Goal: Communication & Community: Answer question/provide support

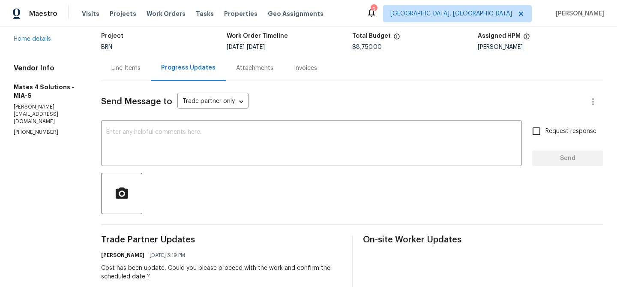
scroll to position [117, 0]
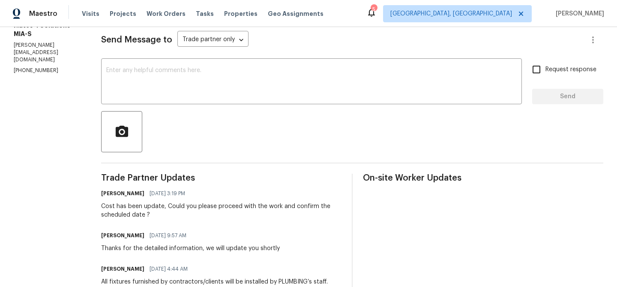
click at [24, 67] on p "(626) 977-4373" at bounding box center [47, 70] width 67 height 7
copy p "(626) 977-4373"
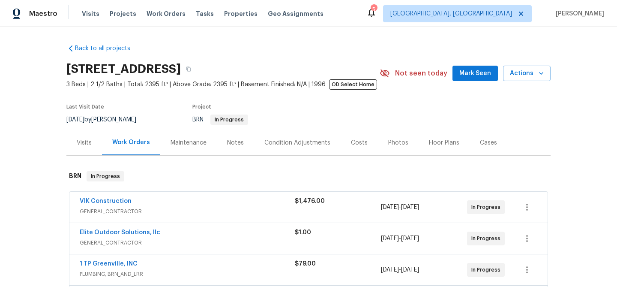
scroll to position [54, 0]
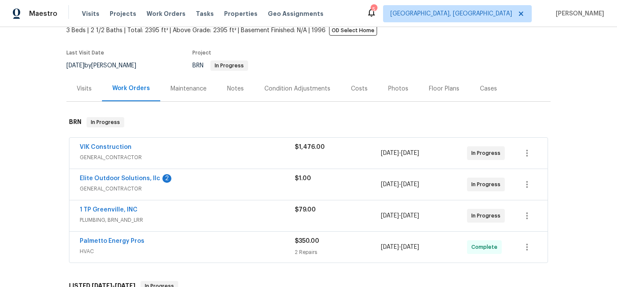
click at [100, 175] on span "Elite Outdoor Solutions, llc" at bounding box center [120, 178] width 81 height 9
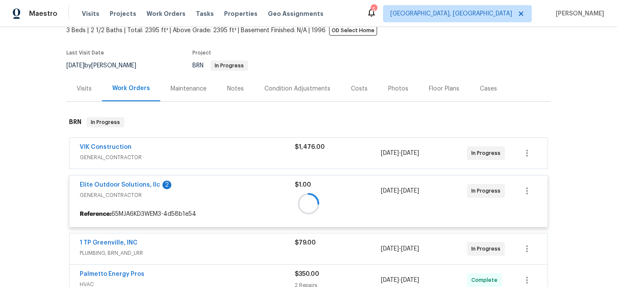
click at [93, 183] on div at bounding box center [308, 203] width 484 height 190
click at [103, 186] on div at bounding box center [308, 203] width 484 height 190
click at [99, 185] on div at bounding box center [308, 203] width 484 height 190
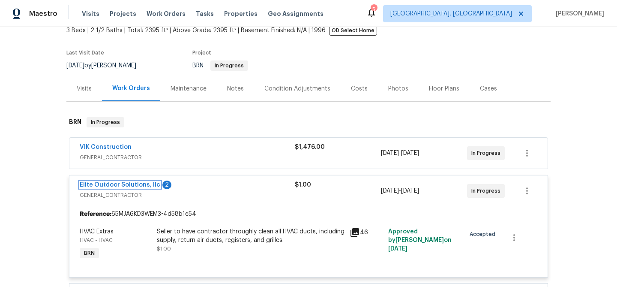
click at [99, 185] on link "Elite Outdoor Solutions, llc" at bounding box center [120, 185] width 81 height 6
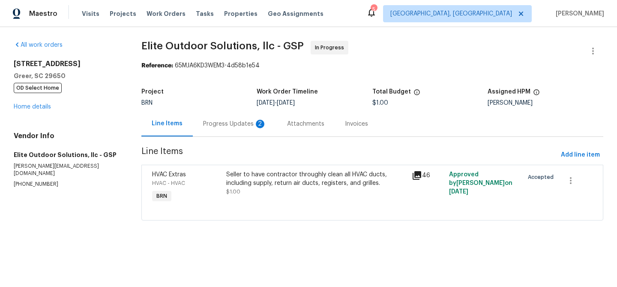
click at [216, 121] on div "Progress Updates 2" at bounding box center [234, 124] width 63 height 9
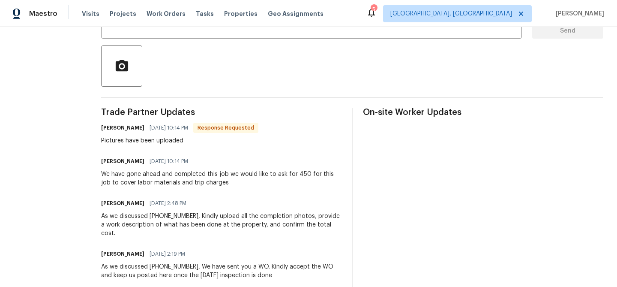
scroll to position [183, 0]
drag, startPoint x: 303, startPoint y: 174, endPoint x: 290, endPoint y: 174, distance: 12.9
click at [290, 174] on div "We have gone ahead and completed this job we would like to ask for 450 for this…" at bounding box center [221, 177] width 240 height 17
copy div "450"
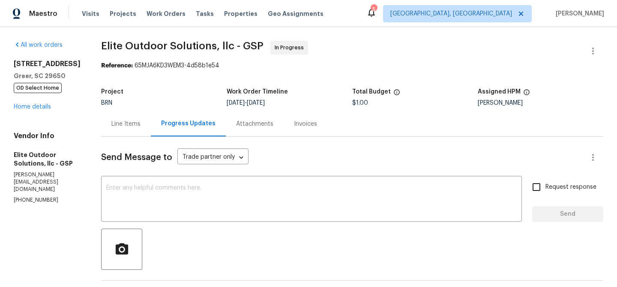
click at [117, 121] on div "Line Items" at bounding box center [125, 124] width 29 height 9
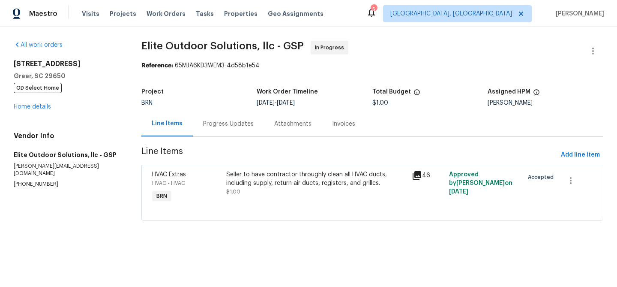
click at [238, 156] on span "Line Items" at bounding box center [349, 155] width 417 height 16
click at [235, 187] on div "Seller to have contractor throughly clean all HVAC ducts, including supply, ret…" at bounding box center [316, 178] width 181 height 17
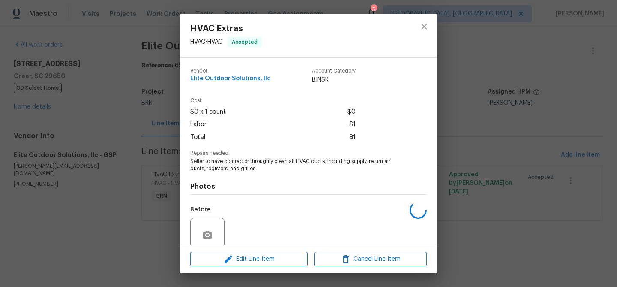
scroll to position [72, 0]
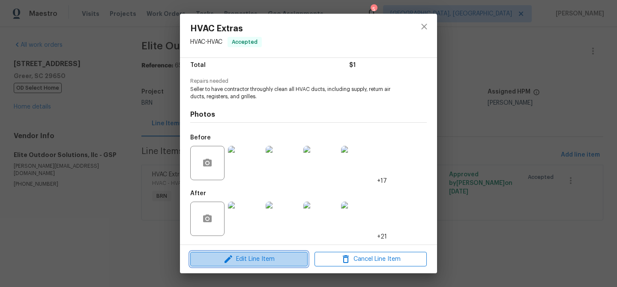
click at [227, 259] on icon "button" at bounding box center [229, 259] width 8 height 8
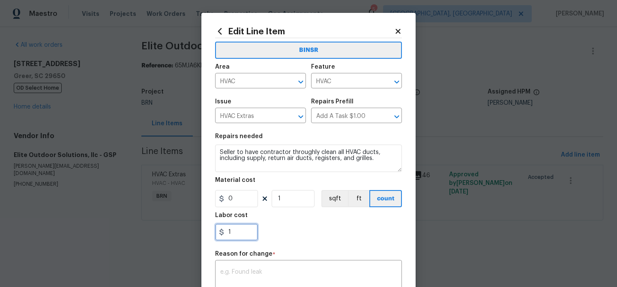
click at [247, 227] on input "1" at bounding box center [236, 231] width 43 height 17
paste input "450"
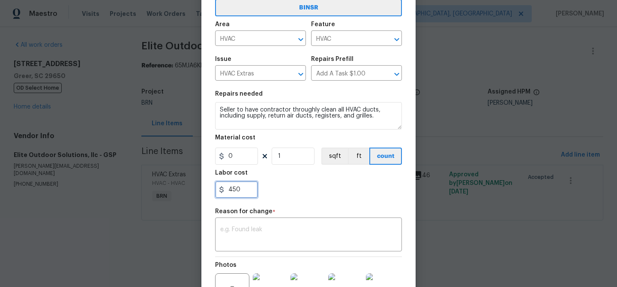
scroll to position [122, 0]
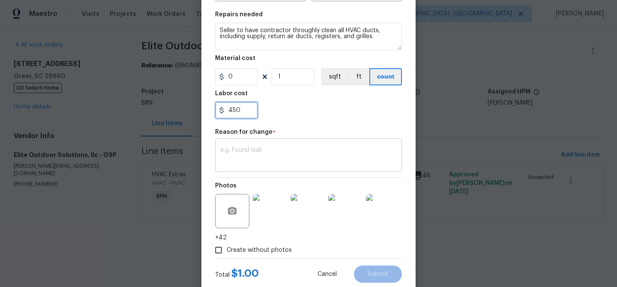
type input "450"
click at [265, 153] on textarea at bounding box center [308, 156] width 177 height 18
paste textarea "(AM) Updated per vendors final cost."
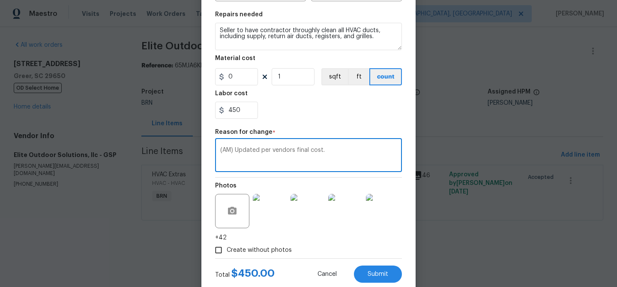
scroll to position [144, 0]
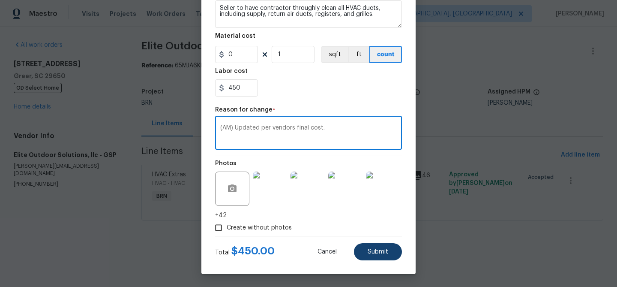
type textarea "(AM) Updated per vendors final cost."
click at [372, 252] on span "Submit" at bounding box center [378, 252] width 21 height 6
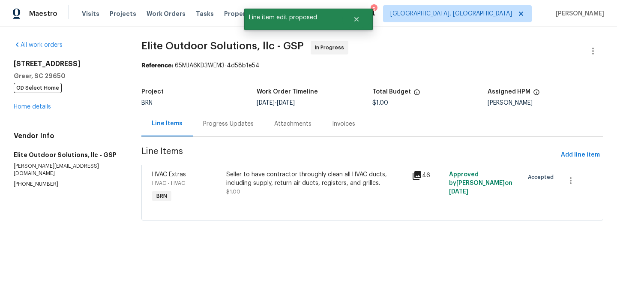
scroll to position [0, 0]
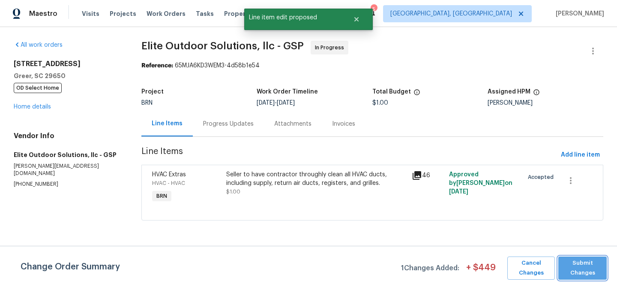
click at [582, 269] on span "Submit Changes" at bounding box center [583, 268] width 40 height 20
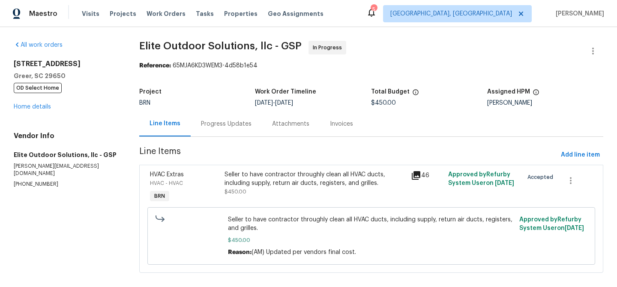
click at [35, 169] on p "walter@eosnc.com" at bounding box center [66, 169] width 105 height 15
click at [24, 180] on p "(704) 779-0386" at bounding box center [66, 183] width 105 height 7
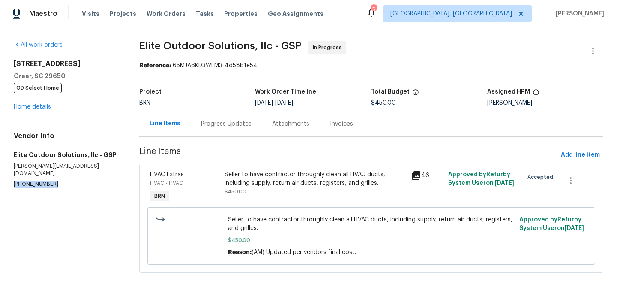
click at [24, 180] on p "(704) 779-0386" at bounding box center [66, 183] width 105 height 7
copy p "(704) 779-0386"
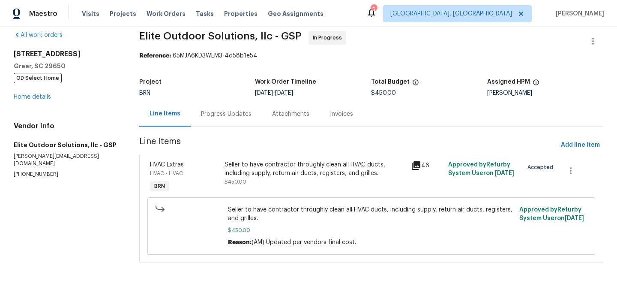
click at [224, 100] on div "Project BRN Work Order Timeline 8/26/2025 - 8/27/2025 Total Budget $450.00 Assi…" at bounding box center [371, 87] width 464 height 27
click at [221, 108] on div "Progress Updates" at bounding box center [226, 113] width 71 height 25
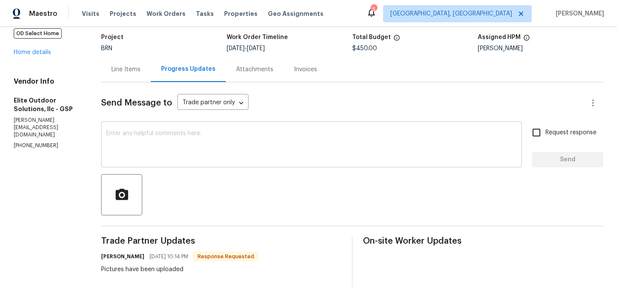
scroll to position [75, 0]
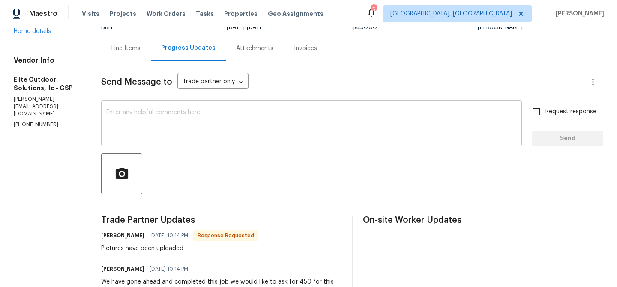
click at [157, 128] on textarea at bounding box center [311, 124] width 411 height 30
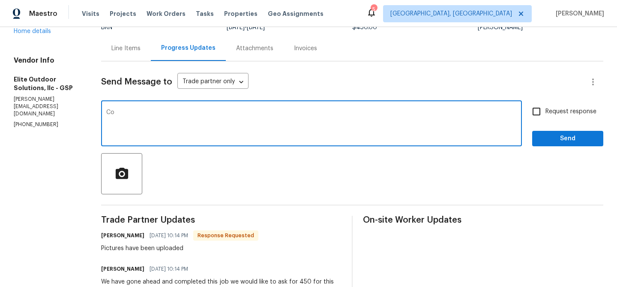
type textarea "C"
type textarea "Cost has been updated, Could you please mark the WO as complete?"
click at [542, 110] on input "Request response" at bounding box center [537, 111] width 18 height 18
checkbox input "true"
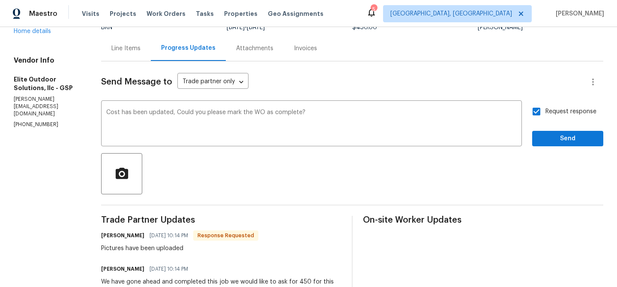
click at [547, 148] on div "Send Message to Trade partner only Trade partner only ​ Cost has been updated, …" at bounding box center [352, 263] width 502 height 404
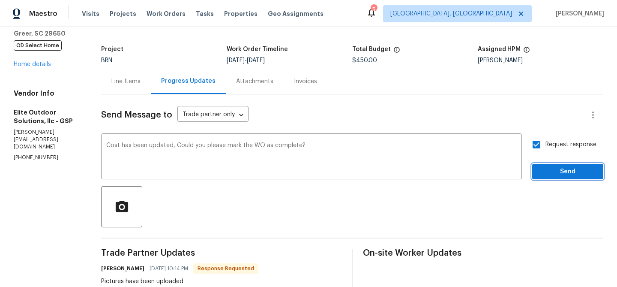
click at [563, 171] on span "Send" at bounding box center [567, 171] width 57 height 11
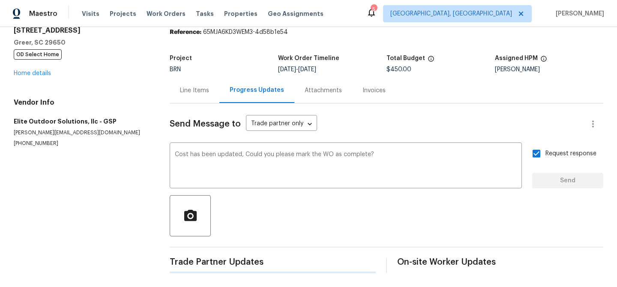
scroll to position [0, 0]
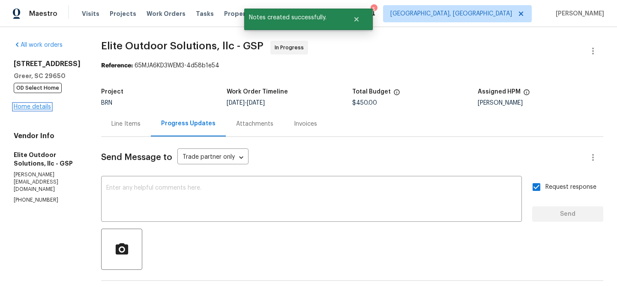
click at [39, 107] on link "Home details" at bounding box center [32, 107] width 37 height 6
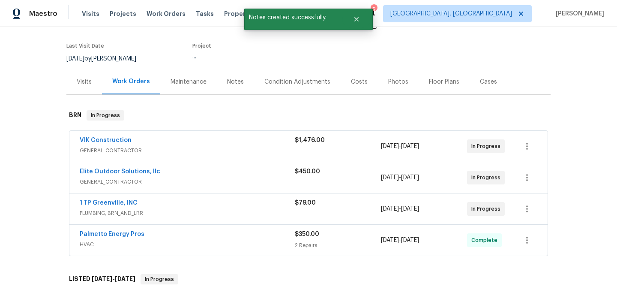
scroll to position [78, 0]
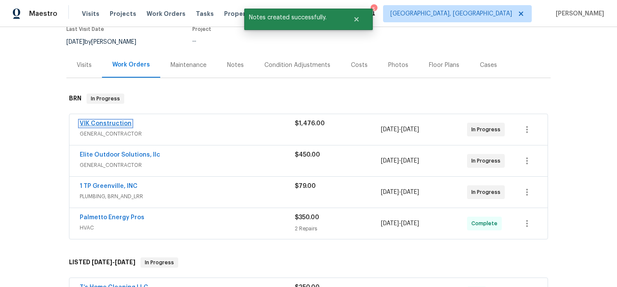
click at [97, 122] on link "VIK Construction" at bounding box center [106, 123] width 52 height 6
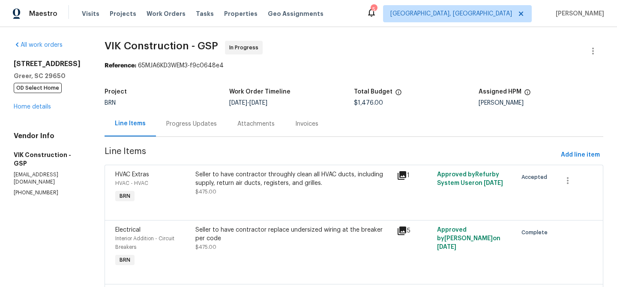
click at [227, 121] on div "Progress Updates" at bounding box center [191, 123] width 71 height 25
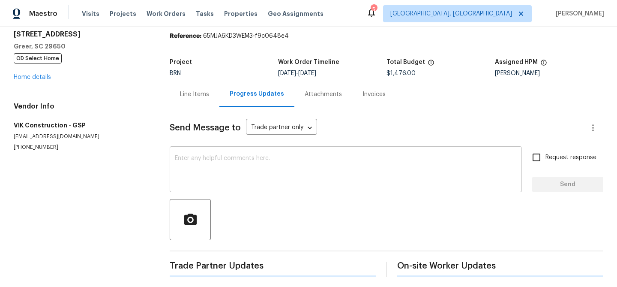
scroll to position [33, 0]
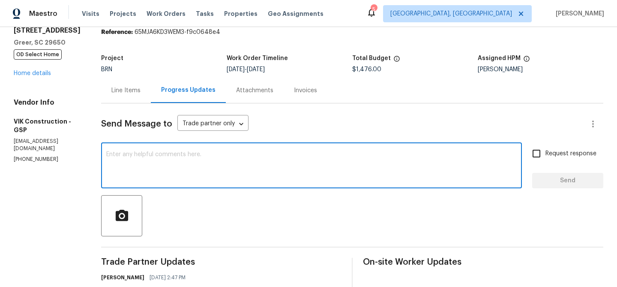
click at [216, 163] on textarea at bounding box center [311, 166] width 411 height 30
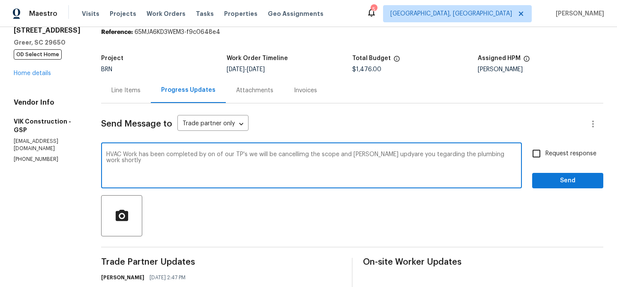
type textarea "HVAC Work has been completed by on of our TP's we will be cancellimg the scope …"
click at [174, 154] on textarea "HVAC Work has been completed by on of our TP's we will be cancellimg the scope …" at bounding box center [311, 166] width 411 height 30
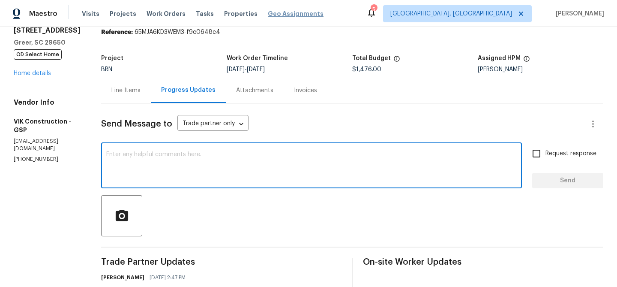
paste textarea "The HVAC work has been completed by one of our TPs. We will be cancelling this …"
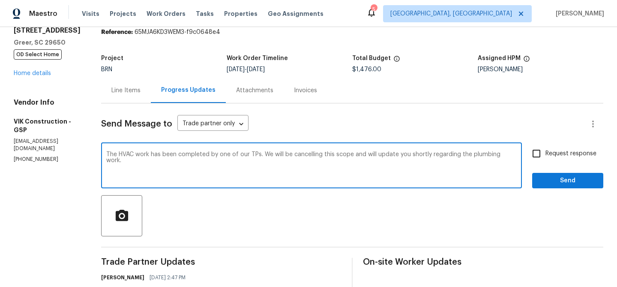
type textarea "The HVAC work has been completed by one of our TPs. We will be cancelling this …"
click at [547, 158] on span "Request response" at bounding box center [571, 153] width 51 height 9
click at [546, 158] on input "Request response" at bounding box center [537, 153] width 18 height 18
checkbox input "true"
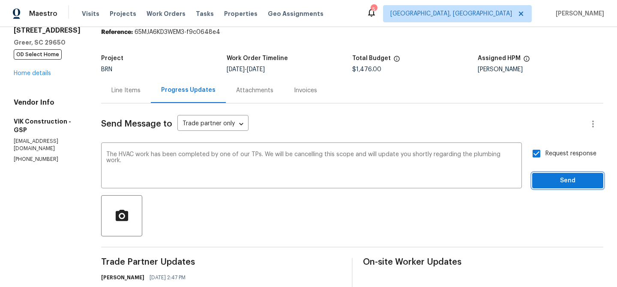
click at [545, 178] on span "Send" at bounding box center [567, 180] width 57 height 11
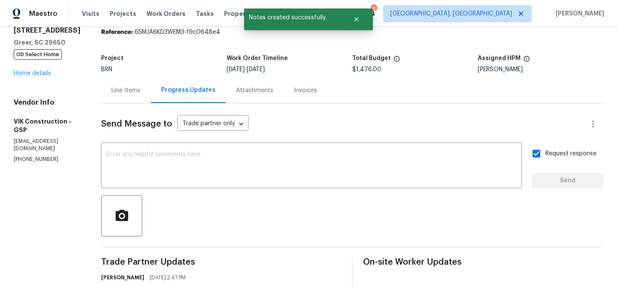
click at [138, 99] on div "Line Items" at bounding box center [126, 90] width 50 height 25
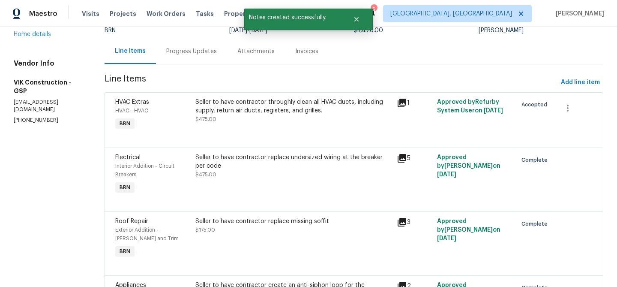
scroll to position [47, 0]
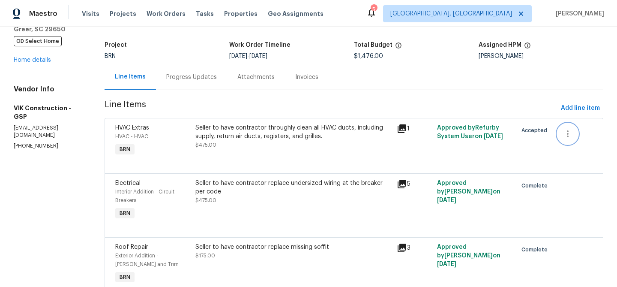
click at [570, 126] on button "button" at bounding box center [568, 133] width 21 height 21
click at [570, 132] on li "Cancel" at bounding box center [575, 133] width 33 height 14
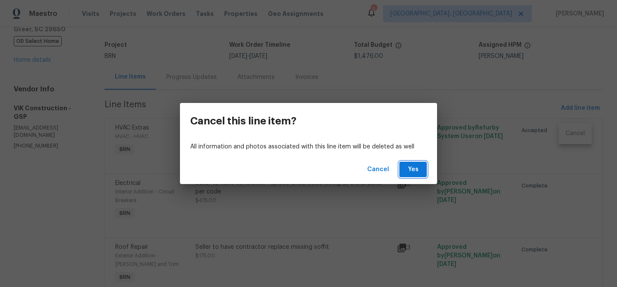
click at [410, 167] on span "Yes" at bounding box center [413, 169] width 14 height 11
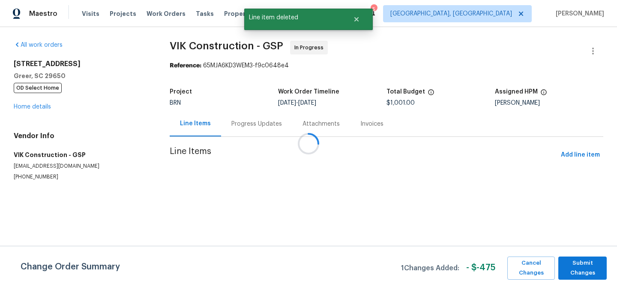
scroll to position [0, 0]
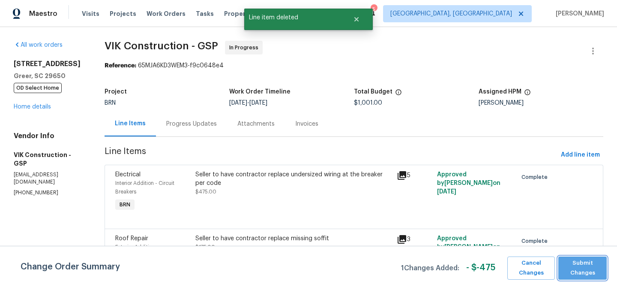
click at [576, 270] on span "Submit Changes" at bounding box center [583, 268] width 40 height 20
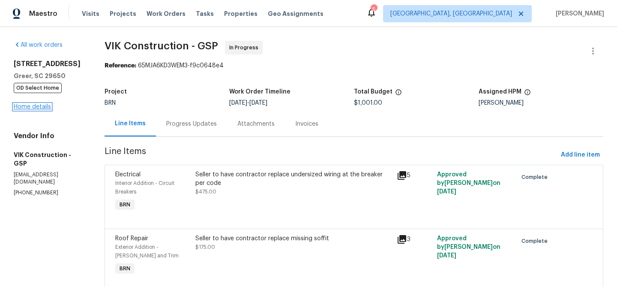
click at [21, 108] on link "Home details" at bounding box center [32, 107] width 37 height 6
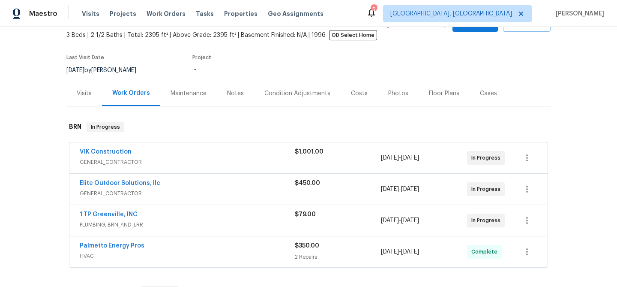
scroll to position [115, 0]
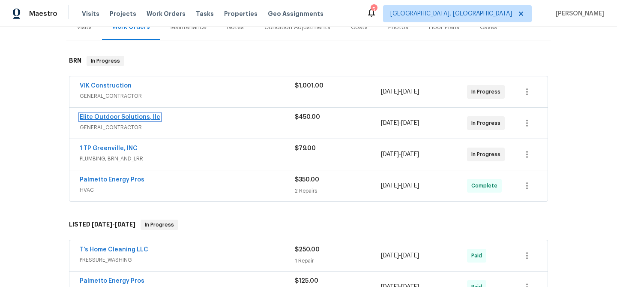
click at [111, 118] on link "Elite Outdoor Solutions, llc" at bounding box center [120, 117] width 81 height 6
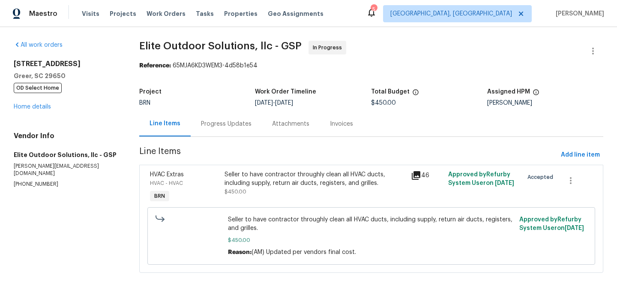
click at [272, 200] on div "Seller to have contractor throughly clean all HVAC ducts, including supply, ret…" at bounding box center [315, 187] width 187 height 39
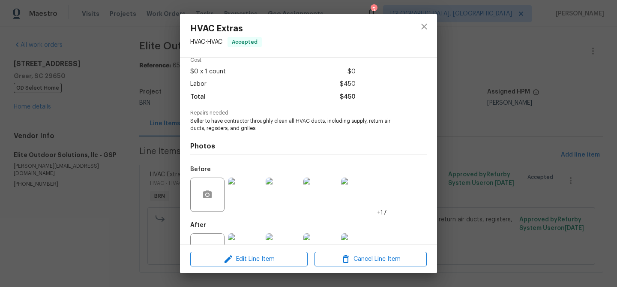
scroll to position [72, 0]
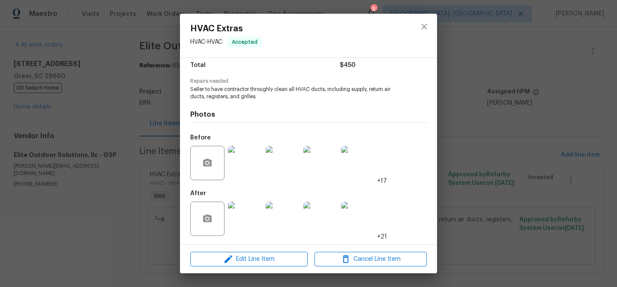
click at [252, 174] on img at bounding box center [245, 163] width 34 height 34
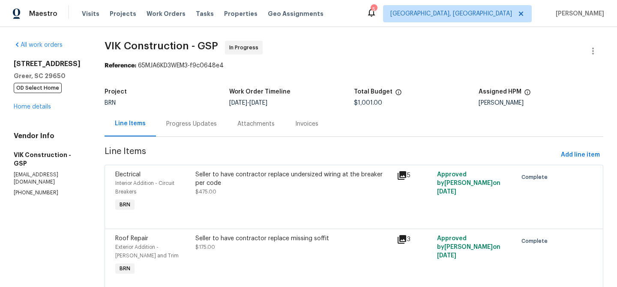
click at [29, 93] on span "OD Select Home" at bounding box center [38, 88] width 48 height 10
click at [26, 107] on link "Home details" at bounding box center [32, 107] width 37 height 6
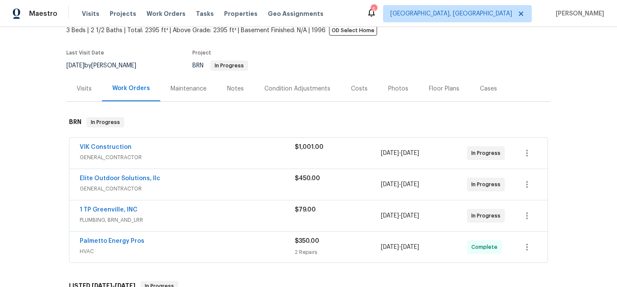
scroll to position [55, 0]
click at [95, 147] on link "VIK Construction" at bounding box center [106, 146] width 52 height 6
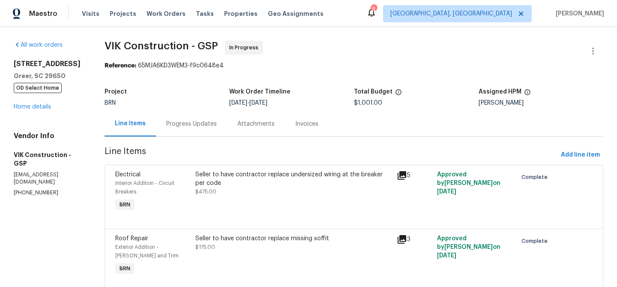
click at [38, 110] on div "7 Riverton Ct Greer, SC 29650 OD Select Home Home details" at bounding box center [49, 85] width 70 height 51
click at [38, 108] on link "Home details" at bounding box center [32, 107] width 37 height 6
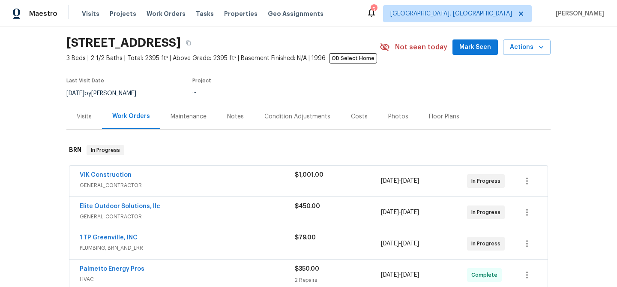
scroll to position [36, 0]
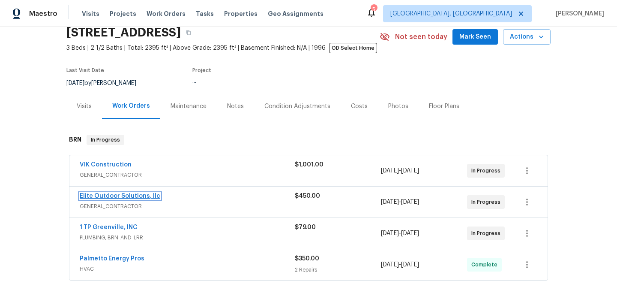
click at [99, 195] on link "Elite Outdoor Solutions, llc" at bounding box center [120, 196] width 81 height 6
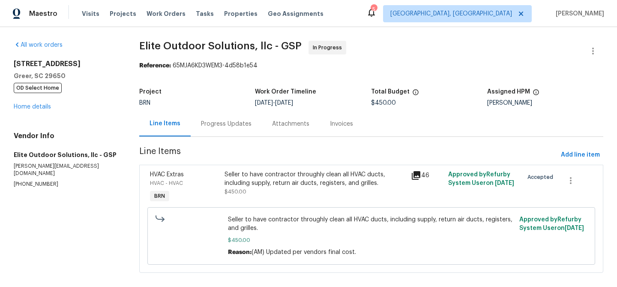
click at [255, 183] on div "Seller to have contractor throughly clean all HVAC ducts, including supply, ret…" at bounding box center [316, 178] width 182 height 17
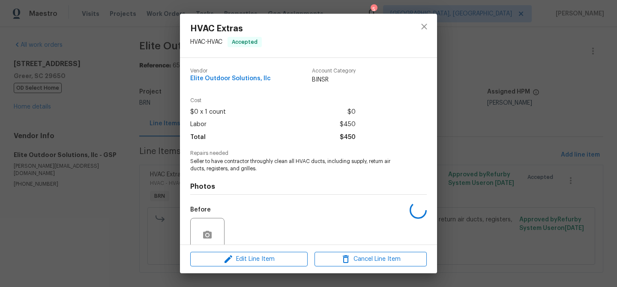
scroll to position [72, 0]
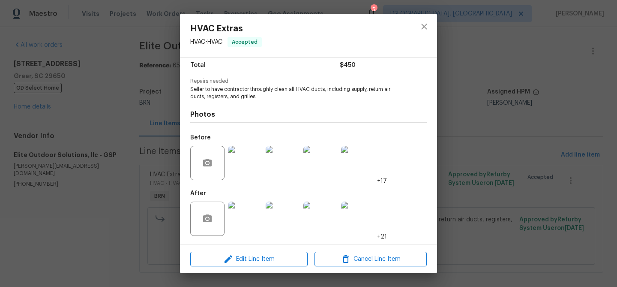
click at [239, 219] on img at bounding box center [245, 218] width 34 height 34
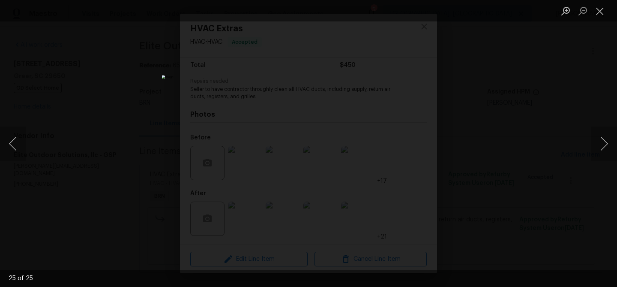
click at [121, 127] on div "Lightbox" at bounding box center [308, 143] width 617 height 287
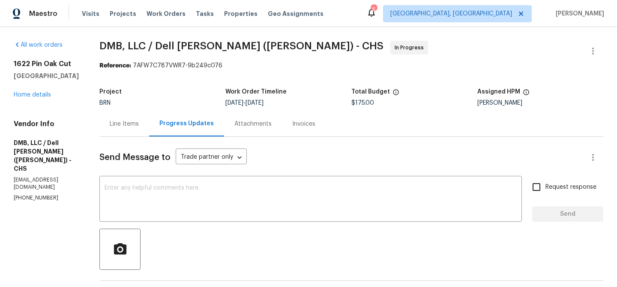
click at [24, 194] on p "(843) 991-8081" at bounding box center [46, 197] width 65 height 7
copy p "(843) 991-8081"
click at [118, 123] on div "Line Items" at bounding box center [124, 124] width 29 height 9
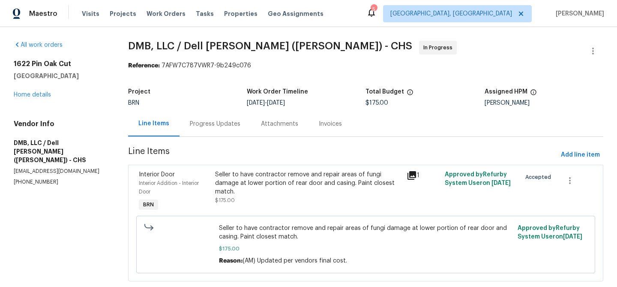
click at [216, 114] on div "Progress Updates" at bounding box center [215, 123] width 71 height 25
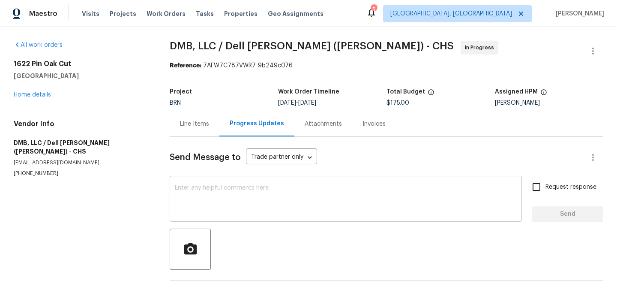
scroll to position [33, 0]
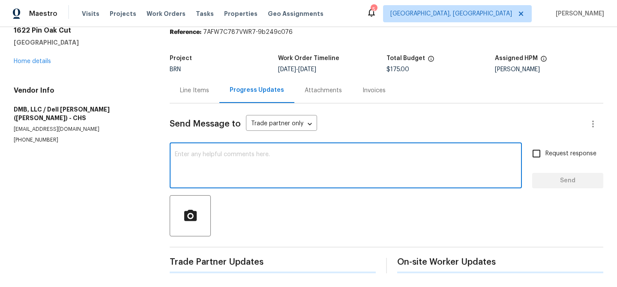
click at [182, 174] on textarea at bounding box center [346, 166] width 342 height 30
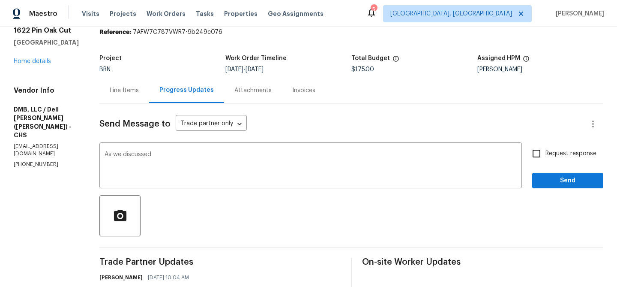
click at [32, 161] on p "(843) 991-8081" at bounding box center [46, 164] width 65 height 7
copy p "(843) 991-8081"
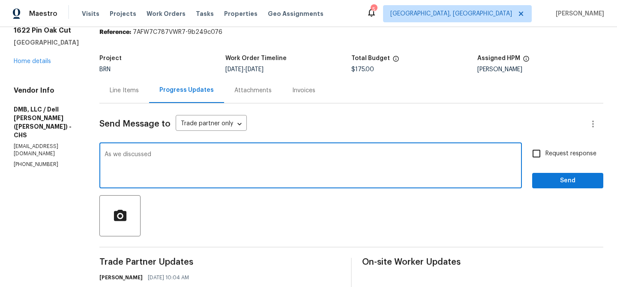
click at [175, 157] on textarea "As we discussed" at bounding box center [311, 166] width 412 height 30
paste textarea "(843) 991-8081"
drag, startPoint x: 193, startPoint y: 156, endPoint x: 273, endPoint y: 156, distance: 79.3
click at [273, 156] on textarea "As we discussed (843) 991-8081, Kind" at bounding box center [311, 166] width 412 height 30
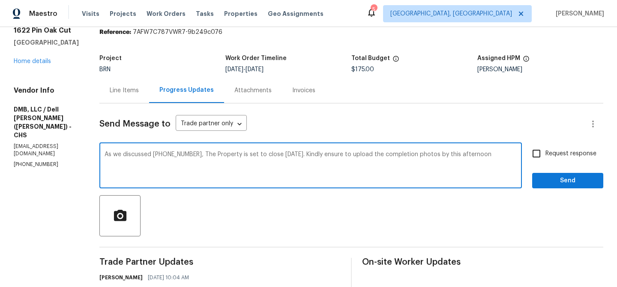
type textarea "As we discussed (843) 991-8081, The Property is set to close Today. Kindly ensu…"
click at [536, 151] on input "Request response" at bounding box center [537, 153] width 18 height 18
checkbox input "true"
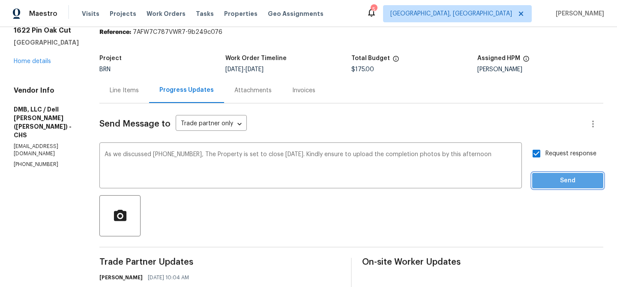
click at [538, 182] on button "Send" at bounding box center [567, 181] width 71 height 16
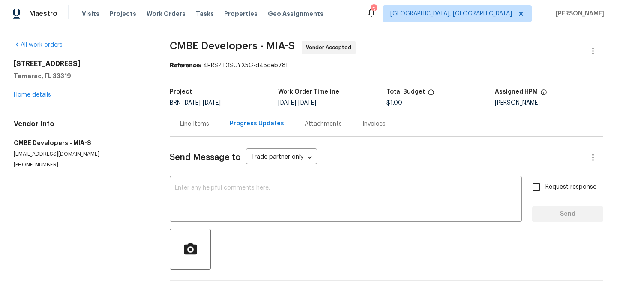
scroll to position [33, 0]
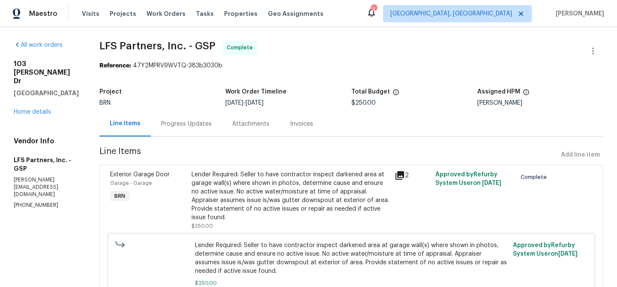
click at [175, 117] on div "Progress Updates" at bounding box center [186, 123] width 71 height 25
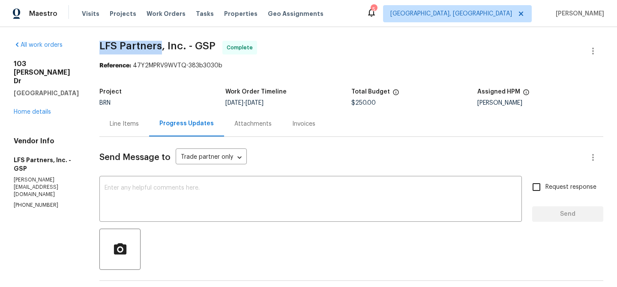
drag, startPoint x: 88, startPoint y: 46, endPoint x: 159, endPoint y: 45, distance: 71.2
copy span "LFS Partners"
click at [111, 124] on div "Line Items" at bounding box center [124, 124] width 29 height 9
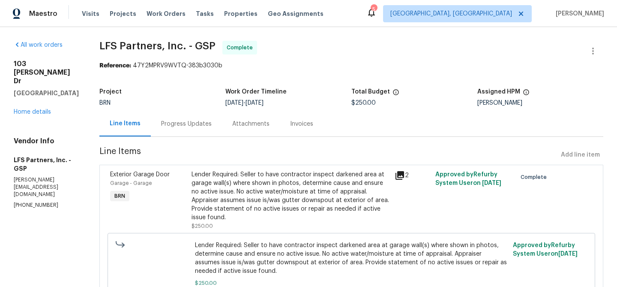
click at [224, 186] on div "Lender Required: Seller to have contractor inspect darkened area at garage wall…" at bounding box center [291, 195] width 198 height 51
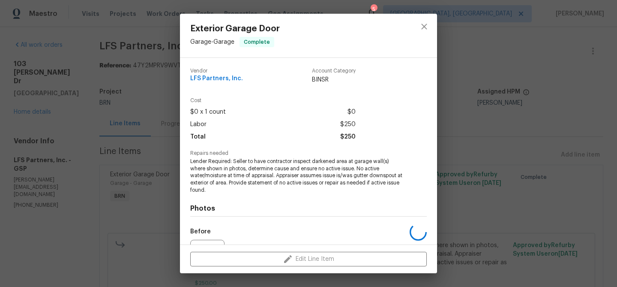
scroll to position [94, 0]
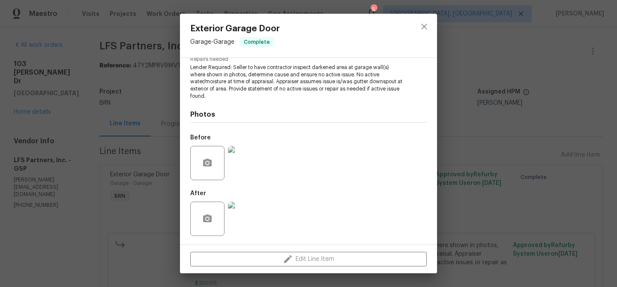
click at [234, 168] on img at bounding box center [245, 163] width 34 height 34
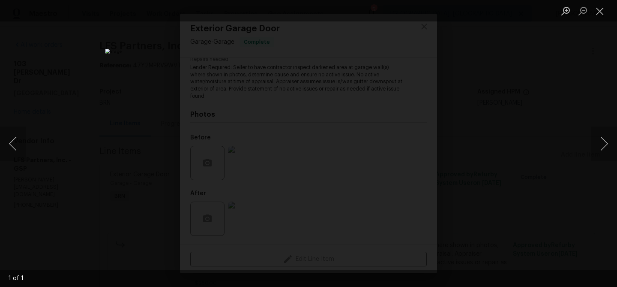
click at [89, 68] on div "Lightbox" at bounding box center [308, 143] width 617 height 287
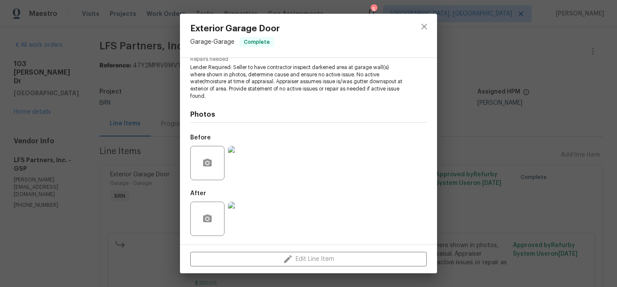
click at [104, 122] on div "Exterior Garage Door Garage - Garage Complete Vendor LFS Partners, Inc. Account…" at bounding box center [308, 143] width 617 height 287
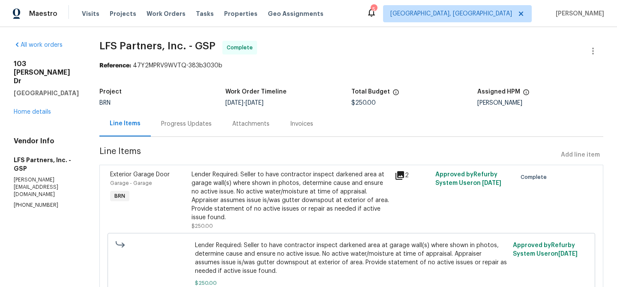
click at [173, 123] on div "Progress Updates" at bounding box center [186, 124] width 51 height 9
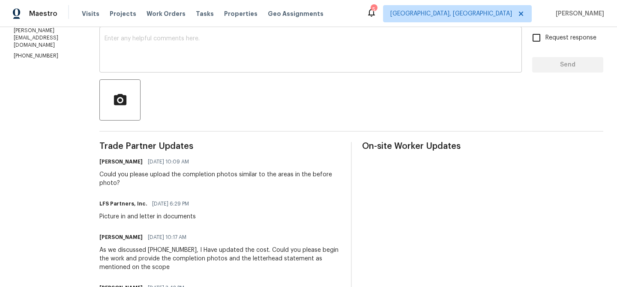
scroll to position [2, 0]
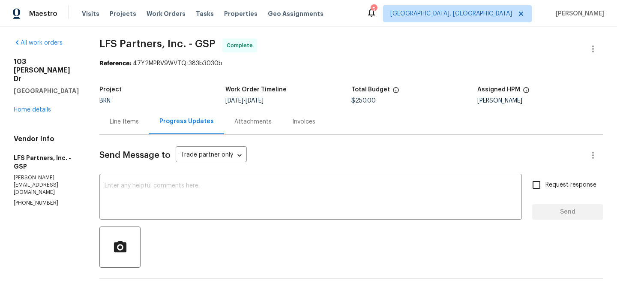
click at [113, 115] on div "Line Items" at bounding box center [124, 121] width 50 height 25
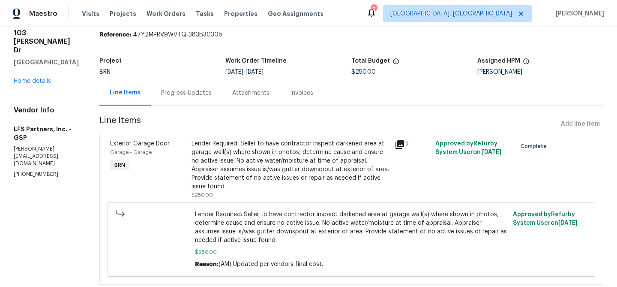
scroll to position [45, 0]
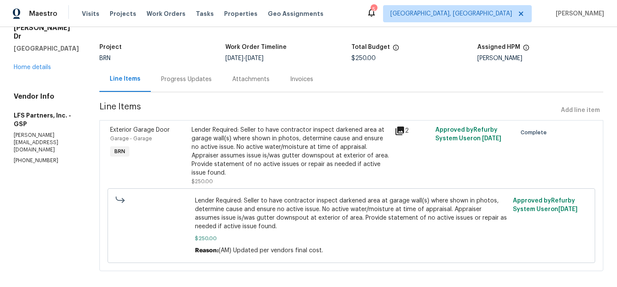
click at [241, 141] on div "Lender Required: Seller to have contractor inspect darkened area at garage wall…" at bounding box center [291, 151] width 198 height 51
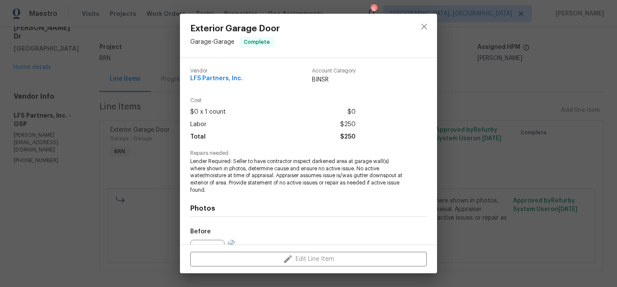
scroll to position [94, 0]
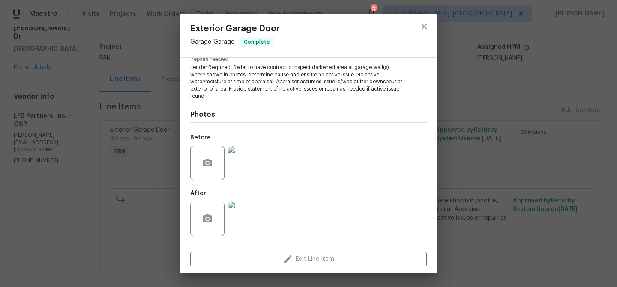
click at [234, 178] on img at bounding box center [245, 163] width 34 height 34
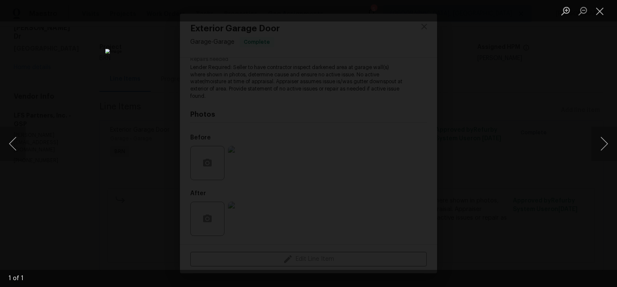
click at [78, 132] on div "Lightbox" at bounding box center [308, 143] width 617 height 287
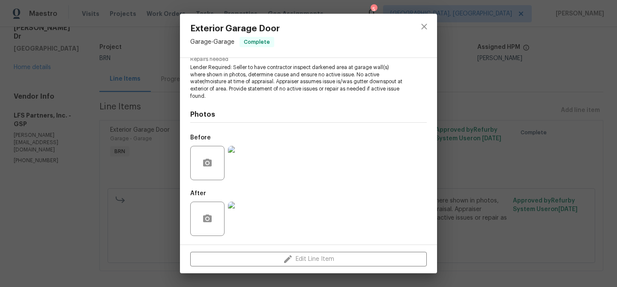
click at [114, 106] on div "Exterior Garage Door Garage - Garage Complete Vendor LFS Partners, Inc. Account…" at bounding box center [308, 143] width 617 height 287
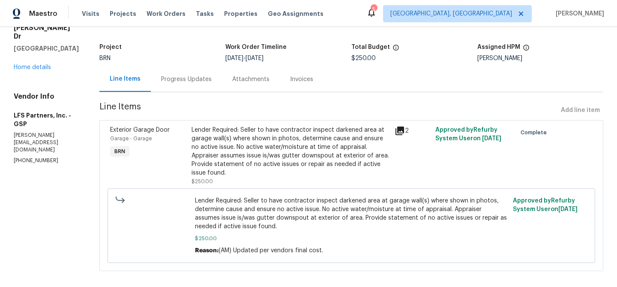
click at [191, 60] on div "BRN" at bounding box center [162, 58] width 126 height 6
click at [180, 72] on div "Progress Updates" at bounding box center [186, 78] width 71 height 25
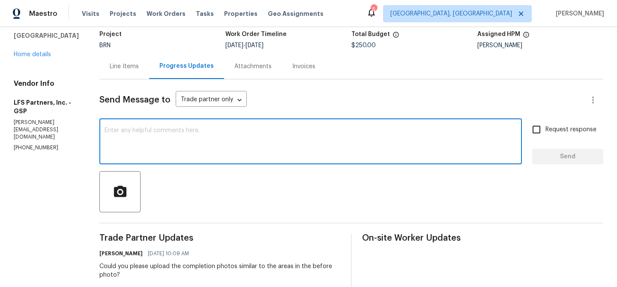
click at [162, 147] on textarea at bounding box center [311, 142] width 412 height 30
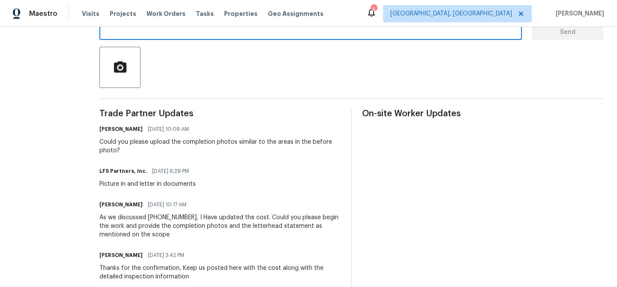
scroll to position [186, 0]
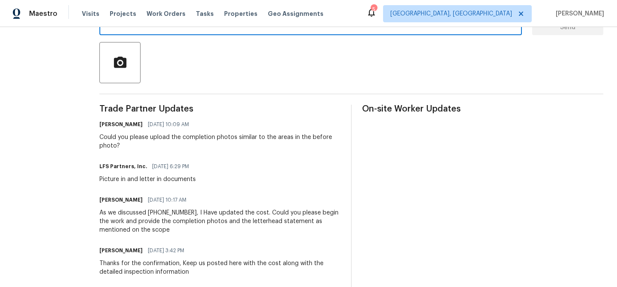
paste textarea "WO is approved, Please upload the invoice under the invoice section.Thanks"
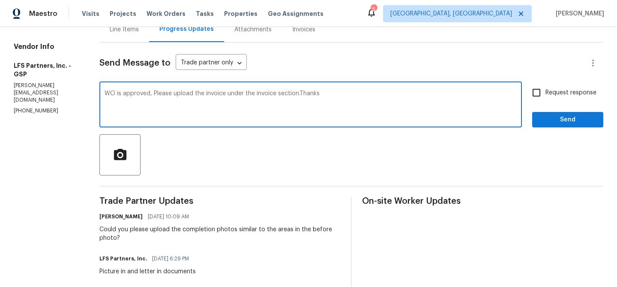
scroll to position [66, 0]
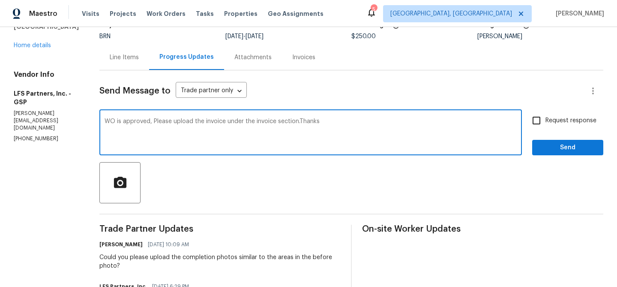
type textarea "WO is approved, Please upload the invoice under the invoice section.Thanks"
click at [537, 118] on input "Request response" at bounding box center [537, 120] width 18 height 18
checkbox input "true"
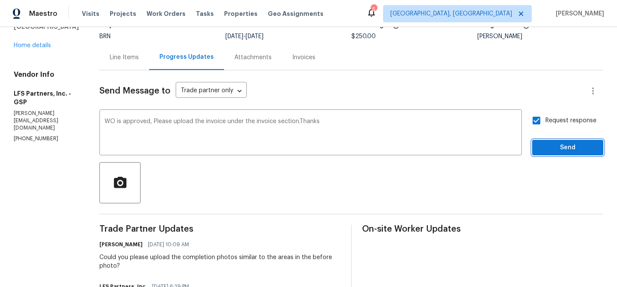
click at [546, 148] on span "Send" at bounding box center [567, 147] width 57 height 11
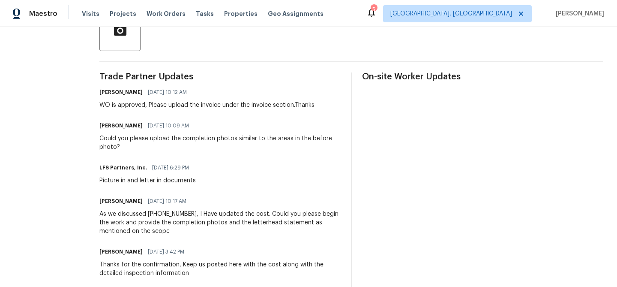
scroll to position [0, 0]
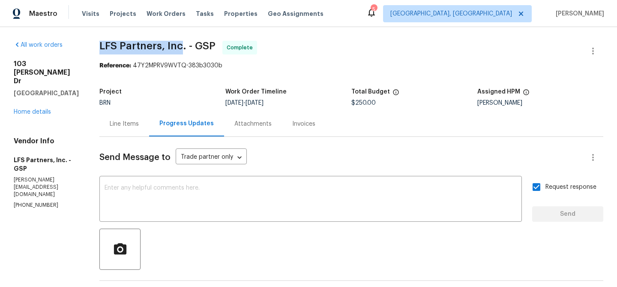
drag, startPoint x: 96, startPoint y: 42, endPoint x: 177, endPoint y: 42, distance: 80.6
click at [177, 42] on span "LFS Partners, Inc. - GSP" at bounding box center [157, 46] width 116 height 10
copy span "LFS Partners, Inc"
click at [116, 133] on div "Line Items" at bounding box center [124, 123] width 50 height 25
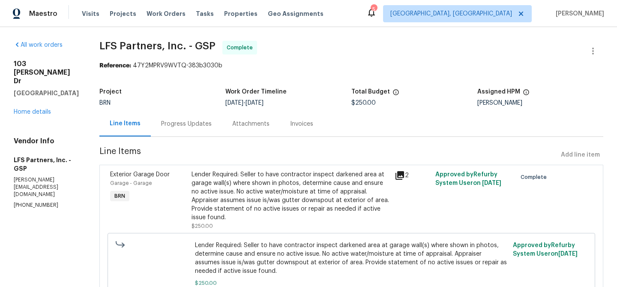
click at [244, 175] on div "Lender Required: Seller to have contractor inspect darkened area at garage wall…" at bounding box center [291, 195] width 198 height 51
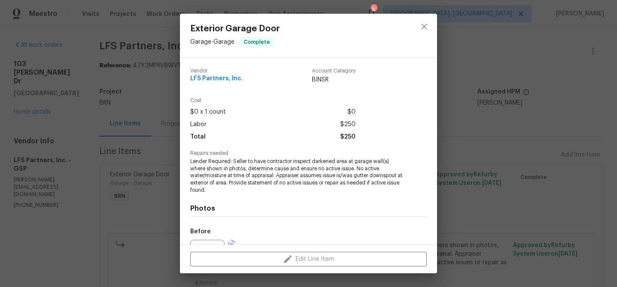
click at [231, 167] on span "Lender Required: Seller to have contractor inspect darkened area at garage wall…" at bounding box center [296, 176] width 213 height 36
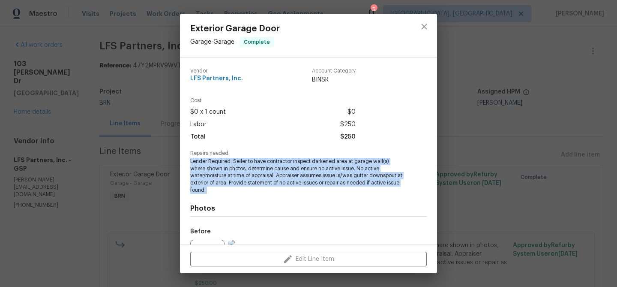
click at [231, 167] on span "Lender Required: Seller to have contractor inspect darkened area at garage wall…" at bounding box center [296, 176] width 213 height 36
copy span "Lender Required: Seller to have contractor inspect darkened area at garage wall…"
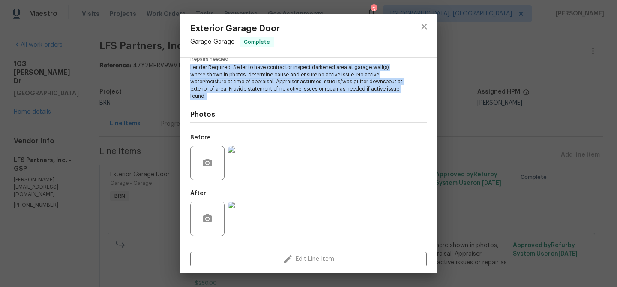
click at [246, 164] on img at bounding box center [245, 163] width 34 height 34
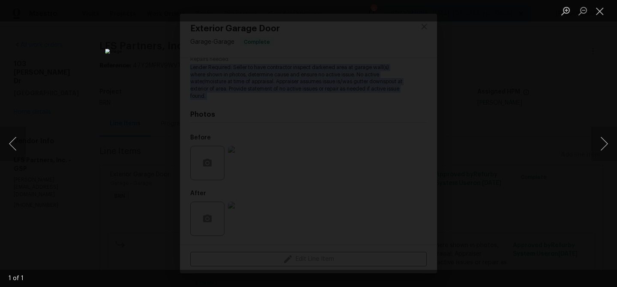
click at [79, 94] on div "Lightbox" at bounding box center [308, 143] width 617 height 287
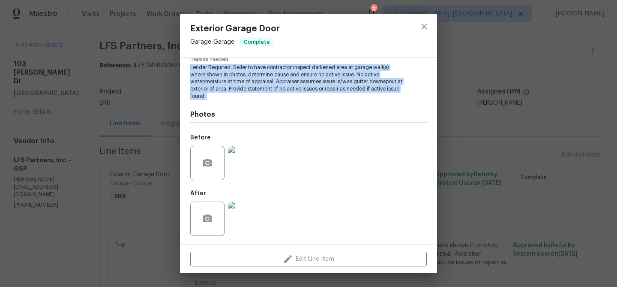
click at [247, 219] on img at bounding box center [245, 218] width 34 height 34
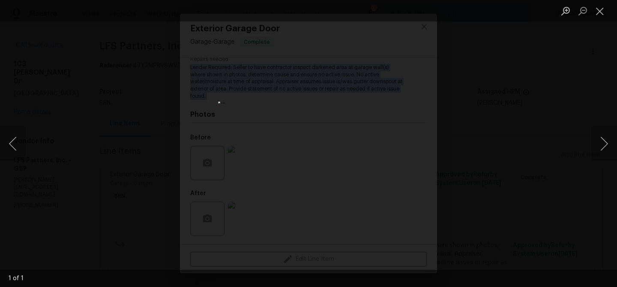
click at [112, 126] on div "Lightbox" at bounding box center [308, 143] width 617 height 287
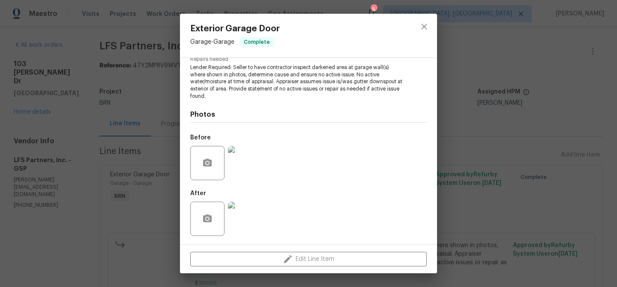
click at [130, 124] on div "Exterior Garage Door Garage - Garage Complete Vendor LFS Partners, Inc. Account…" at bounding box center [308, 143] width 617 height 287
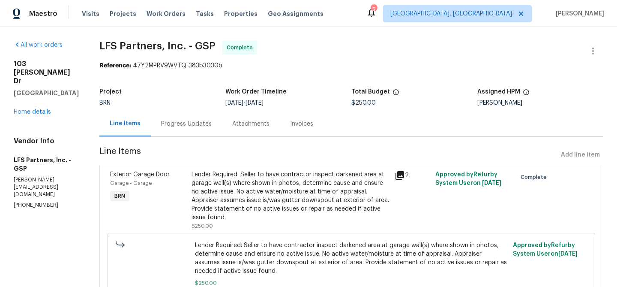
click at [177, 124] on div "Progress Updates" at bounding box center [186, 124] width 51 height 9
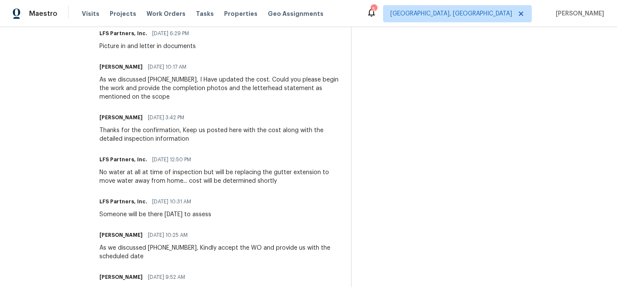
scroll to position [354, 0]
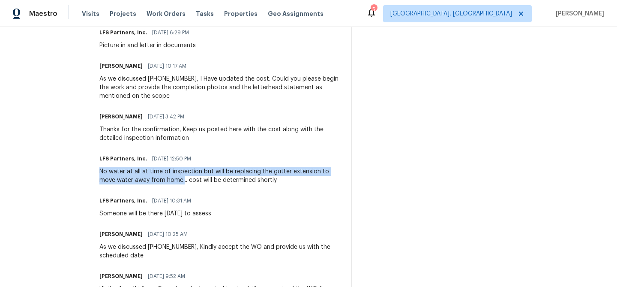
drag, startPoint x: 93, startPoint y: 174, endPoint x: 163, endPoint y: 180, distance: 69.7
click at [163, 180] on div "All work orders 103 Gilstrap Dr Greenville, SC 29609 Home details Vendor Info L…" at bounding box center [308, 12] width 617 height 678
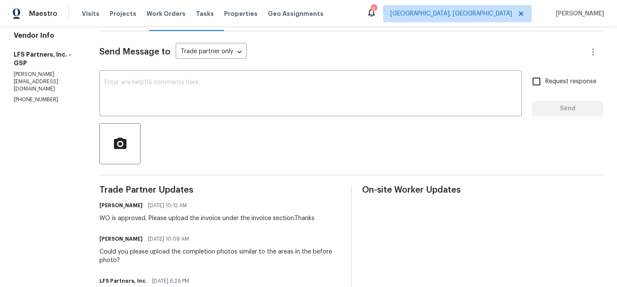
scroll to position [0, 0]
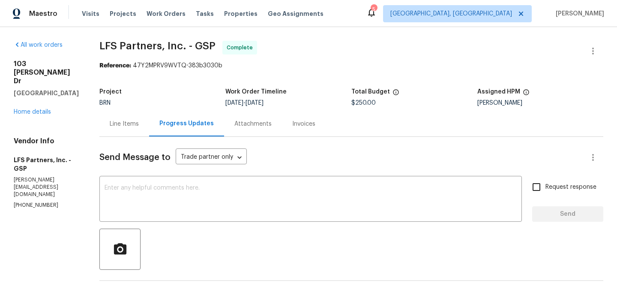
click at [301, 128] on div "Invoices" at bounding box center [303, 124] width 23 height 9
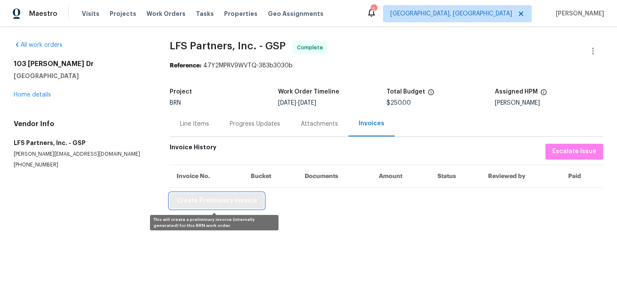
click at [199, 199] on span "Create Preliminary Invoice" at bounding box center [217, 200] width 81 height 11
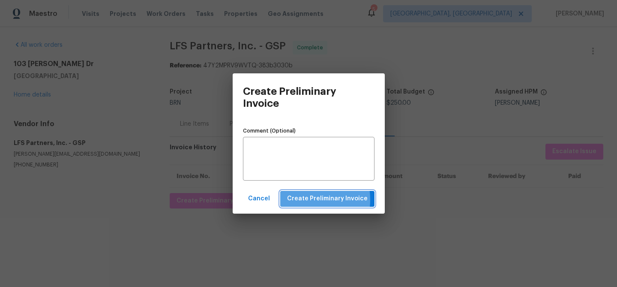
click at [303, 200] on span "Create Preliminary Invoice" at bounding box center [327, 198] width 81 height 11
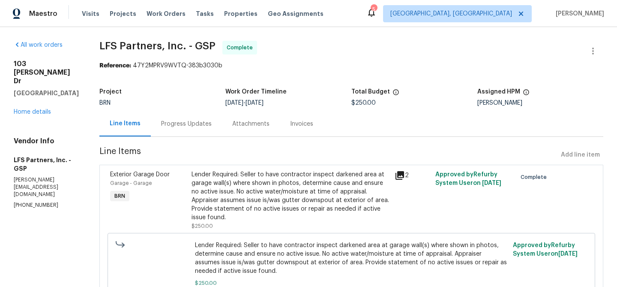
click at [223, 175] on div "Lender Required: Seller to have contractor inspect darkened area at garage wall…" at bounding box center [291, 195] width 198 height 51
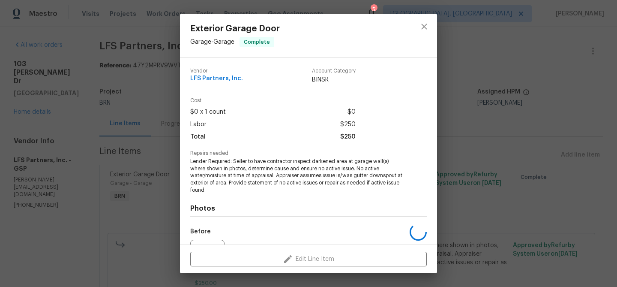
scroll to position [94, 0]
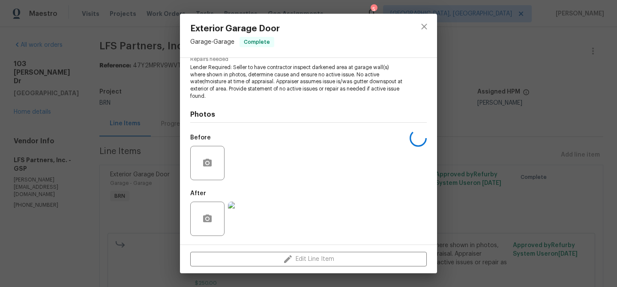
click at [237, 217] on img at bounding box center [245, 218] width 34 height 34
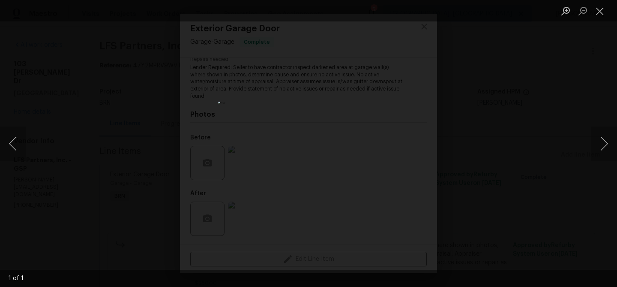
click at [127, 113] on div "Lightbox" at bounding box center [308, 143] width 617 height 287
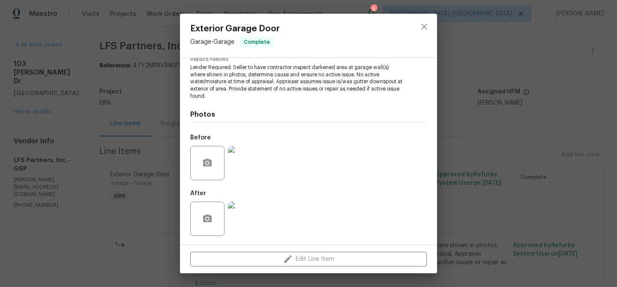
click at [99, 134] on div "Exterior Garage Door Garage - Garage Complete Vendor LFS Partners, Inc. Account…" at bounding box center [308, 143] width 617 height 287
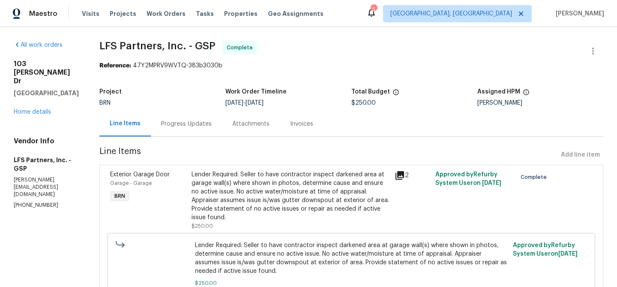
click at [213, 185] on div "Lender Required: Seller to have contractor inspect darkened area at garage wall…" at bounding box center [291, 195] width 198 height 51
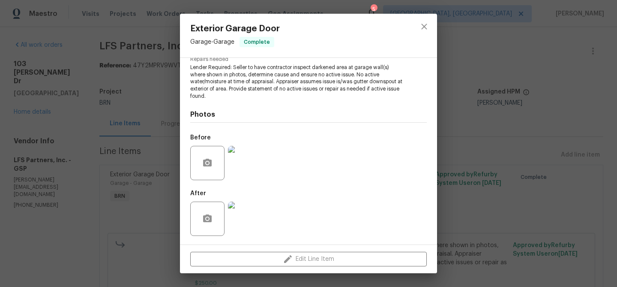
click at [158, 98] on div "Exterior Garage Door Garage - Garage Complete Vendor LFS Partners, Inc. Account…" at bounding box center [308, 143] width 617 height 287
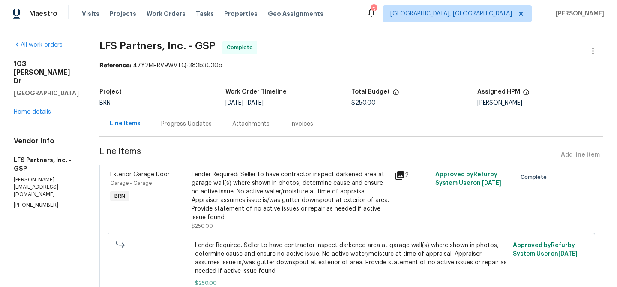
click at [159, 135] on div "Progress Updates" at bounding box center [186, 123] width 71 height 25
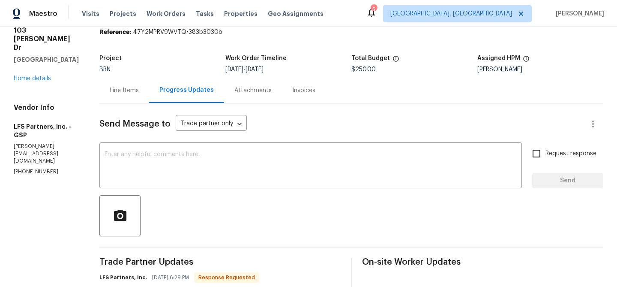
scroll to position [67, 0]
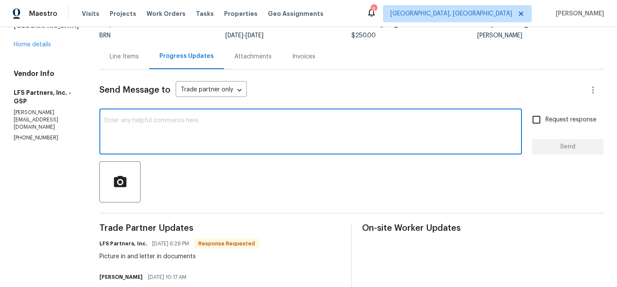
click at [158, 129] on textarea at bounding box center [311, 132] width 412 height 30
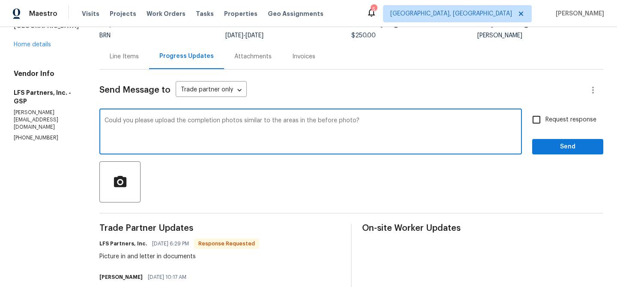
type textarea "Could you please upload the completion photos similar to the areas in the befor…"
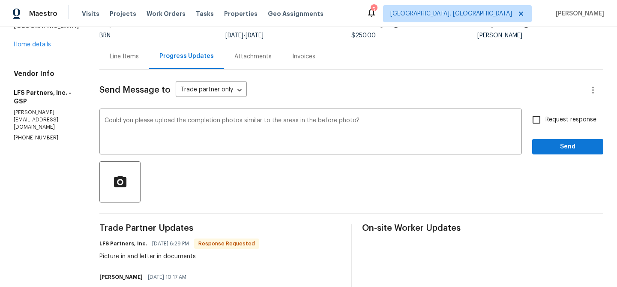
click at [550, 122] on span "Request response" at bounding box center [571, 119] width 51 height 9
click at [546, 122] on input "Request response" at bounding box center [537, 120] width 18 height 18
checkbox input "true"
click at [545, 145] on span "Send" at bounding box center [567, 146] width 57 height 11
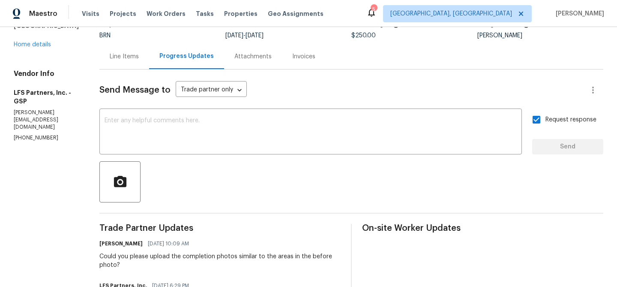
scroll to position [0, 0]
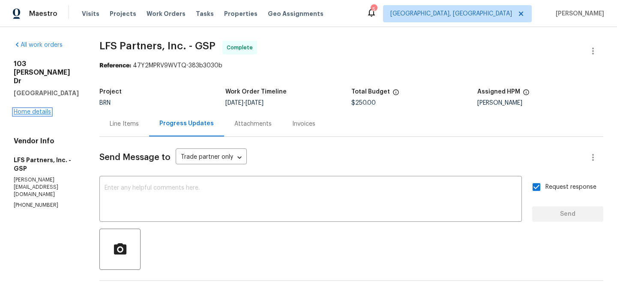
click at [34, 109] on link "Home details" at bounding box center [32, 112] width 37 height 6
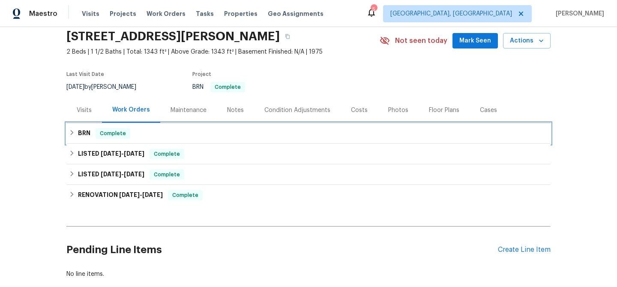
click at [79, 132] on h6 "BRN" at bounding box center [84, 133] width 12 height 10
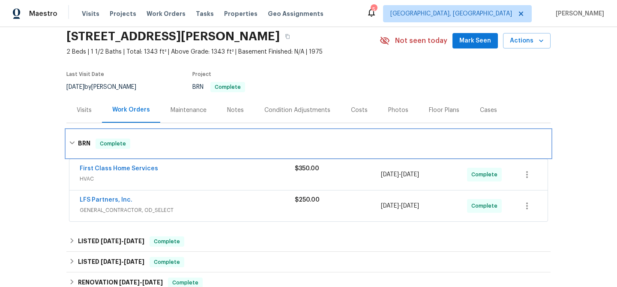
scroll to position [80, 0]
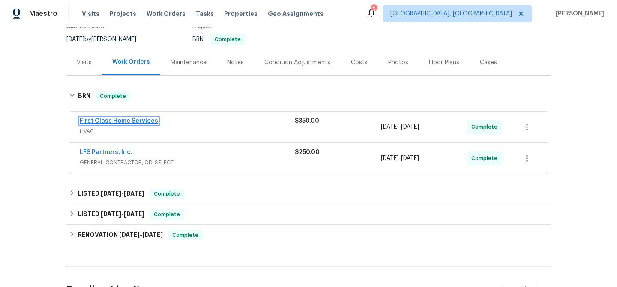
click at [121, 119] on link "First Class Home Services" at bounding box center [119, 121] width 78 height 6
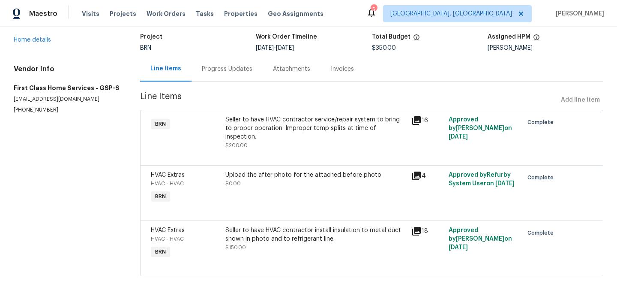
scroll to position [60, 0]
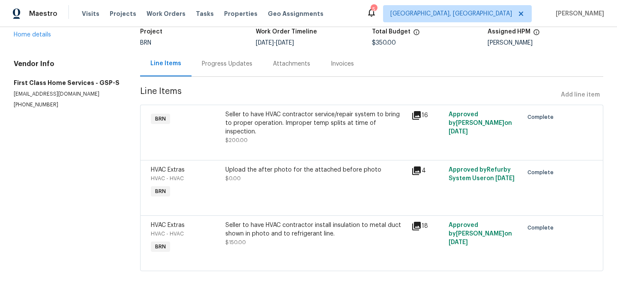
click at [232, 120] on div "Seller to have HVAC contractor service/repair system to bring to proper operati…" at bounding box center [315, 123] width 181 height 26
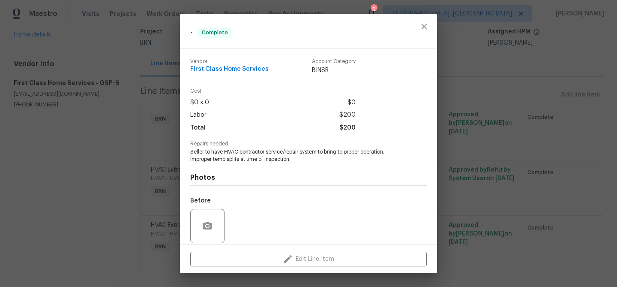
click at [207, 151] on span "Seller to have HVAC contractor service/repair system to bring to proper operati…" at bounding box center [296, 155] width 213 height 15
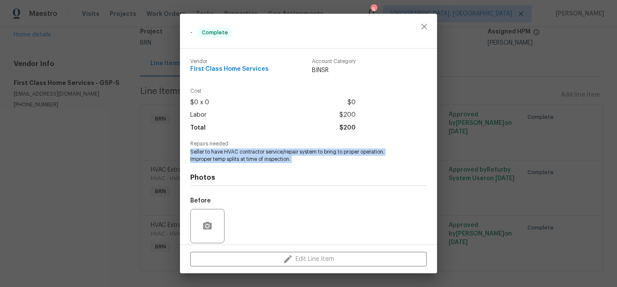
click at [207, 151] on span "Seller to have HVAC contractor service/repair system to bring to proper operati…" at bounding box center [296, 155] width 213 height 15
copy span "Seller to have HVAC contractor service/repair system to bring to proper operati…"
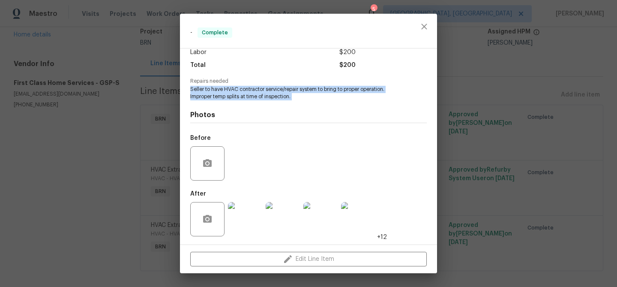
click at [242, 218] on img at bounding box center [245, 219] width 34 height 34
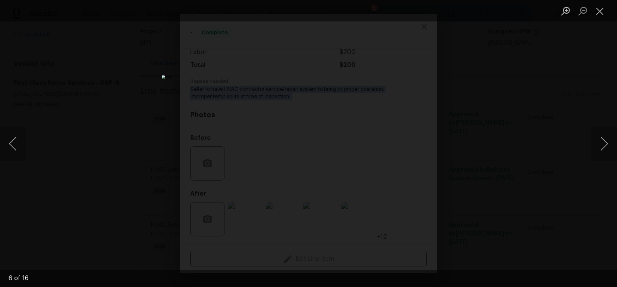
click at [272, 75] on img "Lightbox" at bounding box center [309, 143] width 294 height 136
click at [7, 139] on button "Previous image" at bounding box center [13, 143] width 26 height 34
click at [100, 82] on div "Lightbox" at bounding box center [308, 143] width 617 height 287
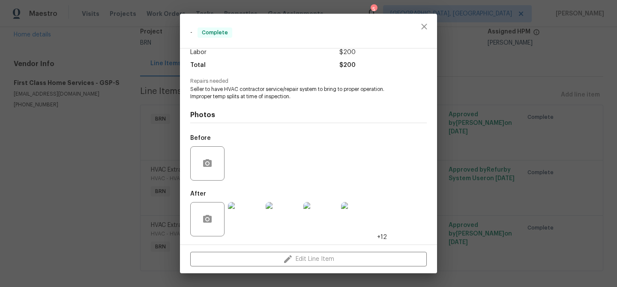
click at [126, 58] on div "- Complete Vendor First Class Home Services Account Category BINSR Cost $0 x 0 …" at bounding box center [308, 143] width 617 height 287
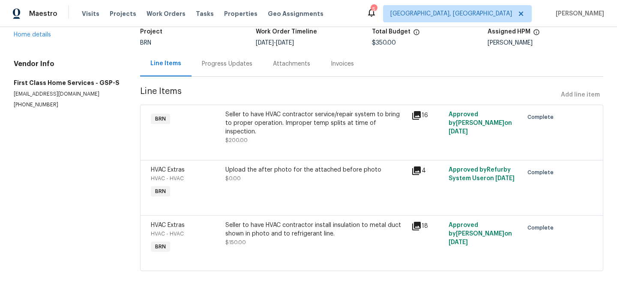
click at [265, 221] on div "Seller to have HVAC contractor install insulation to metal duct shown in photo …" at bounding box center [315, 229] width 181 height 17
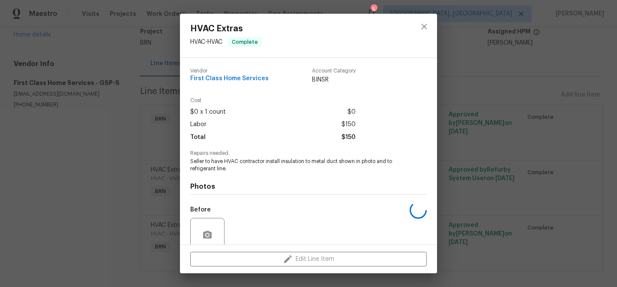
click at [232, 161] on span "Seller to have HVAC contractor install insulation to metal duct shown in photo …" at bounding box center [296, 165] width 213 height 15
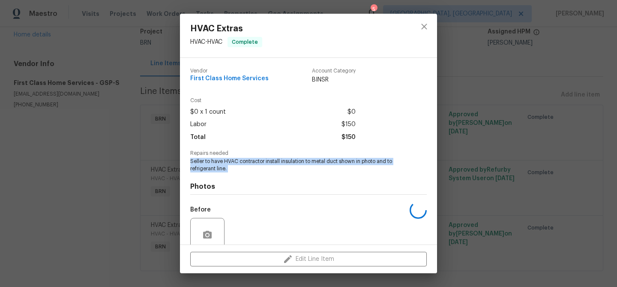
click at [232, 161] on span "Seller to have HVAC contractor install insulation to metal duct shown in photo …" at bounding box center [296, 165] width 213 height 15
copy span "Seller to have HVAC contractor install insulation to metal duct shown in photo …"
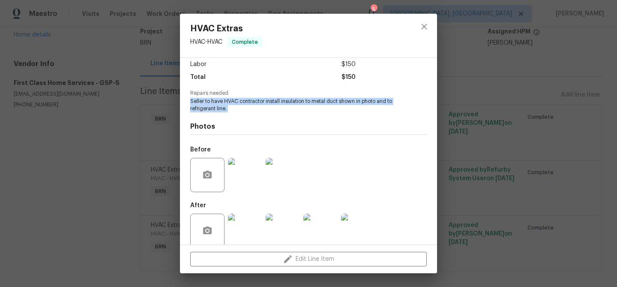
scroll to position [72, 0]
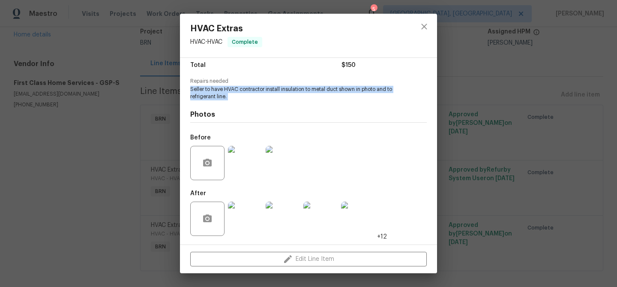
click at [240, 165] on img at bounding box center [245, 163] width 34 height 34
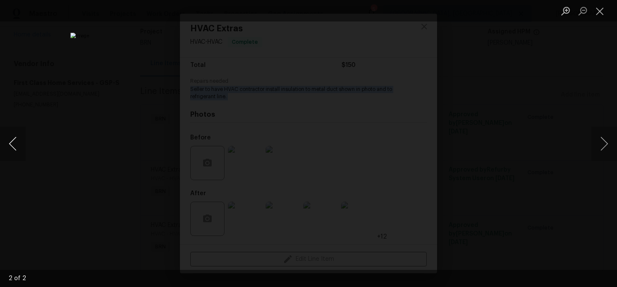
click at [19, 135] on button "Previous image" at bounding box center [13, 143] width 26 height 34
click at [100, 100] on div "Lightbox" at bounding box center [308, 143] width 617 height 287
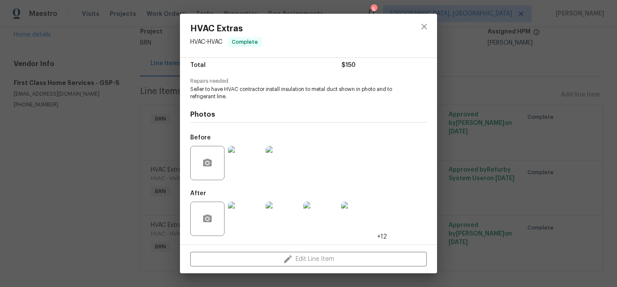
click at [102, 179] on div "HVAC Extras HVAC - HVAC Complete Vendor First Class Home Services Account Categ…" at bounding box center [308, 143] width 617 height 287
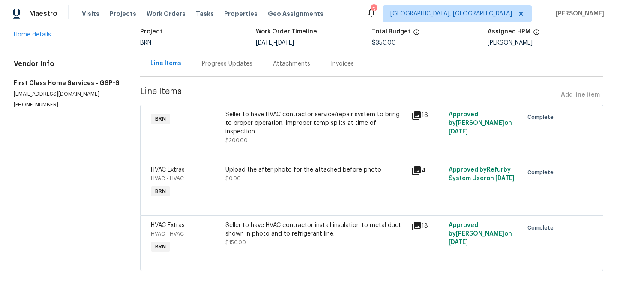
click at [268, 228] on div "Seller to have HVAC contractor install insulation to metal duct shown in photo …" at bounding box center [315, 229] width 181 height 17
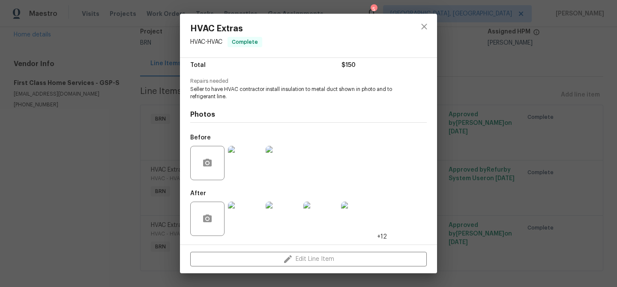
click at [241, 216] on img at bounding box center [245, 218] width 34 height 34
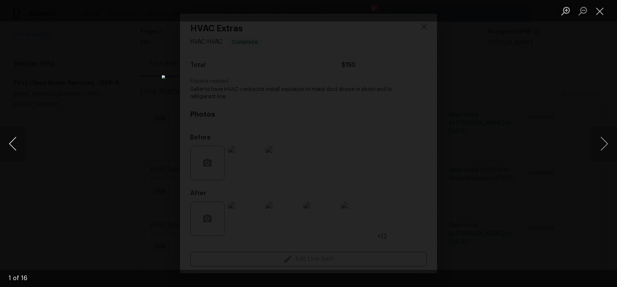
click at [18, 138] on button "Previous image" at bounding box center [13, 143] width 26 height 34
click at [85, 131] on div "Lightbox" at bounding box center [308, 143] width 617 height 287
click at [100, 113] on div "Lightbox" at bounding box center [308, 143] width 617 height 287
click at [599, 8] on button "Close lightbox" at bounding box center [600, 10] width 17 height 15
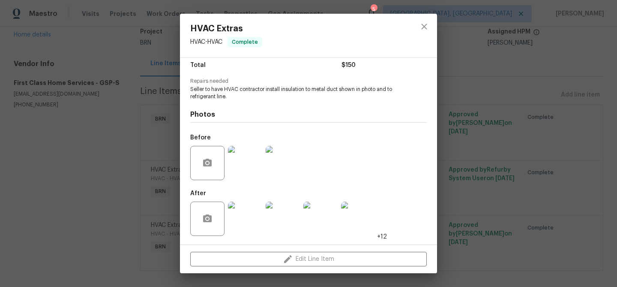
click at [101, 170] on div "HVAC Extras HVAC - HVAC Complete Vendor First Class Home Services Account Categ…" at bounding box center [308, 143] width 617 height 287
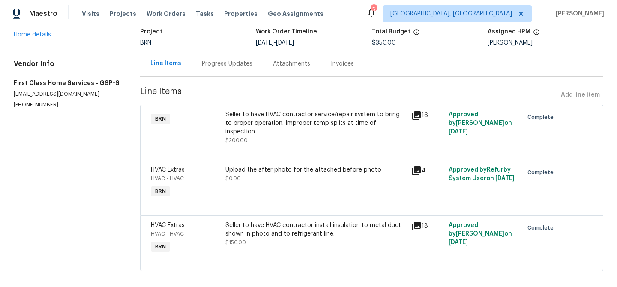
click at [259, 167] on div "Upload the after photo for the attached before photo $0.00" at bounding box center [315, 173] width 181 height 17
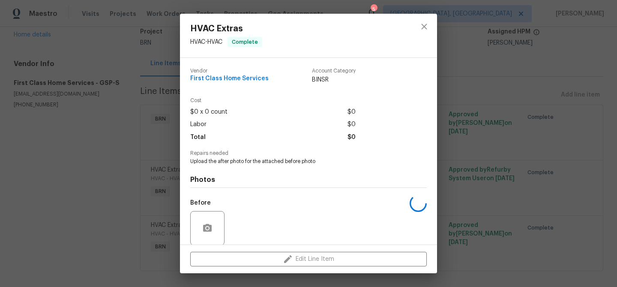
scroll to position [65, 0]
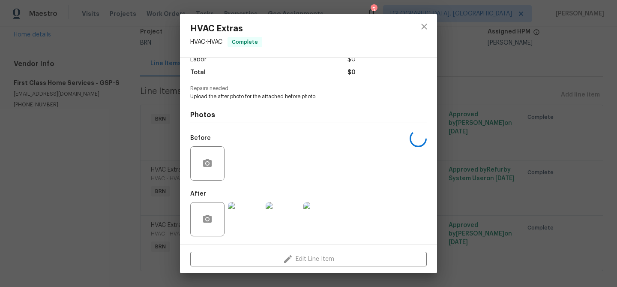
click at [245, 209] on img at bounding box center [245, 219] width 34 height 34
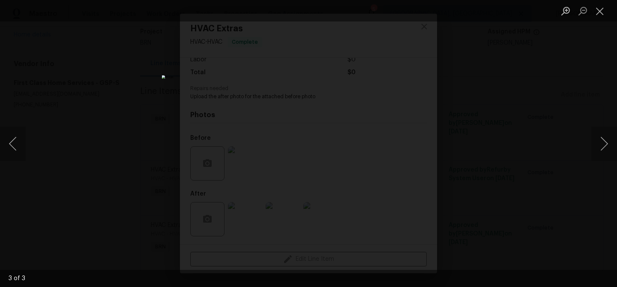
click at [86, 64] on div "Lightbox" at bounding box center [308, 143] width 617 height 287
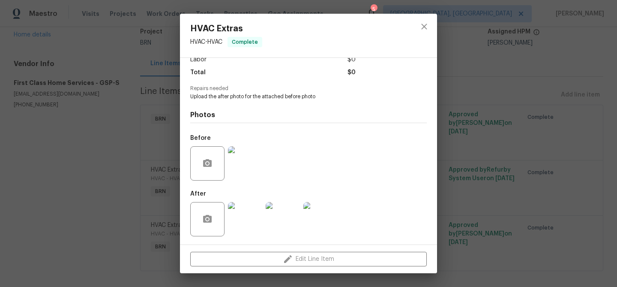
click at [107, 64] on div "HVAC Extras HVAC - HVAC Complete Vendor First Class Home Services Account Categ…" at bounding box center [308, 143] width 617 height 287
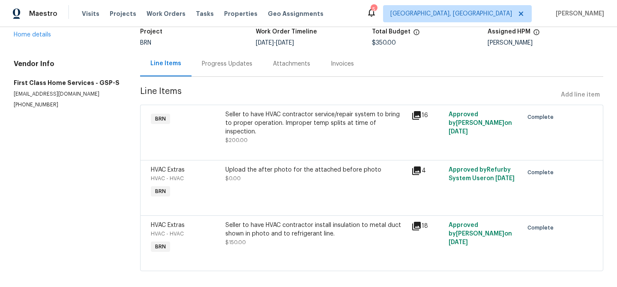
scroll to position [0, 0]
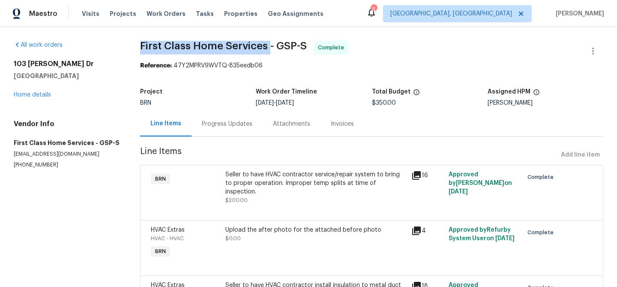
drag, startPoint x: 134, startPoint y: 42, endPoint x: 267, endPoint y: 42, distance: 132.9
click at [267, 42] on div "All work orders 103 Gilstrap Dr Greenville, SC 29609 Home details Vendor Info F…" at bounding box center [308, 191] width 617 height 328
copy span "First Class Home Services"
click at [334, 126] on div "Invoices" at bounding box center [342, 124] width 23 height 9
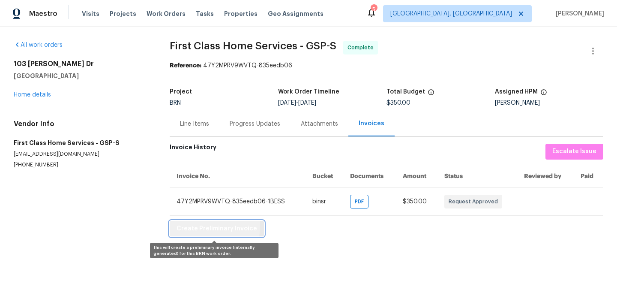
click at [199, 226] on span "Create Preliminary Invoice" at bounding box center [217, 228] width 81 height 11
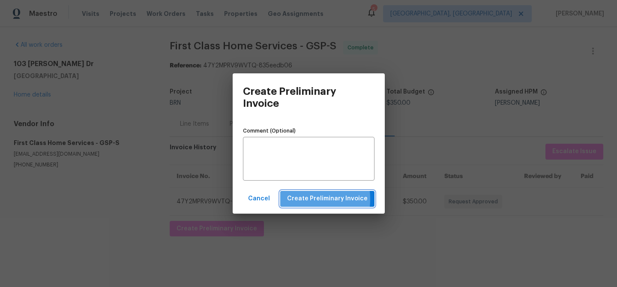
click at [298, 199] on span "Create Preliminary Invoice" at bounding box center [327, 198] width 81 height 11
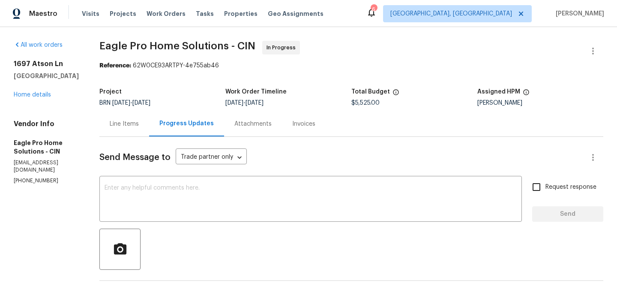
click at [30, 177] on p "[PHONE_NUMBER]" at bounding box center [46, 180] width 65 height 7
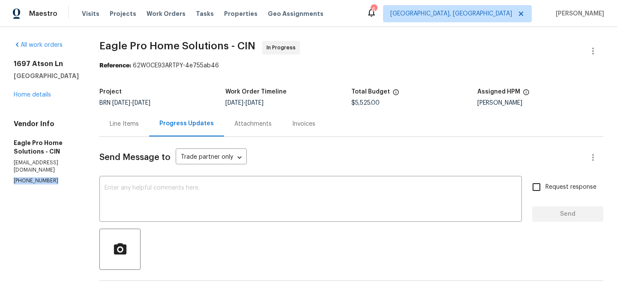
click at [30, 177] on p "[PHONE_NUMBER]" at bounding box center [46, 180] width 65 height 7
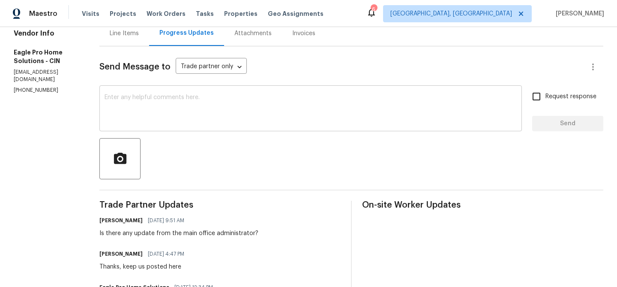
click at [165, 111] on textarea at bounding box center [311, 109] width 412 height 30
click at [39, 87] on p "[PHONE_NUMBER]" at bounding box center [46, 90] width 65 height 7
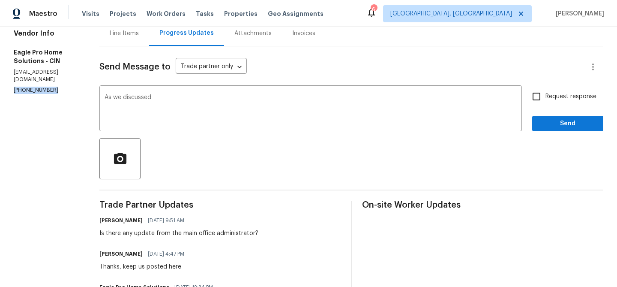
click at [39, 87] on p "[PHONE_NUMBER]" at bounding box center [46, 90] width 65 height 7
copy p "[PHONE_NUMBER]"
click at [189, 102] on textarea "As we discussed" at bounding box center [311, 109] width 412 height 30
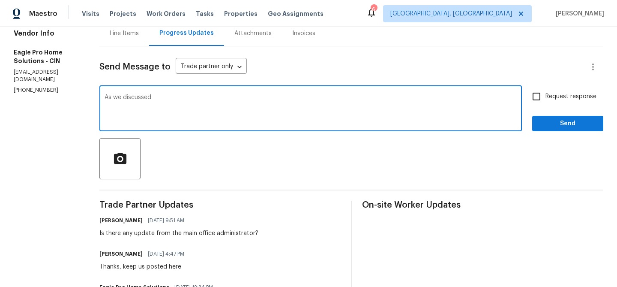
paste textarea "[PHONE_NUMBER]"
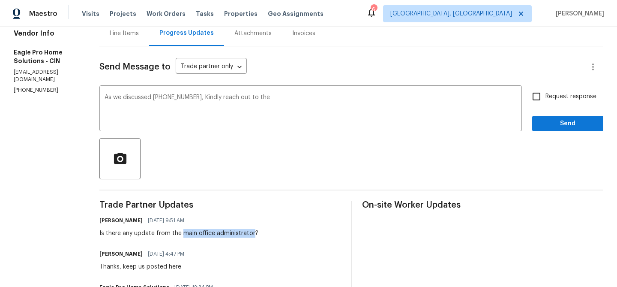
drag, startPoint x: 203, startPoint y: 235, endPoint x: 273, endPoint y: 232, distance: 70.4
click at [258, 232] on div "Is there any update from the main office administrator?" at bounding box center [178, 233] width 159 height 9
copy div "main office administrator"
click at [303, 103] on textarea "As we discussed [PHONE_NUMBER], Kindly reach out to the" at bounding box center [311, 109] width 412 height 30
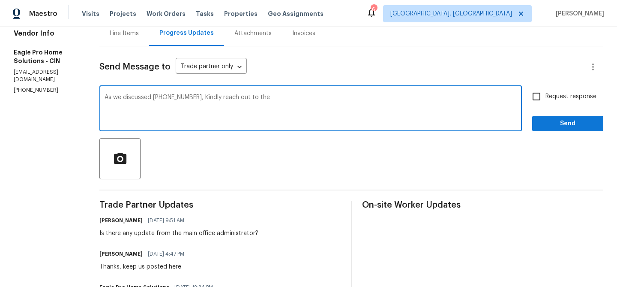
paste textarea "main office administrator"
drag, startPoint x: 394, startPoint y: 98, endPoint x: 511, endPoint y: 98, distance: 117.0
click at [510, 98] on textarea "As we discussed [PHONE_NUMBER], Kindly reach out to the main office administrat…" at bounding box center [311, 109] width 412 height 30
drag, startPoint x: 219, startPoint y: 99, endPoint x: 492, endPoint y: 98, distance: 273.1
click at [492, 98] on textarea "As we discussed [PHONE_NUMBER], Kindly reach out to the main office administrat…" at bounding box center [311, 109] width 412 height 30
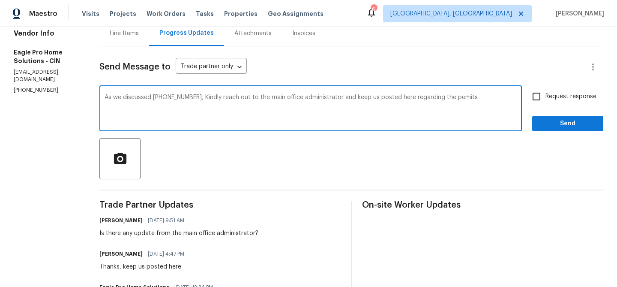
paste textarea "Please connect with the main office administrator and keep us updated here rega…"
type textarea "As we discussed [PHONE_NUMBER],Please connect with the main office administrato…"
click at [547, 105] on label "Request response" at bounding box center [562, 96] width 69 height 18
click at [546, 105] on input "Request response" at bounding box center [537, 96] width 18 height 18
checkbox input "true"
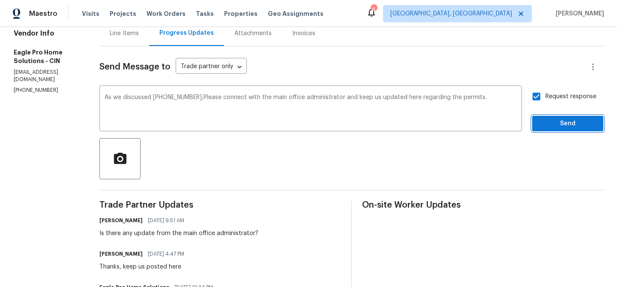
click at [545, 122] on span "Send" at bounding box center [567, 123] width 57 height 11
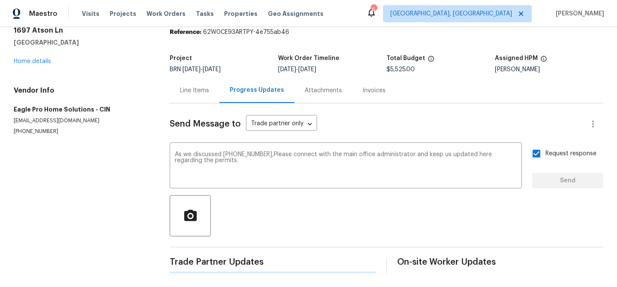
scroll to position [0, 0]
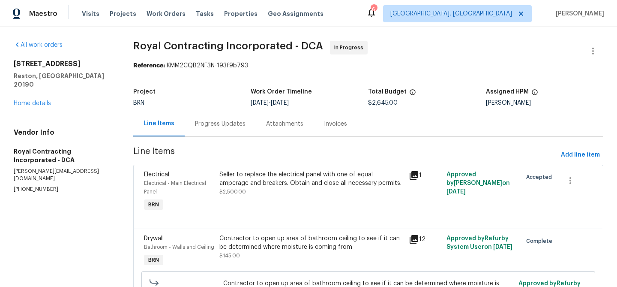
click at [212, 121] on div "Progress Updates" at bounding box center [220, 124] width 51 height 9
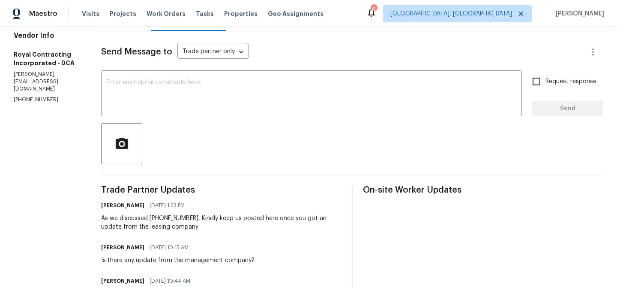
scroll to position [133, 0]
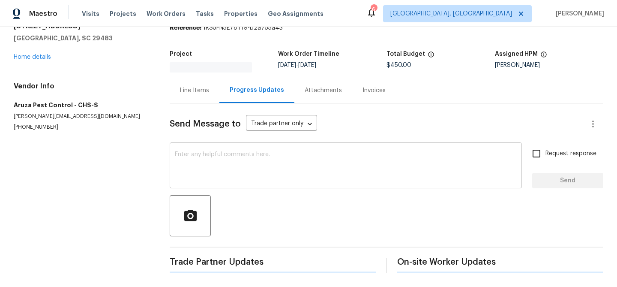
scroll to position [38, 0]
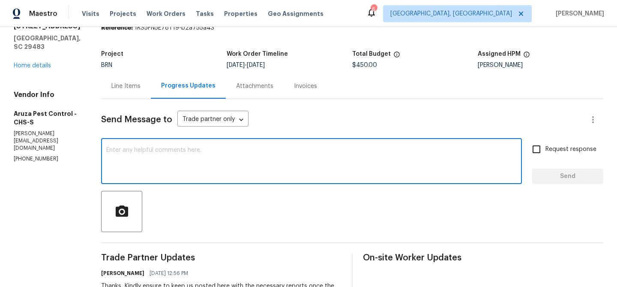
click at [174, 160] on textarea at bounding box center [311, 162] width 411 height 30
paste textarea "Could you please confirm if this is on schedule for [DATE]?"
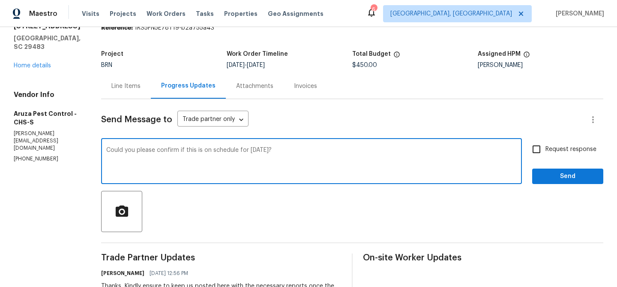
scroll to position [89, 0]
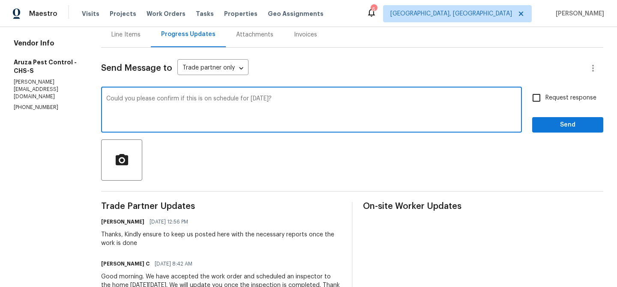
type textarea "Could you please confirm if this is on schedule for [DATE]?"
click at [541, 98] on input "Request response" at bounding box center [537, 98] width 18 height 18
checkbox input "true"
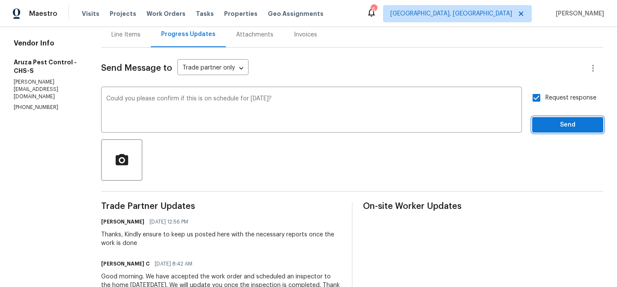
click at [550, 125] on span "Send" at bounding box center [567, 125] width 57 height 11
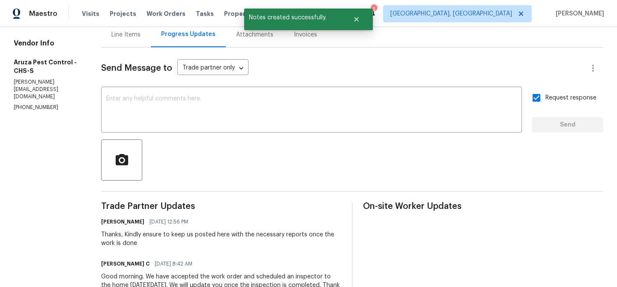
scroll to position [99, 0]
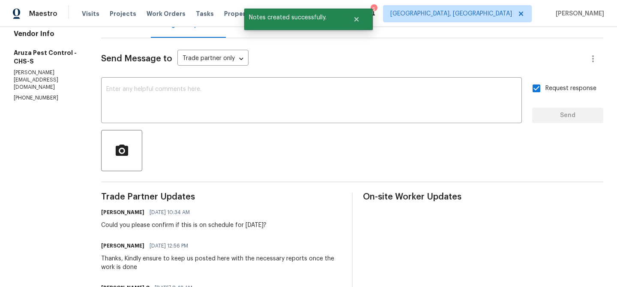
click at [23, 99] on section "All work orders 529 Delafield Dr # 529 Summerville, SC 29483 Home details Vendo…" at bounding box center [47, 171] width 67 height 458
copy p "(980) 890-7074"
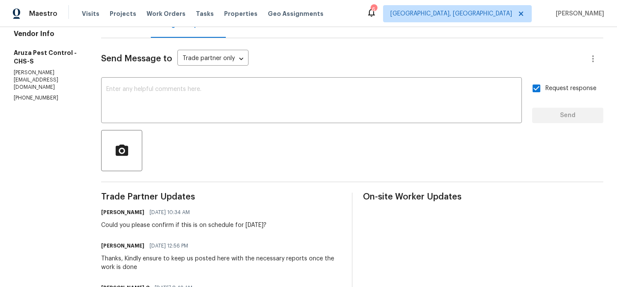
click at [63, 84] on p "c.rodriguez@aruzapest.com" at bounding box center [47, 80] width 67 height 22
copy p "c.rodriguez@aruzapest.com"
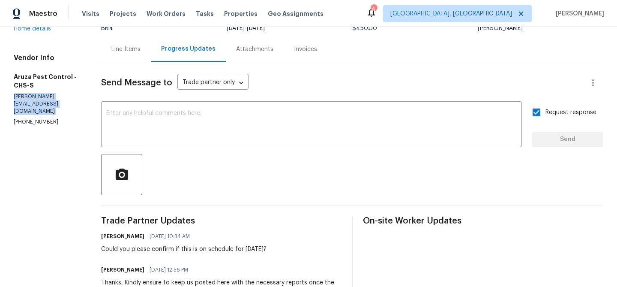
scroll to position [122, 0]
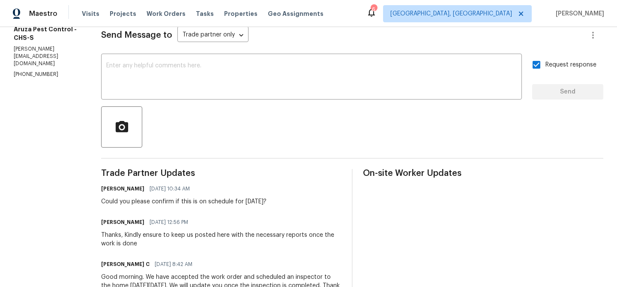
click at [168, 207] on div "Trade Partner Updates Ananthi Mahendran 08/28/2025 10:34 AM Could you please co…" at bounding box center [221, 272] width 240 height 207
click at [161, 199] on div "Could you please confirm if this is on schedule for [DATE]?" at bounding box center [183, 201] width 165 height 9
click at [161, 199] on div "Could you please confirm if this is on schedule for Today?" at bounding box center [183, 201] width 165 height 9
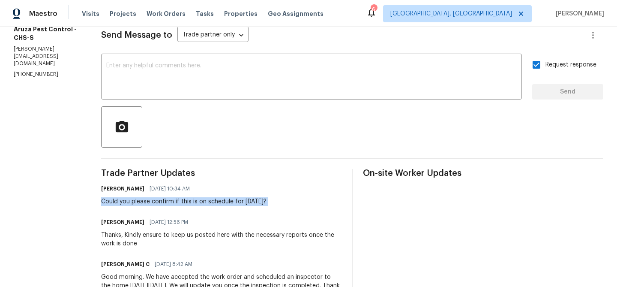
click at [161, 199] on div "Could you please confirm if this is on schedule for Today?" at bounding box center [183, 201] width 165 height 9
copy div "Could you please confirm if this is on schedule for Today?"
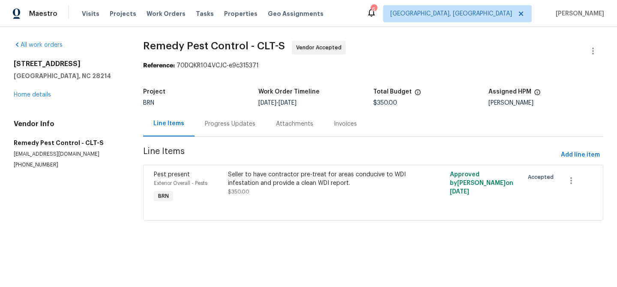
click at [223, 129] on div "Progress Updates" at bounding box center [230, 123] width 71 height 25
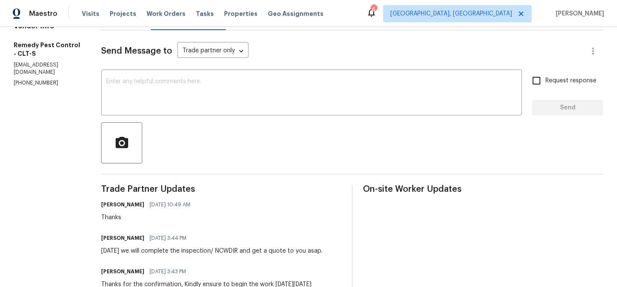
scroll to position [107, 0]
click at [198, 107] on textarea at bounding box center [311, 93] width 411 height 30
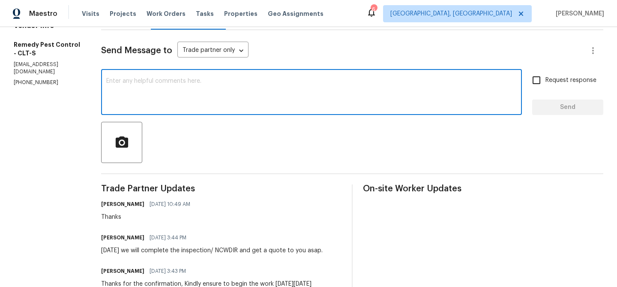
paste textarea "Could you please confirm if this is on schedule for [DATE]?"
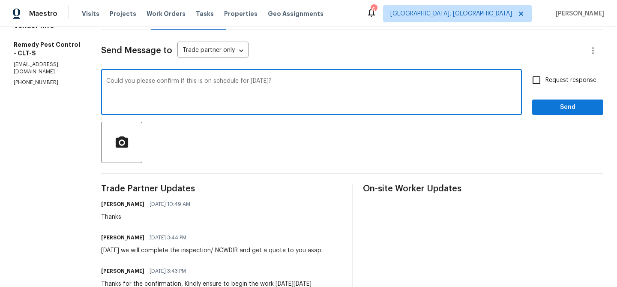
drag, startPoint x: 243, startPoint y: 81, endPoint x: 377, endPoint y: 84, distance: 134.2
click at [377, 84] on textarea "Could you please confirm if this is on schedule for [DATE]?" at bounding box center [311, 93] width 411 height 30
type textarea "Could you please confirm if this is on schedule for [DATE]?"
click at [546, 87] on label "Request response" at bounding box center [562, 80] width 69 height 18
click at [546, 87] on input "Request response" at bounding box center [537, 80] width 18 height 18
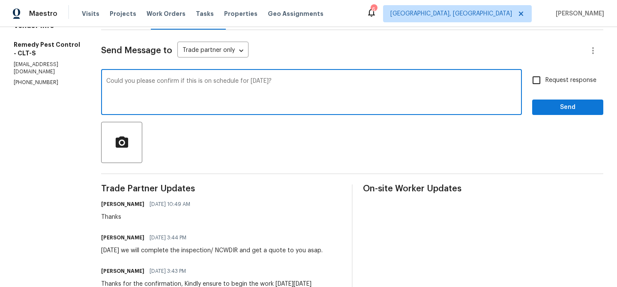
checkbox input "true"
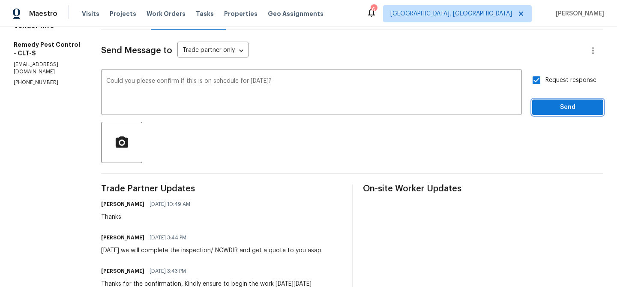
click at [538, 108] on button "Send" at bounding box center [567, 107] width 71 height 16
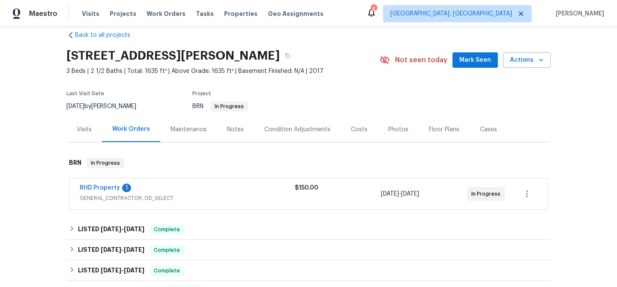
scroll to position [18, 0]
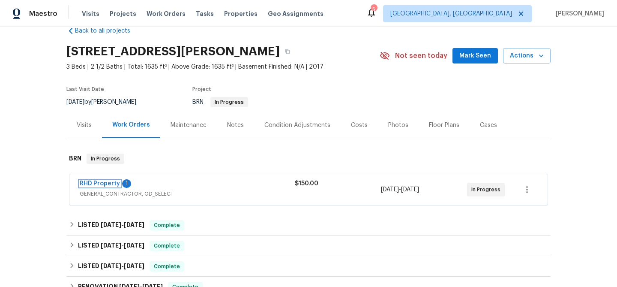
click at [102, 183] on link "RHD Property" at bounding box center [100, 183] width 40 height 6
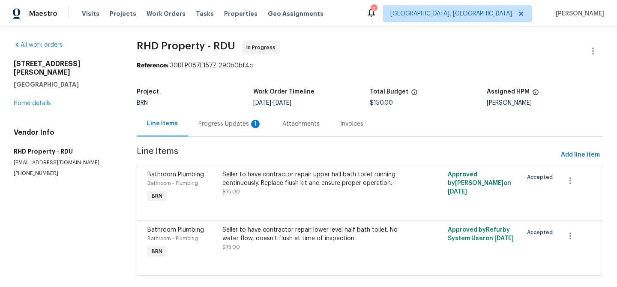
click at [238, 122] on div "Progress Updates 1" at bounding box center [229, 124] width 63 height 9
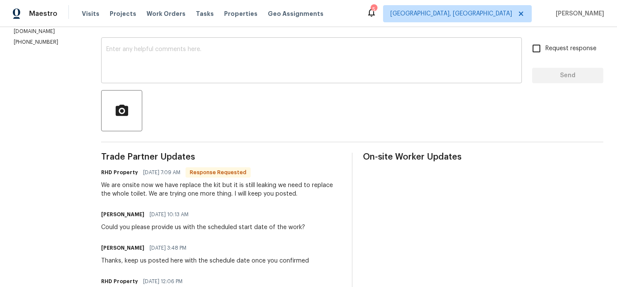
scroll to position [138, 0]
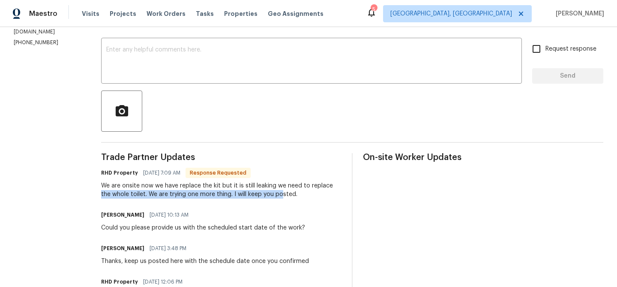
drag, startPoint x: 113, startPoint y: 190, endPoint x: 296, endPoint y: 190, distance: 183.0
click at [296, 190] on div "We are onsite now we have replace the kit but it is still leaking we need to re…" at bounding box center [221, 189] width 240 height 17
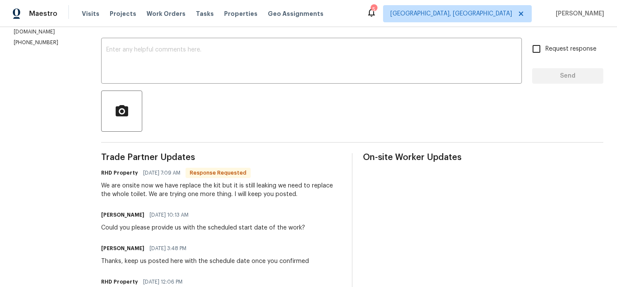
click at [237, 190] on div "We are onsite now we have replace the kit but it is still leaking we need to re…" at bounding box center [221, 189] width 240 height 17
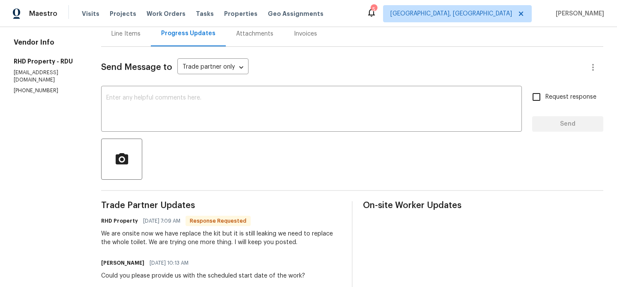
scroll to position [74, 0]
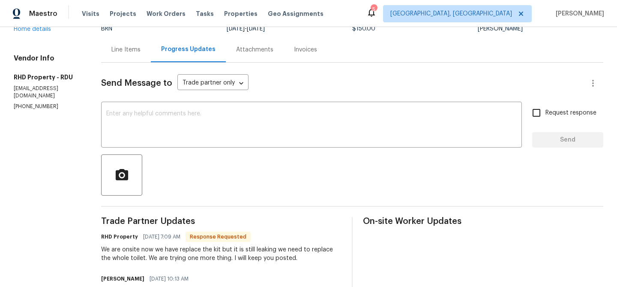
click at [146, 54] on div "Line Items" at bounding box center [126, 49] width 50 height 25
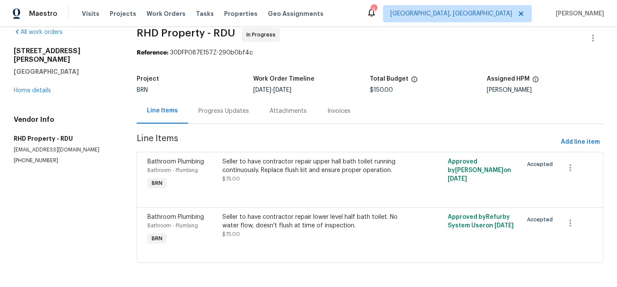
click at [214, 108] on div "Progress Updates" at bounding box center [223, 111] width 51 height 9
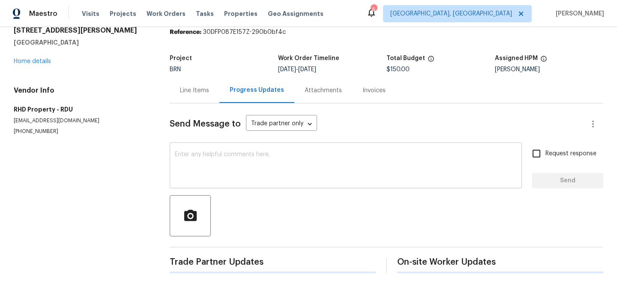
scroll to position [74, 0]
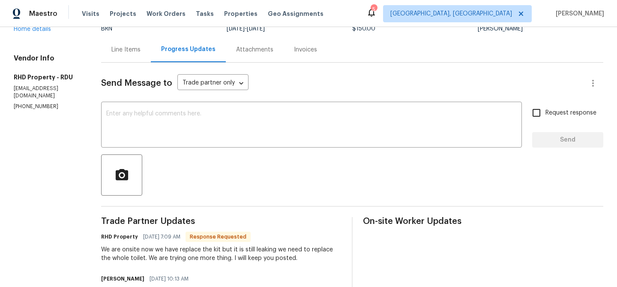
click at [177, 150] on div "Send Message to Trade partner only Trade partner only ​ x ​ Request response Se…" at bounding box center [352, 256] width 502 height 387
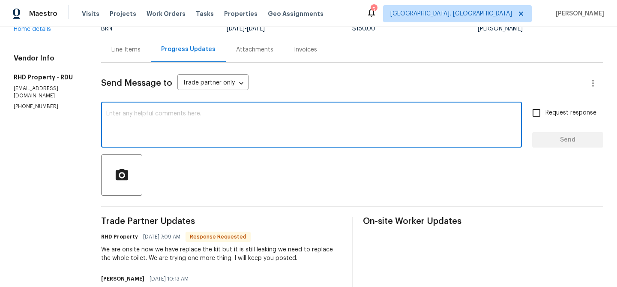
click at [173, 128] on textarea at bounding box center [311, 126] width 411 height 30
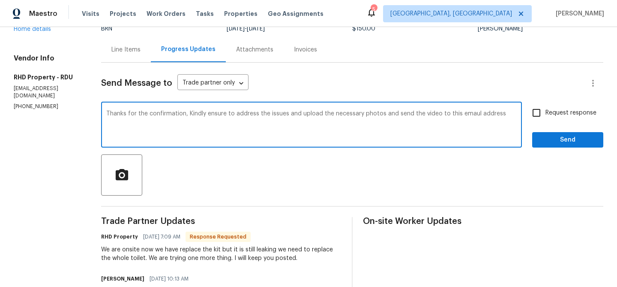
paste textarea "ananthi.mahendran@opendoor.com"
paste textarea "lower level half bath toilet. No water flow"
click at [258, 121] on textarea "Thanks for the confirmation, Kindly ensure to address the issues and upload the…" at bounding box center [311, 126] width 411 height 30
click at [344, 120] on textarea "Thanks for the confirmation, Kindly ensure to address the issues and upload the…" at bounding box center [311, 126] width 411 height 30
click at [368, 122] on textarea "Thanks for the confirmation, Kindly ensure to address the issues and upload the…" at bounding box center [311, 126] width 411 height 30
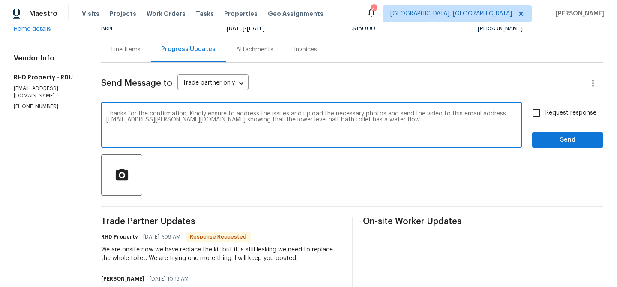
click at [399, 122] on textarea "Thanks for the confirmation, Kindly ensure to address the issues and upload the…" at bounding box center [311, 126] width 411 height 30
paste textarea "upper hall bath toilet"
type textarea "Thanks for the confirmation, Kindly ensure to address the issues and upload the…"
click at [166, 125] on textarea "Thanks for the confirmation, Kindly ensure to address the issues and upload the…" at bounding box center [311, 126] width 411 height 30
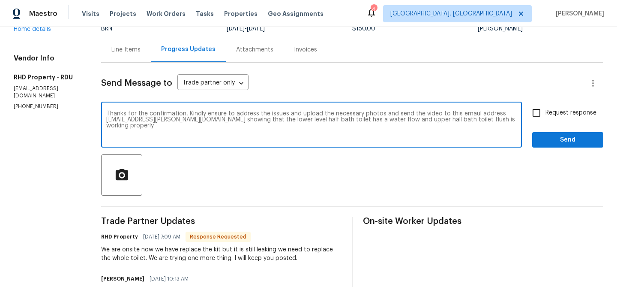
click at [166, 125] on textarea "Thanks for the confirmation, Kindly ensure to address the issues and upload the…" at bounding box center [311, 126] width 411 height 30
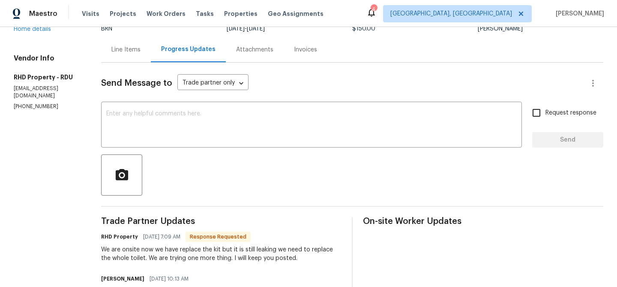
scroll to position [0, 0]
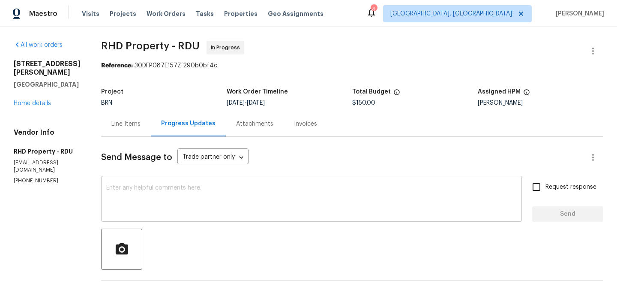
click at [132, 199] on textarea at bounding box center [311, 200] width 411 height 30
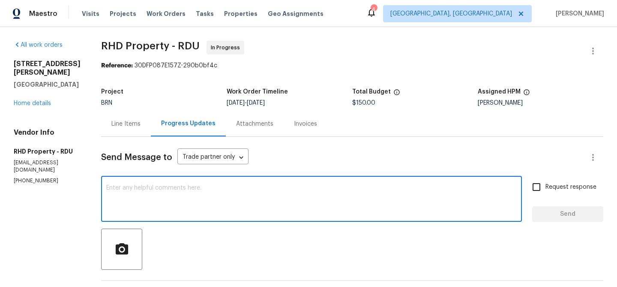
paste textarea "Thank you for the confirmation. Please ensure the issues are addressed and uplo…"
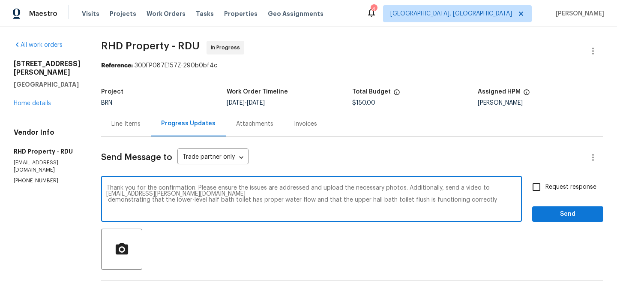
click at [120, 198] on textarea "Thank you for the confirmation. Please ensure the issues are addressed and uplo…" at bounding box center [311, 200] width 411 height 30
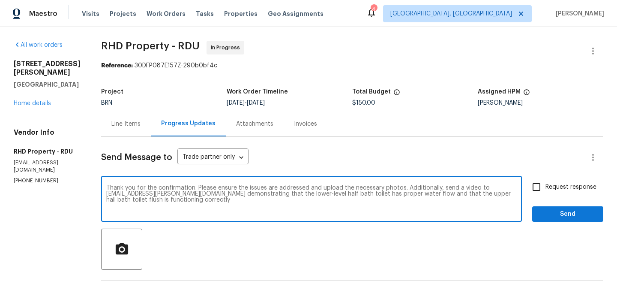
type textarea "Thank you for the confirmation. Please ensure the issues are addressed and uplo…"
click at [546, 189] on input "Request response" at bounding box center [537, 187] width 18 height 18
checkbox input "true"
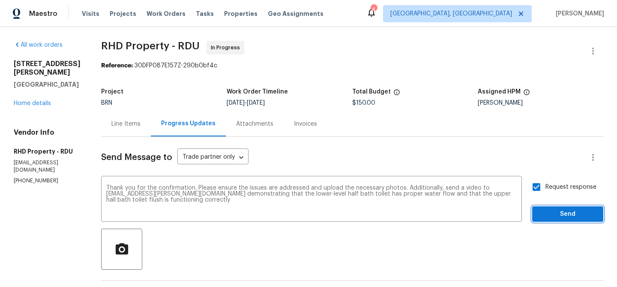
click at [546, 213] on span "Send" at bounding box center [567, 214] width 57 height 11
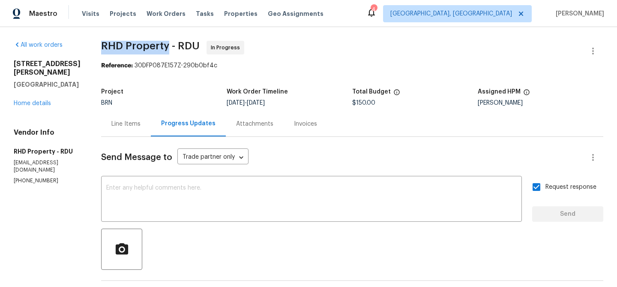
drag, startPoint x: 105, startPoint y: 44, endPoint x: 181, endPoint y: 44, distance: 75.4
copy span "RHD Property"
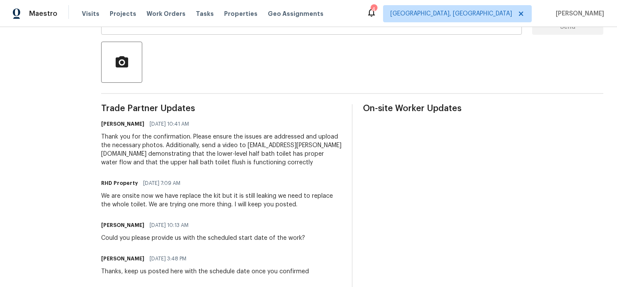
scroll to position [195, 0]
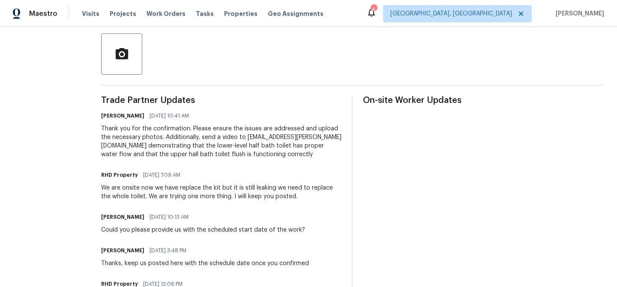
click at [184, 150] on div "Thank you for the confirmation. Please ensure the issues are addressed and uplo…" at bounding box center [221, 141] width 240 height 34
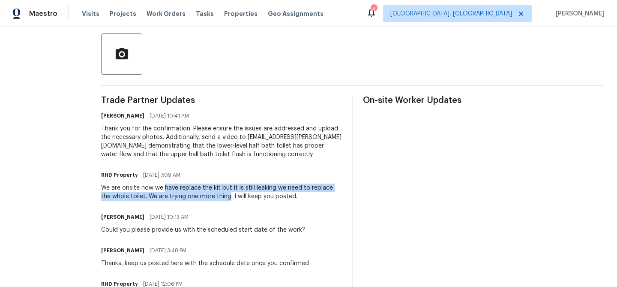
drag, startPoint x: 175, startPoint y: 197, endPoint x: 242, endPoint y: 204, distance: 67.7
click at [242, 201] on div "We are onsite now we have replace the kit but it is still leaking we need to re…" at bounding box center [221, 191] width 240 height 17
copy div "have replace the kit but it is still leaking we need to replace the whole toile…"
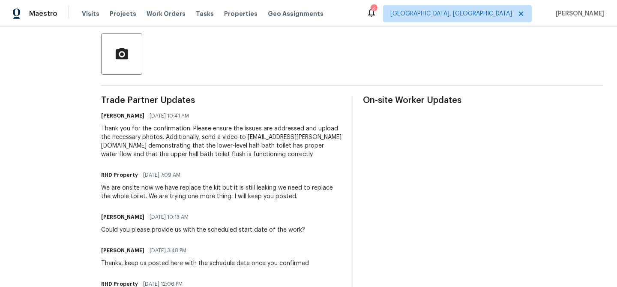
click at [153, 149] on div "Thank you for the confirmation. Please ensure the issues are addressed and uplo…" at bounding box center [221, 141] width 240 height 34
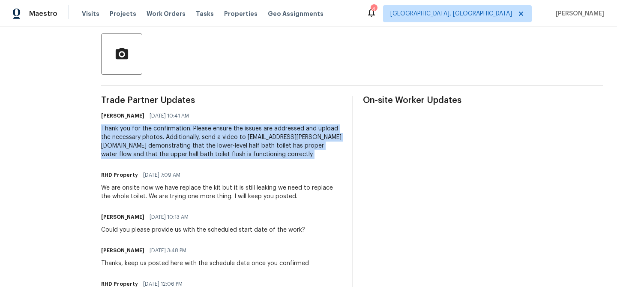
click at [153, 149] on div "Thank you for the confirmation. Please ensure the issues are addressed and uplo…" at bounding box center [221, 141] width 240 height 34
copy div "Thank you for the confirmation. Please ensure the issues are addressed and uplo…"
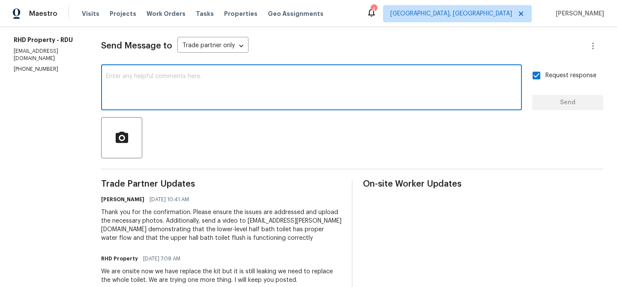
click at [155, 79] on textarea at bounding box center [311, 88] width 411 height 30
paste textarea "Thank you for the confirmation. Please ensure the issues are addressed and uplo…"
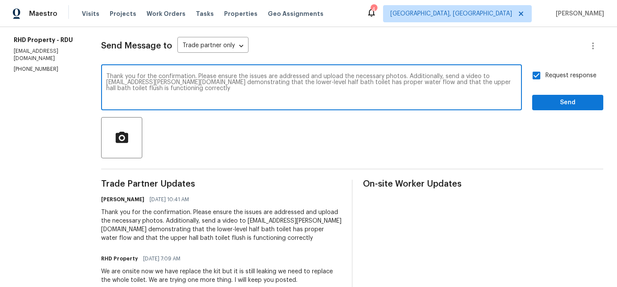
click at [319, 78] on textarea "Thank you for the confirmation. Please ensure the issues are addressed and uplo…" at bounding box center [311, 88] width 411 height 30
click at [203, 92] on textarea "Thank you for the confirmation. Please ensure the issues are addressed also kee…" at bounding box center [311, 88] width 411 height 30
type textarea "Thank you for the confirmation. Please ensure the issues are addressed also kee…"
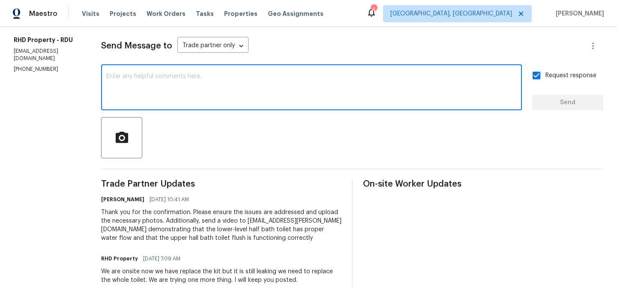
paste textarea "Thank you for the confirmation. Please ensure that the issues are resolved, and…"
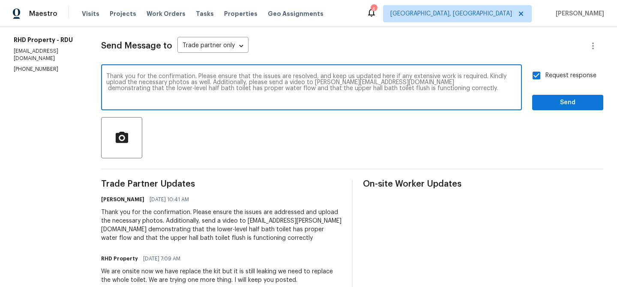
click at [119, 90] on textarea "Thank you for the confirmation. Please ensure that the issues are resolved, and…" at bounding box center [311, 88] width 411 height 30
type textarea "Thank you for the confirmation. Please ensure that the issues are resolved, and…"
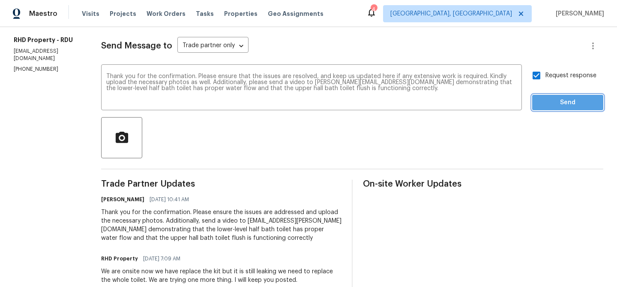
click at [547, 99] on span "Send" at bounding box center [567, 102] width 57 height 11
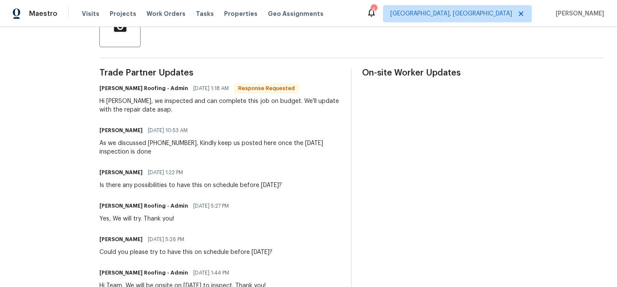
scroll to position [67, 0]
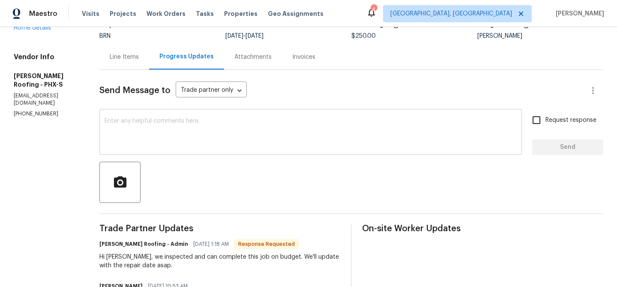
click at [141, 144] on textarea at bounding box center [311, 133] width 412 height 30
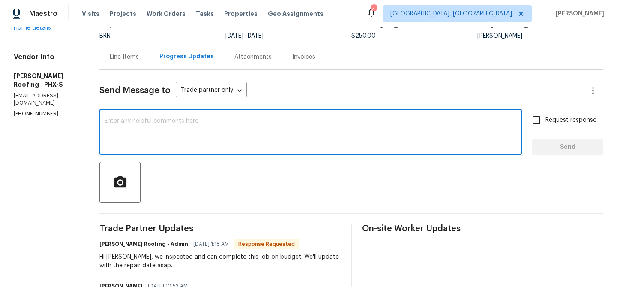
type textarea "K"
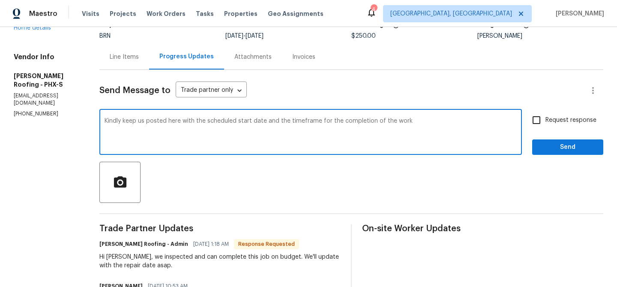
type textarea "Kindly keep us posted here with the scheduled start date and the timeframe for …"
click at [533, 120] on input "Request response" at bounding box center [537, 120] width 18 height 18
checkbox input "true"
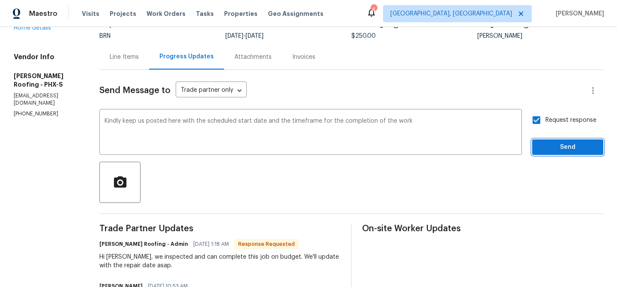
click at [549, 149] on span "Send" at bounding box center [567, 147] width 57 height 11
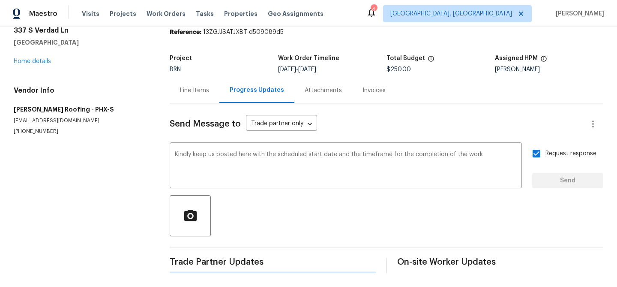
scroll to position [0, 0]
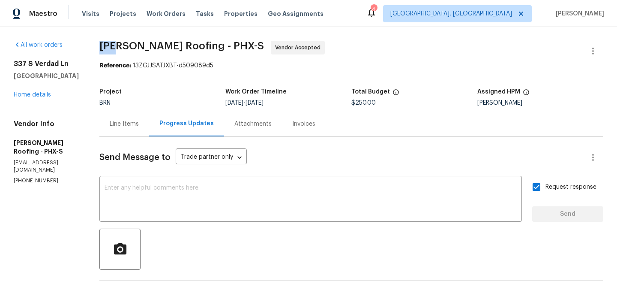
drag, startPoint x: 98, startPoint y: 48, endPoint x: 151, endPoint y: 48, distance: 53.2
drag, startPoint x: 168, startPoint y: 47, endPoint x: 103, endPoint y: 45, distance: 64.8
click at [103, 45] on span "[PERSON_NAME] Roofing - PHX-S" at bounding box center [181, 46] width 165 height 10
copy span "[PERSON_NAME] Roofing"
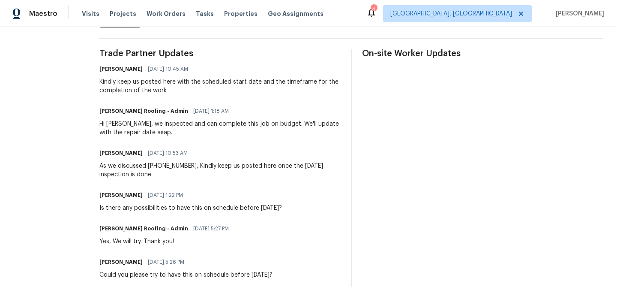
scroll to position [233, 0]
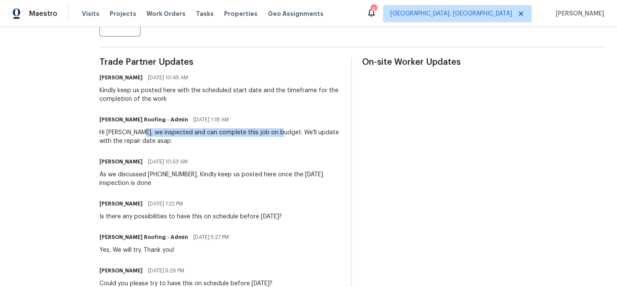
drag, startPoint x: 142, startPoint y: 134, endPoint x: 279, endPoint y: 134, distance: 136.3
click at [279, 134] on div "Hi [PERSON_NAME], we inspected and can complete this job on budget. We'll updat…" at bounding box center [219, 136] width 241 height 17
copy div "inspected and can complete this job on budget."
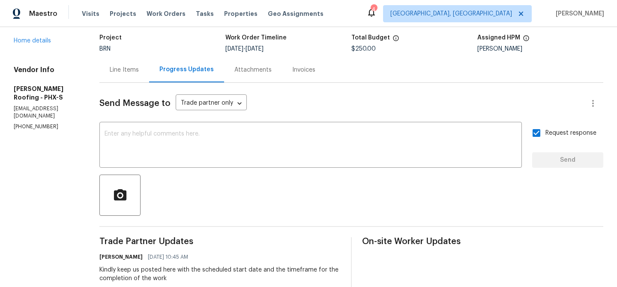
scroll to position [0, 0]
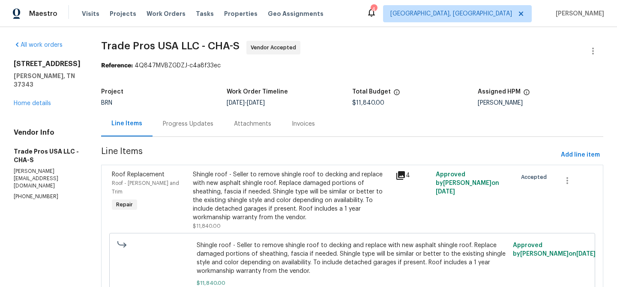
click at [200, 126] on div "Progress Updates" at bounding box center [188, 124] width 51 height 9
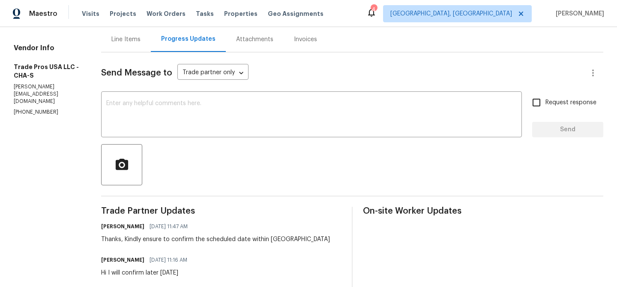
scroll to position [89, 0]
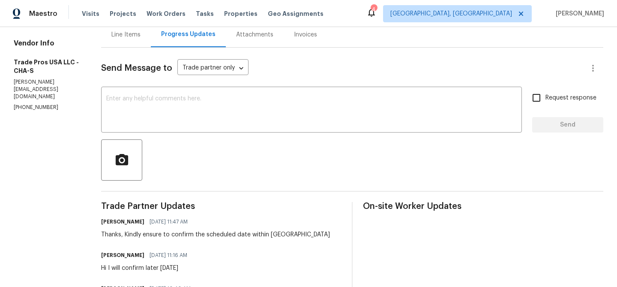
click at [41, 104] on p "[PHONE_NUMBER]" at bounding box center [47, 107] width 67 height 7
copy p "[PHONE_NUMBER]"
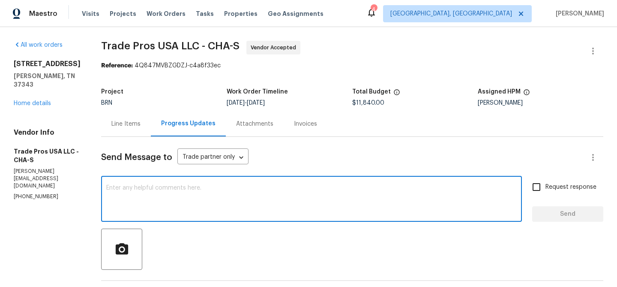
click at [155, 210] on textarea at bounding box center [311, 200] width 411 height 30
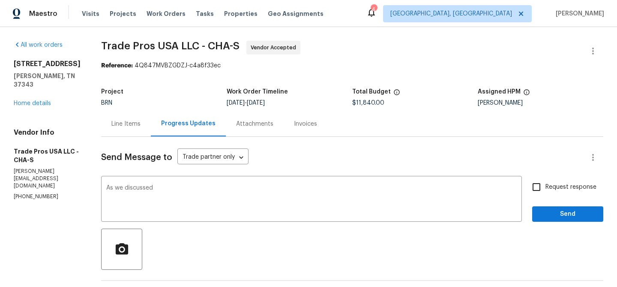
copy p "[PHONE_NUMBER]"
click at [177, 192] on textarea "As we discussed" at bounding box center [311, 200] width 411 height 30
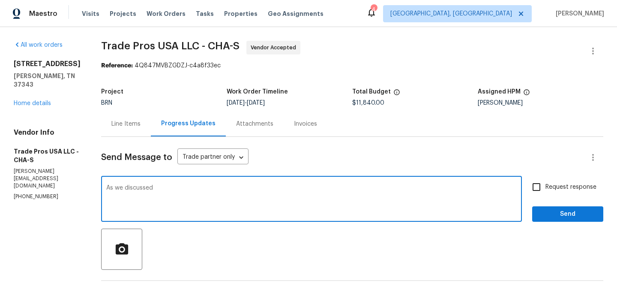
paste textarea "[PHONE_NUMBER]"
type textarea "As we discussed [PHONE_NUMBER], Kindly keep us posted here regarding the begin …"
click at [550, 186] on span "Request response" at bounding box center [571, 187] width 51 height 9
click at [546, 186] on input "Request response" at bounding box center [537, 187] width 18 height 18
checkbox input "true"
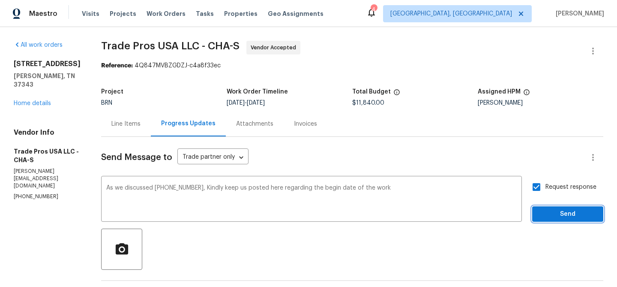
click at [551, 212] on span "Send" at bounding box center [567, 214] width 57 height 11
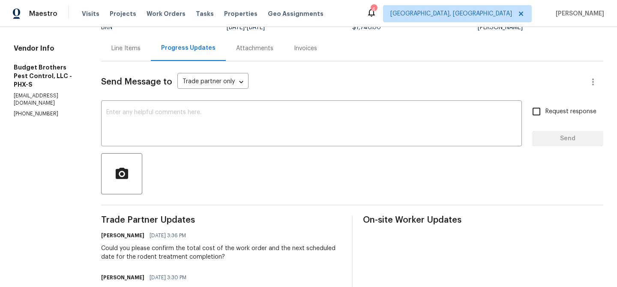
scroll to position [76, 0]
click at [54, 92] on p "[EMAIL_ADDRESS][DOMAIN_NAME]" at bounding box center [47, 99] width 67 height 15
copy p "[EMAIL_ADDRESS][DOMAIN_NAME]"
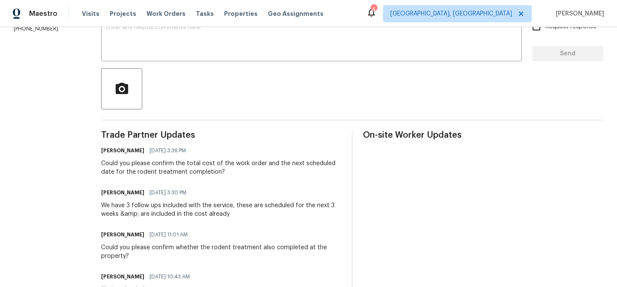
scroll to position [180, 0]
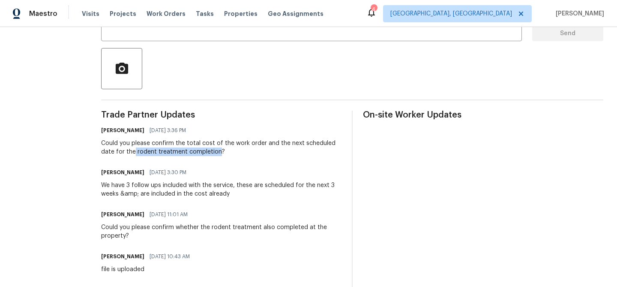
drag, startPoint x: 151, startPoint y: 152, endPoint x: 236, endPoint y: 150, distance: 84.9
click at [236, 150] on div "Could you please confirm the total cost of the work order and the next schedule…" at bounding box center [221, 147] width 240 height 17
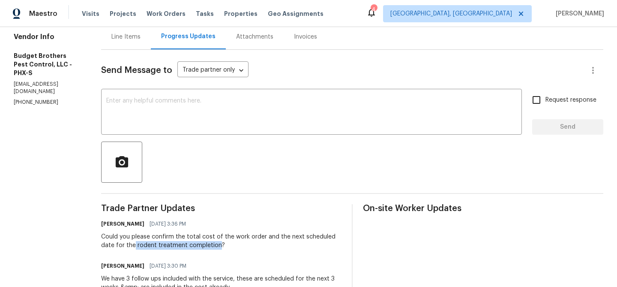
scroll to position [0, 0]
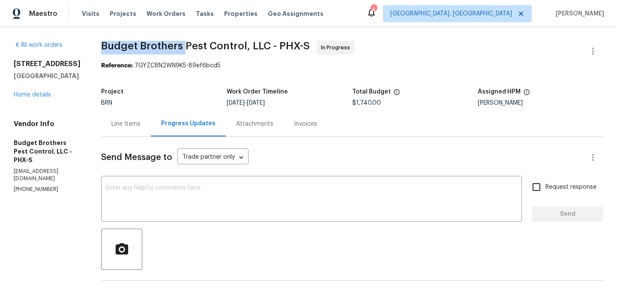
drag, startPoint x: 120, startPoint y: 45, endPoint x: 202, endPoint y: 46, distance: 82.3
click at [202, 46] on span "Budget Brothers Pest Control, LLC - PHX-S" at bounding box center [205, 46] width 209 height 10
copy span "Budget Brothers"
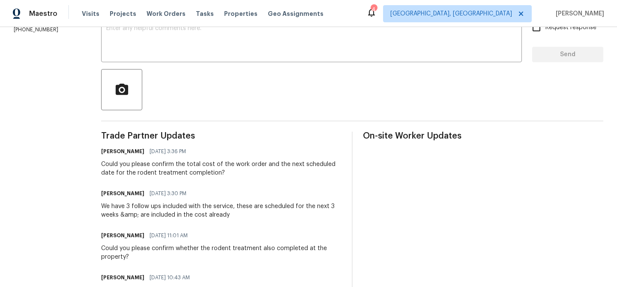
scroll to position [160, 0]
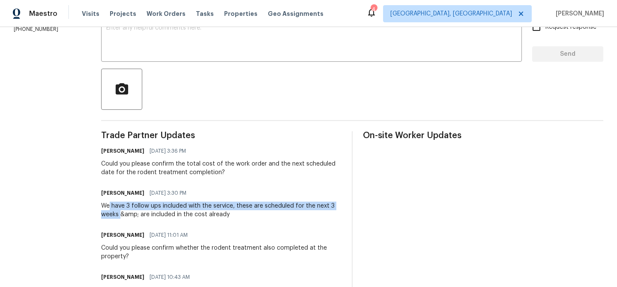
drag, startPoint x: 128, startPoint y: 208, endPoint x: 138, endPoint y: 215, distance: 12.4
click at [138, 215] on div "We have 3 follow ups included with the service, these are scheduled for the nex…" at bounding box center [221, 209] width 240 height 17
copy div "have 3 follow ups included with the service, these are scheduled for the next 3…"
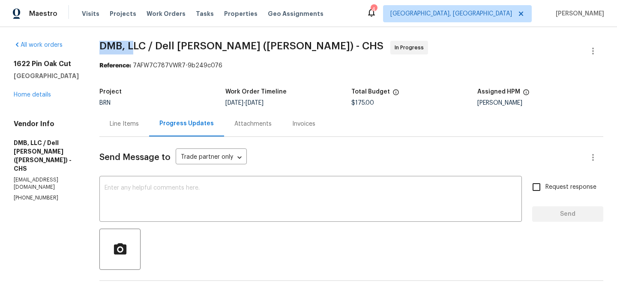
drag, startPoint x: 96, startPoint y: 45, endPoint x: 132, endPoint y: 45, distance: 36.9
click at [131, 45] on span "DMB, LLC / Dell Bryson (Heise) - CHS" at bounding box center [241, 46] width 284 height 10
drag, startPoint x: 142, startPoint y: 46, endPoint x: 99, endPoint y: 44, distance: 43.3
click at [99, 44] on span "DMB, LLC / Dell Bryson (Heise) - CHS" at bounding box center [241, 46] width 284 height 10
copy span "DMB, LLC"
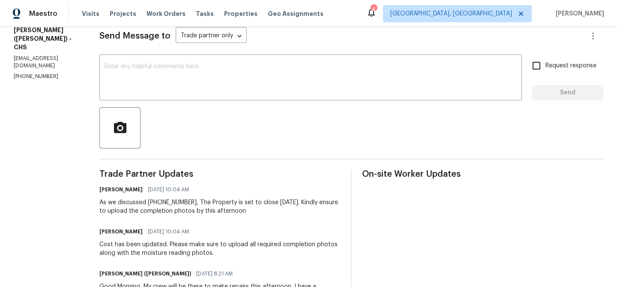
scroll to position [122, 0]
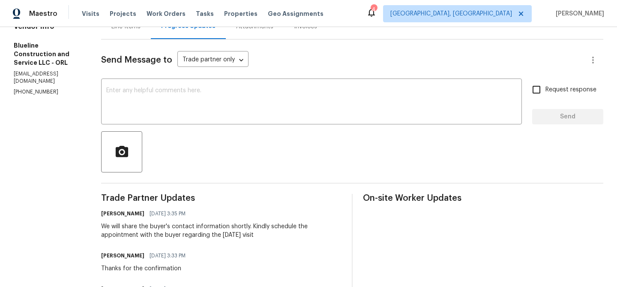
scroll to position [112, 0]
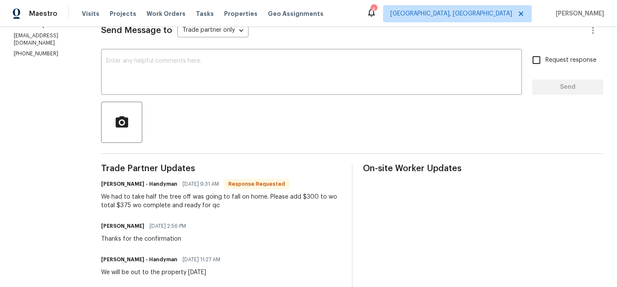
scroll to position [21, 0]
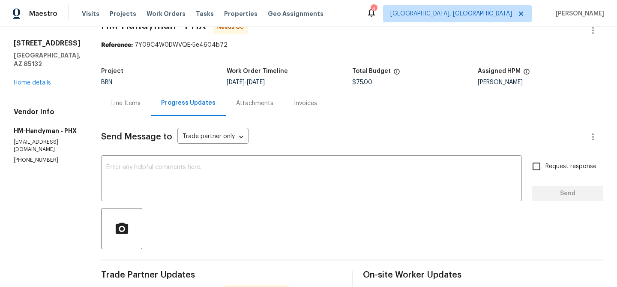
click at [128, 103] on div "Line Items" at bounding box center [125, 103] width 29 height 9
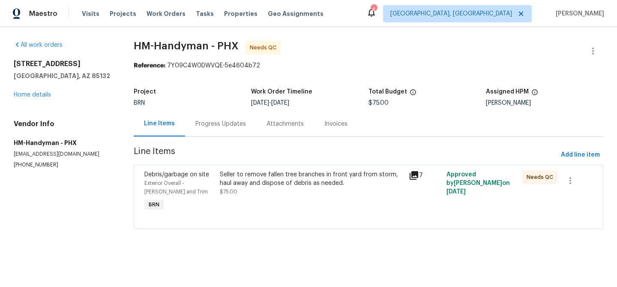
click at [248, 182] on div "Seller to remove fallen tree branches in front yard from storm, haul away and d…" at bounding box center [312, 178] width 184 height 17
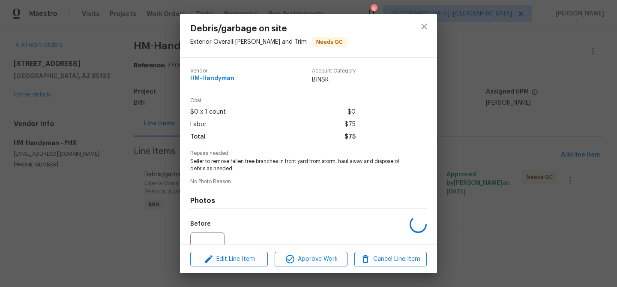
scroll to position [86, 0]
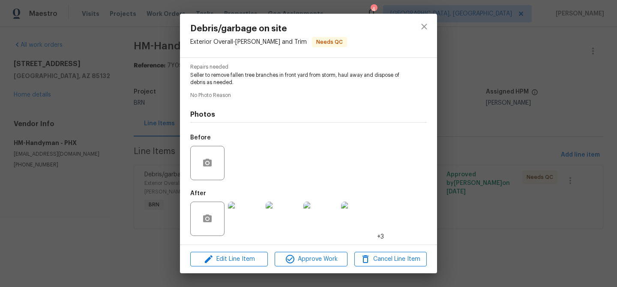
click at [249, 218] on img at bounding box center [245, 218] width 34 height 34
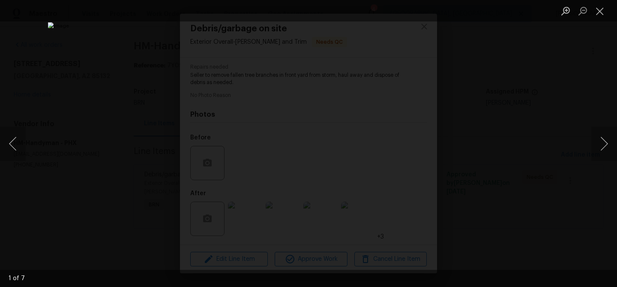
click at [80, 117] on div "Lightbox" at bounding box center [308, 143] width 617 height 287
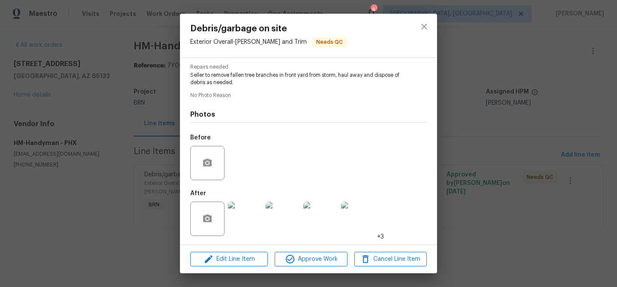
click at [248, 215] on img at bounding box center [245, 218] width 34 height 34
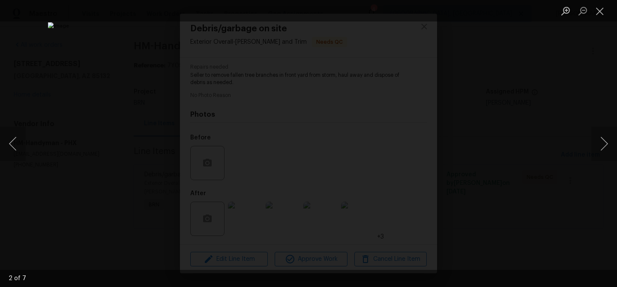
click at [42, 142] on div "Lightbox" at bounding box center [308, 143] width 617 height 287
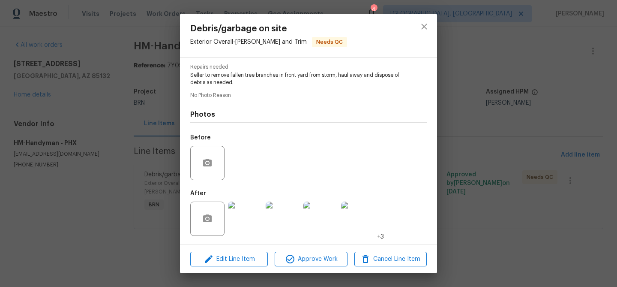
click at [81, 103] on div "Debris/garbage on site Exterior Overall - Eaves and Trim Needs QC Vendor HM-Han…" at bounding box center [308, 143] width 617 height 287
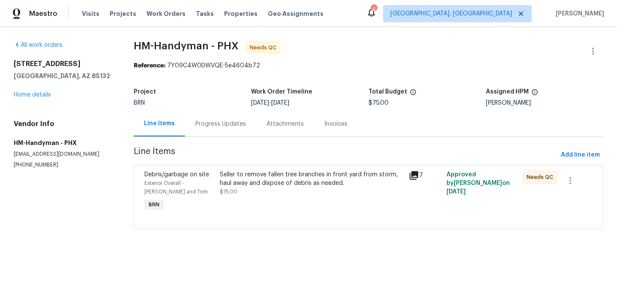
click at [218, 123] on div "Progress Updates" at bounding box center [220, 124] width 51 height 9
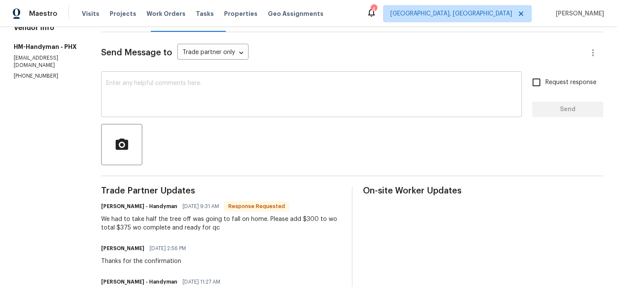
scroll to position [109, 0]
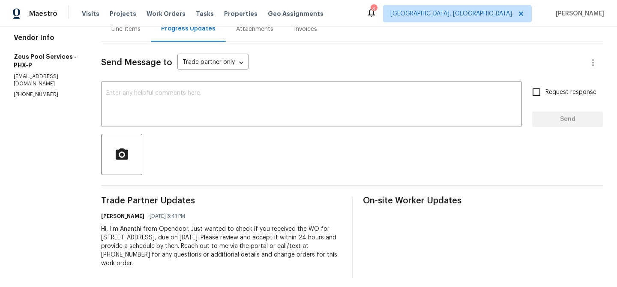
scroll to position [99, 0]
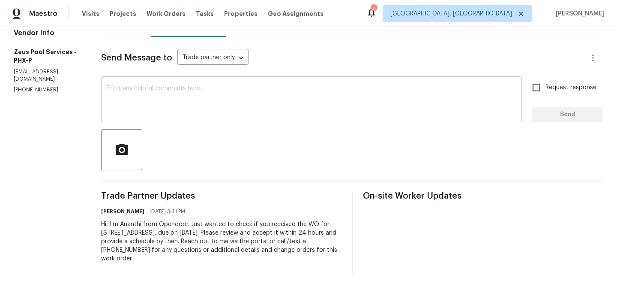
click at [140, 98] on textarea at bounding box center [311, 100] width 411 height 30
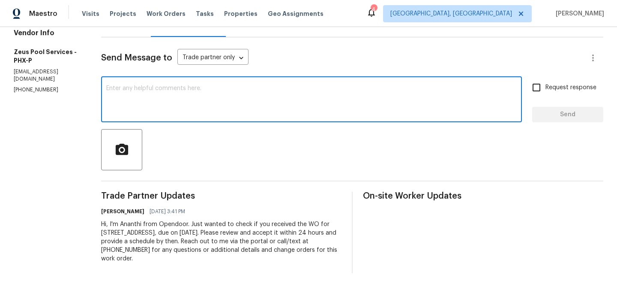
type textarea "t"
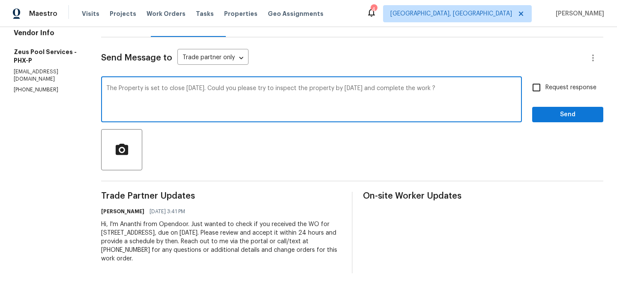
type textarea "The Property is set to close Tomorrow 08/29. Could you please try to inspect th…"
click at [550, 87] on span "Request response" at bounding box center [571, 87] width 51 height 9
click at [546, 87] on input "Request response" at bounding box center [537, 87] width 18 height 18
checkbox input "true"
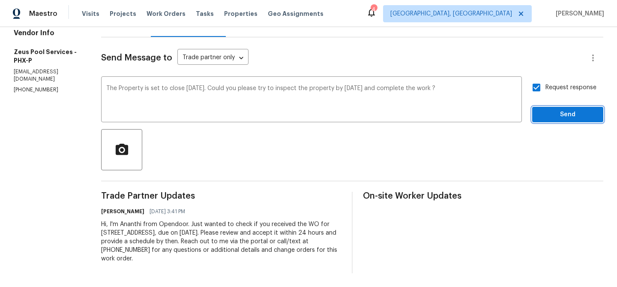
click at [543, 110] on span "Send" at bounding box center [567, 114] width 57 height 11
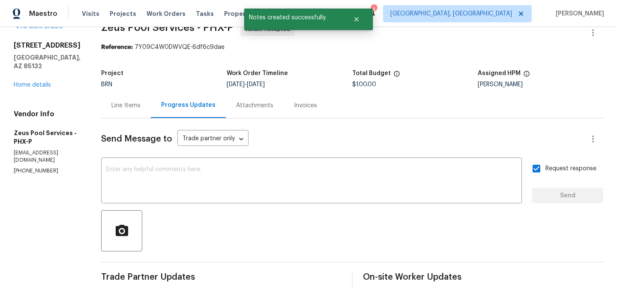
scroll to position [0, 0]
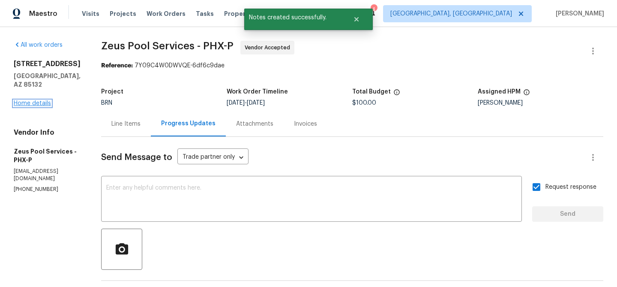
click at [38, 101] on link "Home details" at bounding box center [32, 103] width 37 height 6
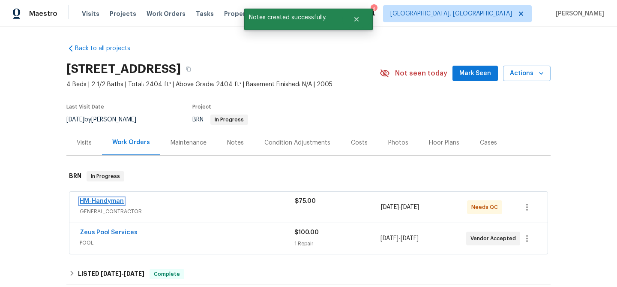
click at [105, 203] on link "HM-Handyman" at bounding box center [102, 201] width 44 height 6
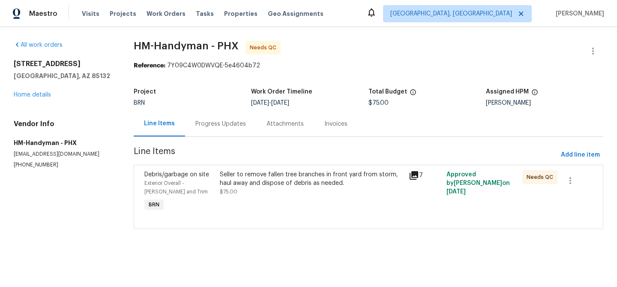
click at [249, 161] on span "Line Items" at bounding box center [346, 155] width 424 height 16
click at [225, 114] on div "Progress Updates" at bounding box center [220, 123] width 71 height 25
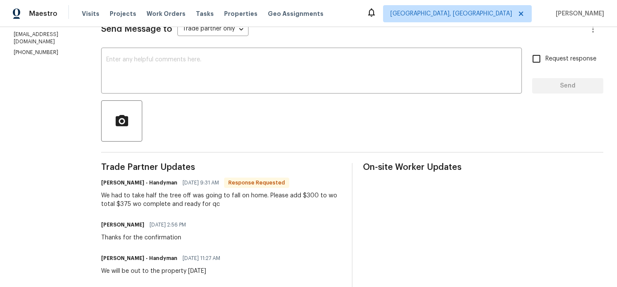
scroll to position [144, 0]
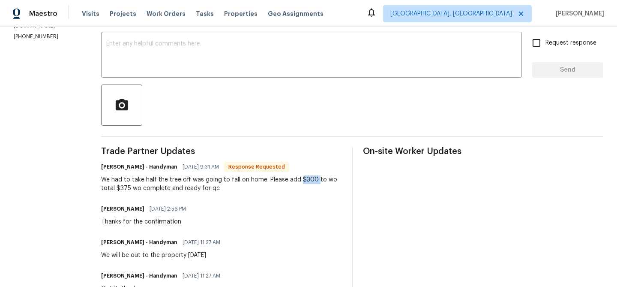
drag, startPoint x: 321, startPoint y: 178, endPoint x: 305, endPoint y: 179, distance: 16.3
click at [305, 179] on div "We had to take half the tree off was going to fall on home. Please add $300 to …" at bounding box center [221, 183] width 240 height 17
click at [119, 191] on div "We had to take half the tree off was going to fall on home. Please add $300 to …" at bounding box center [221, 183] width 240 height 17
drag, startPoint x: 137, startPoint y: 189, endPoint x: 130, endPoint y: 189, distance: 6.9
click at [130, 189] on div "We had to take half the tree off was going to fall on home. Please add $300 to …" at bounding box center [221, 183] width 240 height 17
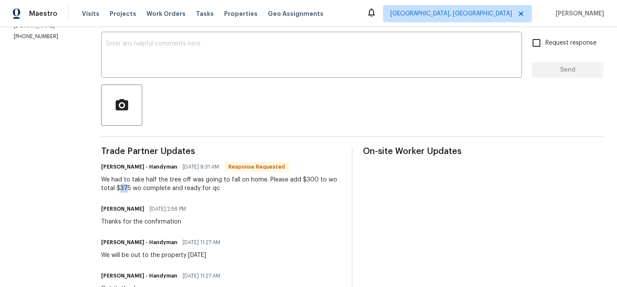
drag, startPoint x: 127, startPoint y: 189, endPoint x: 135, endPoint y: 189, distance: 8.6
click at [135, 189] on div "We had to take half the tree off was going to fall on home. Please add $300 to …" at bounding box center [221, 183] width 240 height 17
copy div "37"
click at [145, 189] on div "We had to take half the tree off was going to fall on home. Please add $300 to …" at bounding box center [221, 183] width 240 height 17
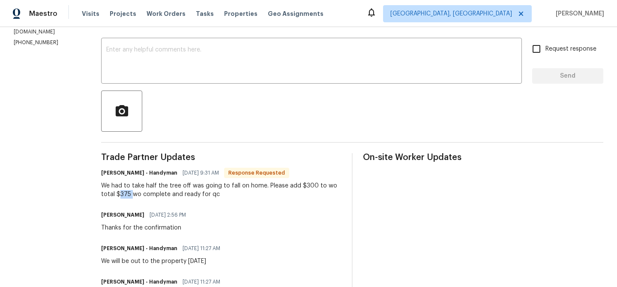
drag, startPoint x: 139, startPoint y: 195, endPoint x: 126, endPoint y: 193, distance: 13.4
click at [126, 193] on div "We had to take half the tree off was going to fall on home. Please add $300 to …" at bounding box center [221, 189] width 240 height 17
copy div "375"
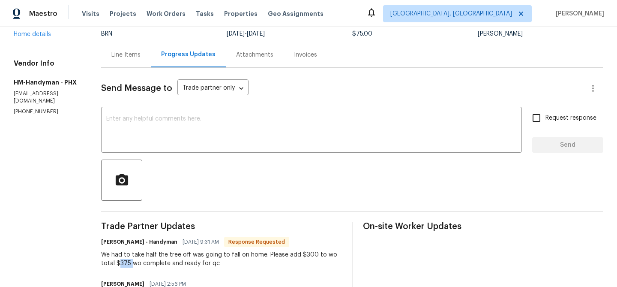
scroll to position [0, 0]
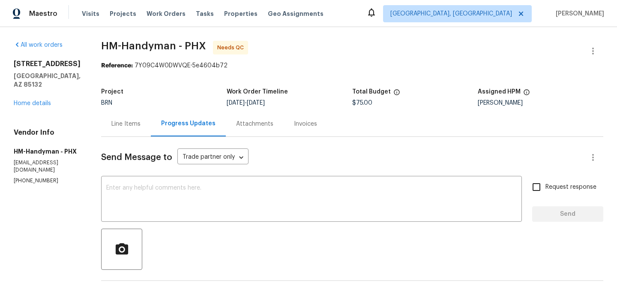
click at [132, 121] on div "Line Items" at bounding box center [125, 124] width 29 height 9
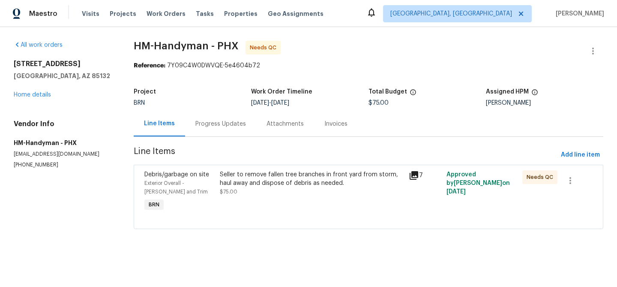
click at [269, 189] on div "Seller to remove fallen tree branches in front yard from storm, haul away and d…" at bounding box center [312, 183] width 184 height 26
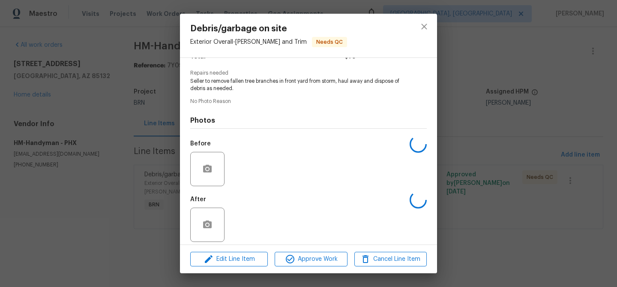
scroll to position [86, 0]
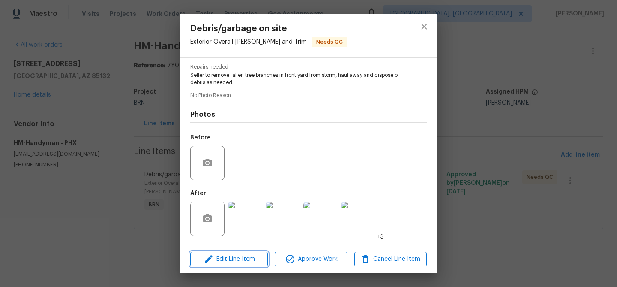
click at [234, 254] on span "Edit Line Item" at bounding box center [229, 259] width 72 height 11
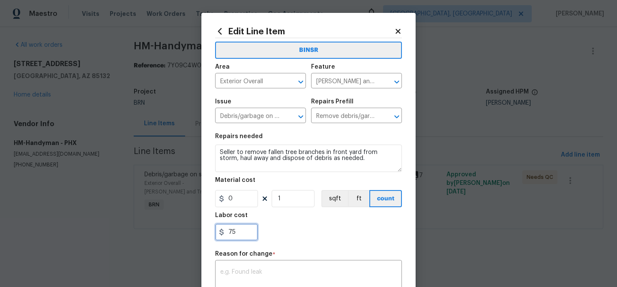
click at [243, 227] on input "75" at bounding box center [236, 231] width 43 height 17
paste input "375"
type input "7537"
click at [236, 237] on input "7537" at bounding box center [236, 231] width 43 height 17
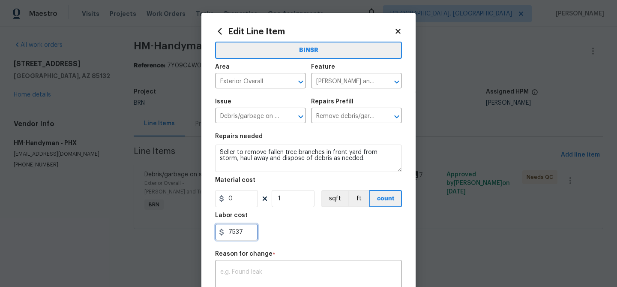
click at [236, 237] on input "7537" at bounding box center [236, 231] width 43 height 17
paste input "375"
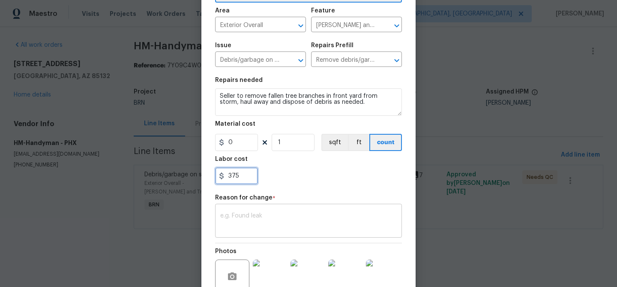
type input "375"
click at [254, 218] on textarea at bounding box center [308, 222] width 177 height 18
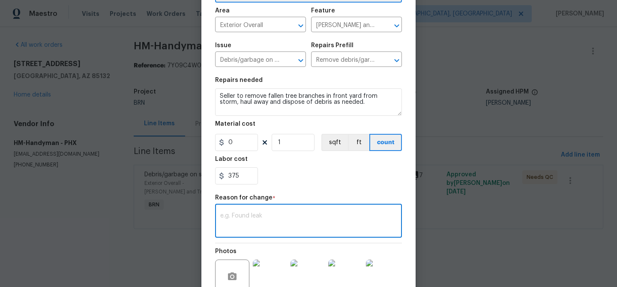
paste textarea "(AM) Updated per vendors final cost."
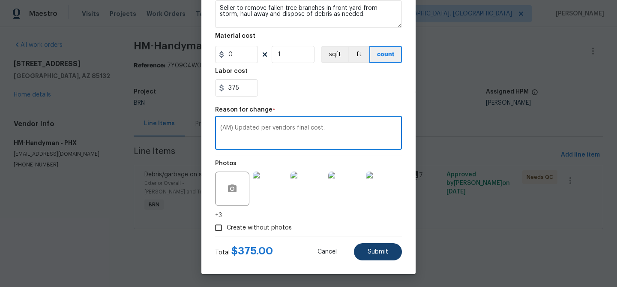
type textarea "(AM) Updated per vendors final cost."
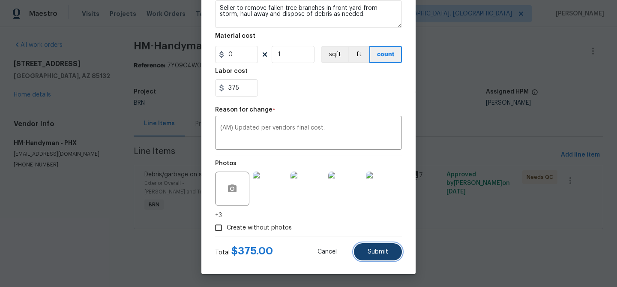
click at [379, 251] on span "Submit" at bounding box center [378, 252] width 21 height 6
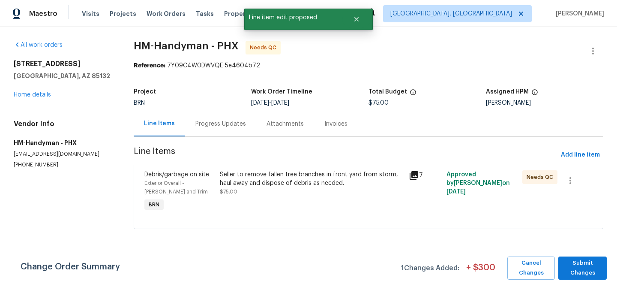
scroll to position [0, 0]
click at [583, 266] on span "Submit Changes" at bounding box center [583, 268] width 40 height 20
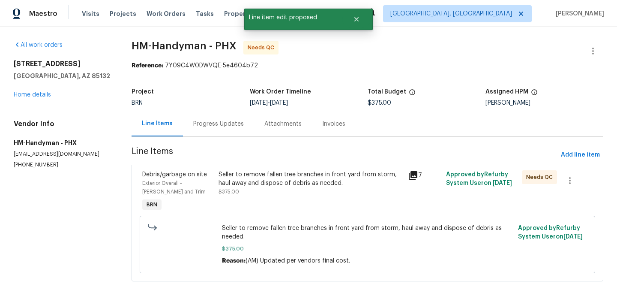
scroll to position [19, 0]
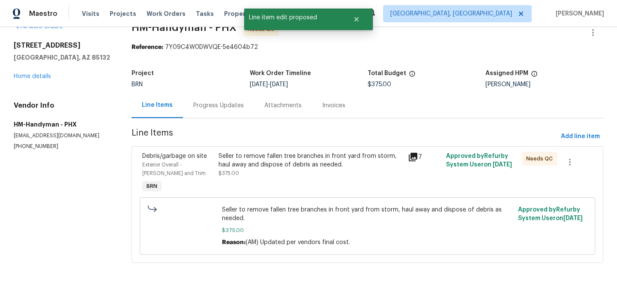
click at [225, 105] on div "Progress Updates" at bounding box center [218, 105] width 51 height 9
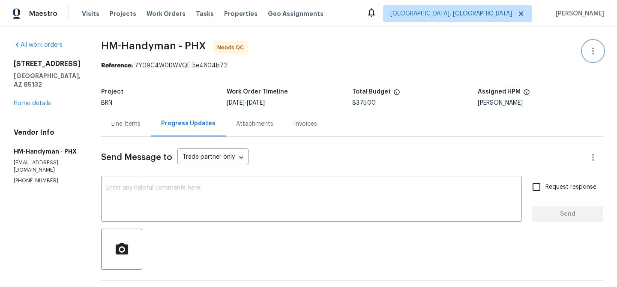
click at [595, 48] on icon "button" at bounding box center [593, 51] width 10 height 10
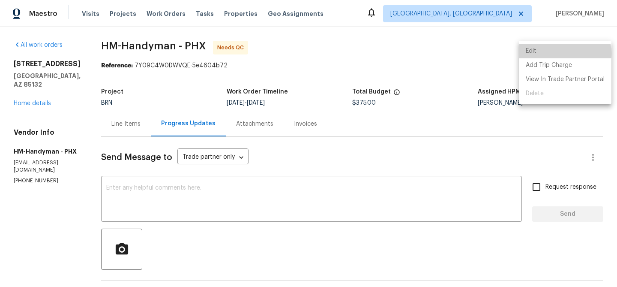
click at [559, 54] on li "Edit" at bounding box center [565, 51] width 93 height 14
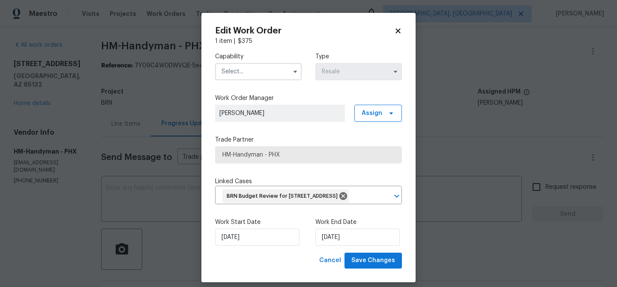
click at [260, 78] on input "text" at bounding box center [258, 71] width 87 height 17
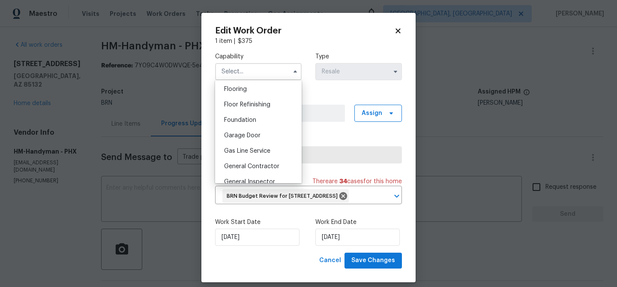
scroll to position [359, 0]
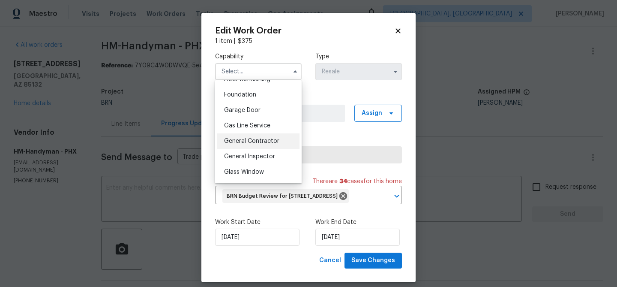
click at [251, 142] on span "General Contractor" at bounding box center [251, 141] width 55 height 6
type input "General Contractor"
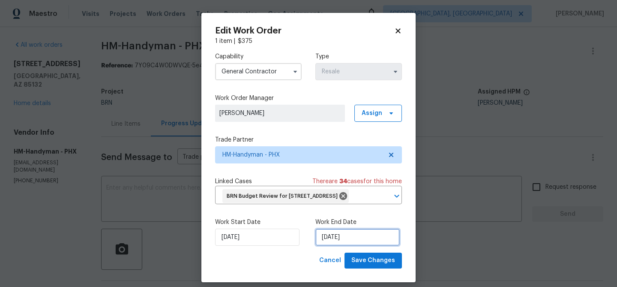
click at [336, 246] on input "29/08/2025" at bounding box center [357, 236] width 84 height 17
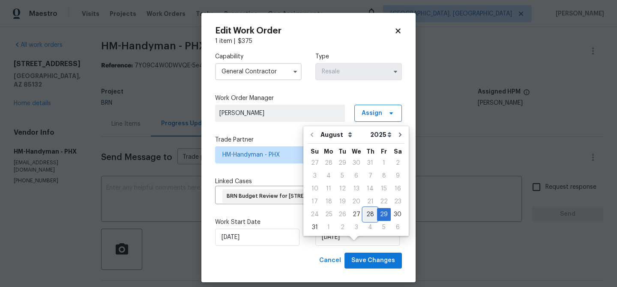
click at [365, 213] on div "28" at bounding box center [371, 214] width 14 height 12
type input "28/08/2025"
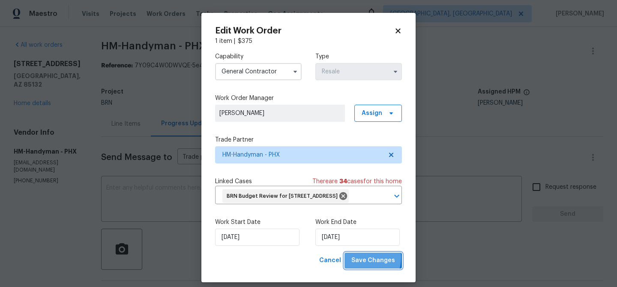
click at [361, 266] on span "Save Changes" at bounding box center [374, 260] width 44 height 11
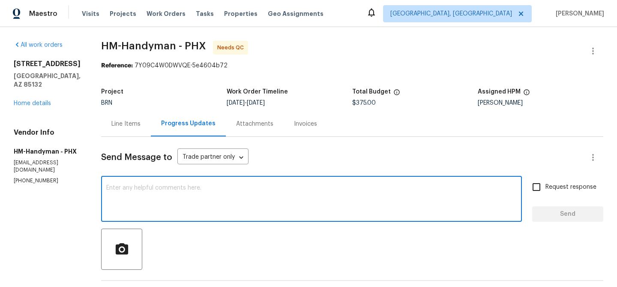
click at [138, 205] on textarea at bounding box center [311, 200] width 411 height 30
paste textarea "WO is approved, Please upload the invoice under the invoice section.Thanks"
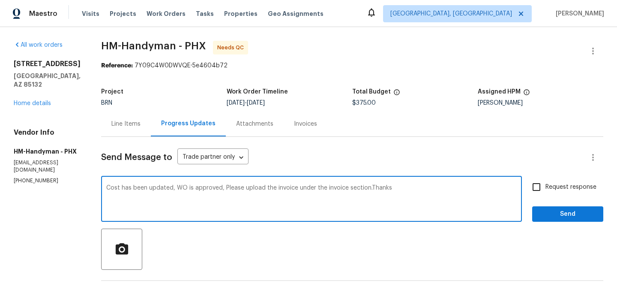
type textarea "Cost has been updated, WO is approved, Please upload the invoice under the invo…"
click at [556, 184] on span "Request response" at bounding box center [571, 187] width 51 height 9
click at [546, 184] on input "Request response" at bounding box center [537, 187] width 18 height 18
checkbox input "true"
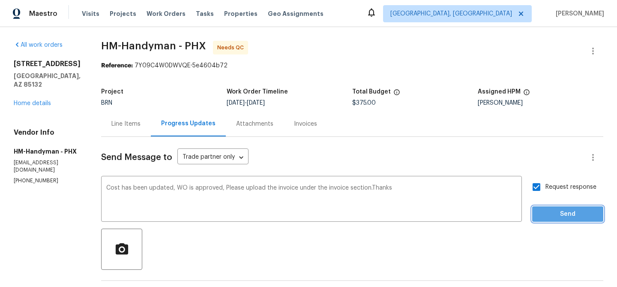
click at [553, 219] on span "Send" at bounding box center [567, 214] width 57 height 11
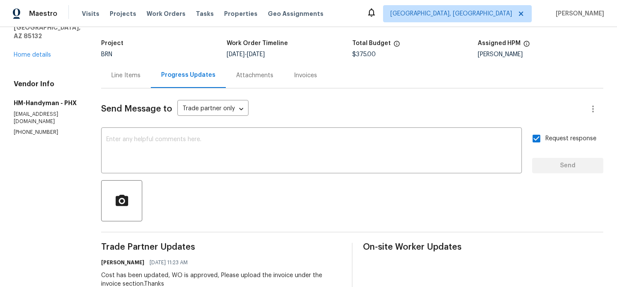
click at [133, 83] on div "Line Items" at bounding box center [126, 75] width 50 height 25
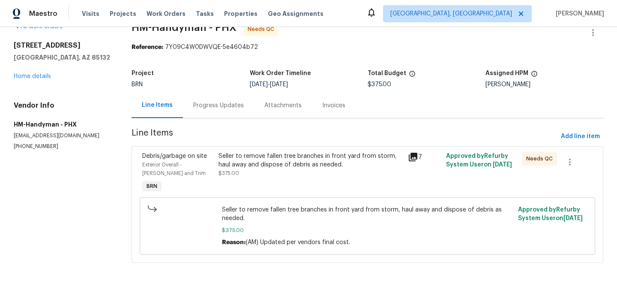
click at [269, 165] on div "Seller to remove fallen tree branches in front yard from storm, haul away and d…" at bounding box center [311, 160] width 185 height 17
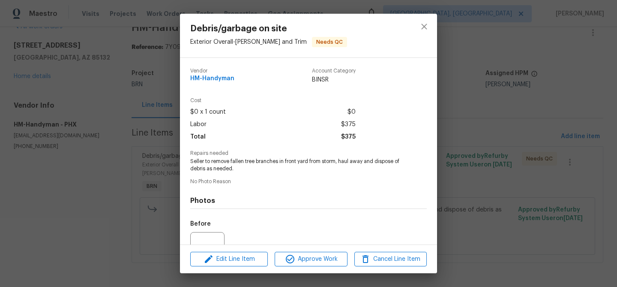
scroll to position [86, 0]
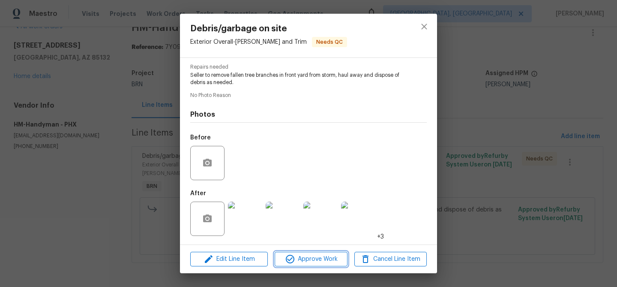
click at [298, 260] on span "Approve Work" at bounding box center [310, 259] width 67 height 11
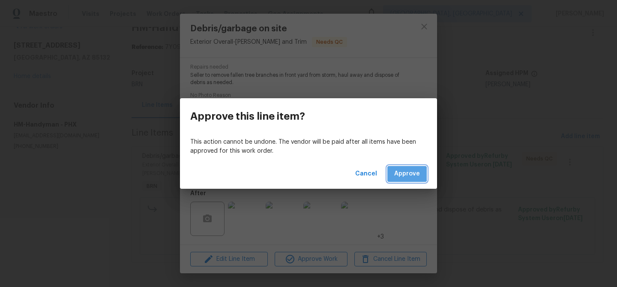
click at [406, 174] on span "Approve" at bounding box center [407, 173] width 26 height 11
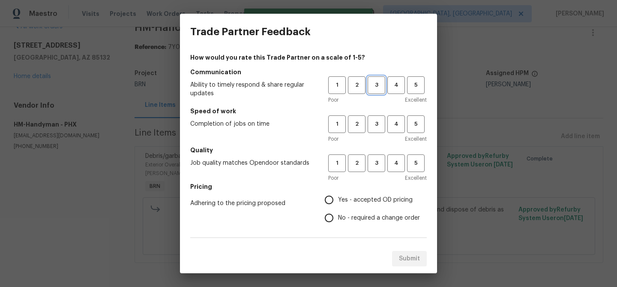
click at [369, 88] on span "3" at bounding box center [377, 85] width 16 height 10
click at [374, 129] on span "3" at bounding box center [377, 124] width 16 height 10
click at [374, 169] on button "3" at bounding box center [377, 163] width 18 height 18
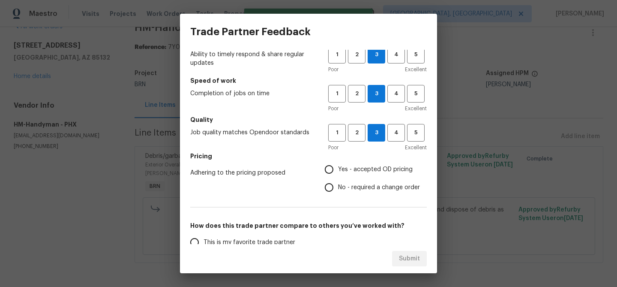
click at [339, 181] on label "No - required a change order" at bounding box center [370, 187] width 100 height 18
click at [338, 181] on input "No - required a change order" at bounding box center [329, 187] width 18 height 18
radio input "true"
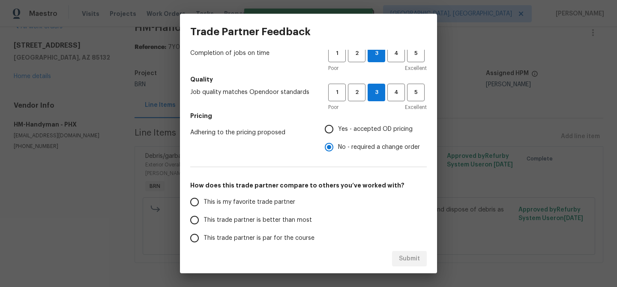
scroll to position [90, 0]
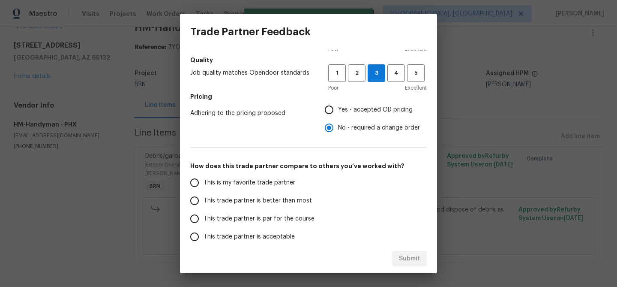
click at [243, 195] on label "This trade partner is better than most" at bounding box center [253, 201] width 135 height 18
click at [204, 195] on input "This trade partner is better than most" at bounding box center [195, 201] width 18 height 18
click at [408, 255] on span "Submit" at bounding box center [409, 258] width 21 height 11
radio input "true"
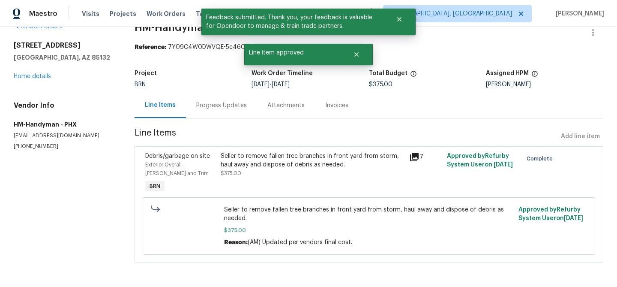
click at [209, 107] on div "Progress Updates" at bounding box center [221, 105] width 51 height 9
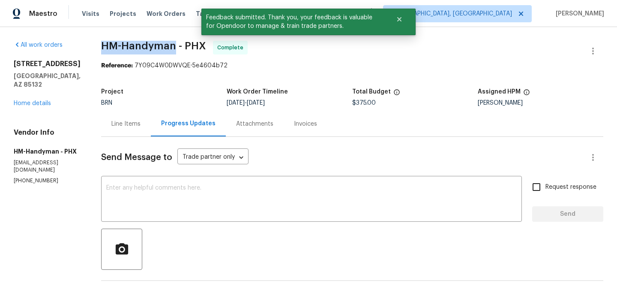
drag, startPoint x: 102, startPoint y: 49, endPoint x: 184, endPoint y: 48, distance: 82.3
copy span "HM-Handyman"
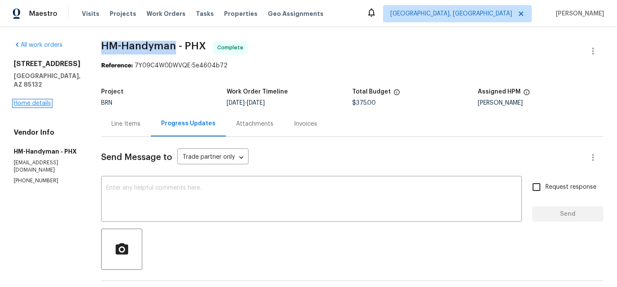
click at [33, 100] on link "Home details" at bounding box center [32, 103] width 37 height 6
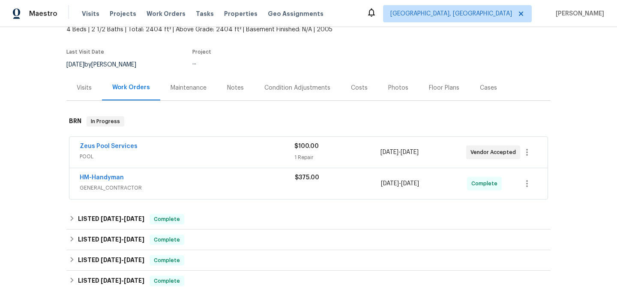
scroll to position [76, 0]
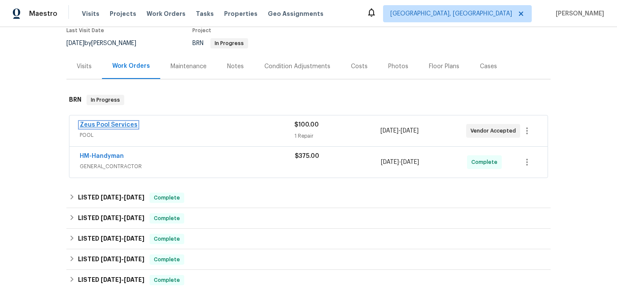
click at [100, 123] on link "Zeus Pool Services" at bounding box center [109, 125] width 58 height 6
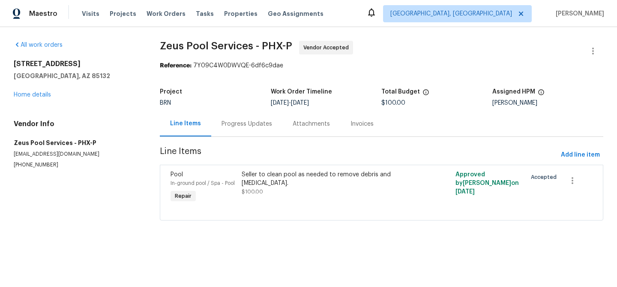
click at [57, 164] on p "(623) 332-8709" at bounding box center [77, 164] width 126 height 7
copy p "(623) 332-8709"
click at [223, 133] on div "Progress Updates" at bounding box center [246, 123] width 71 height 25
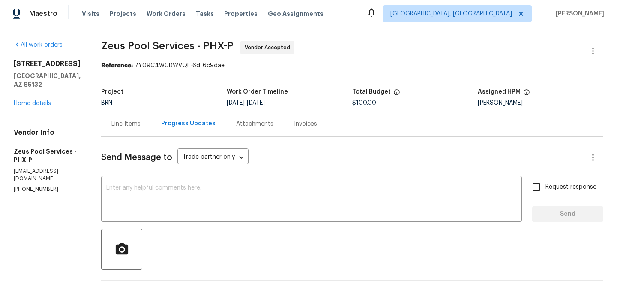
scroll to position [61, 0]
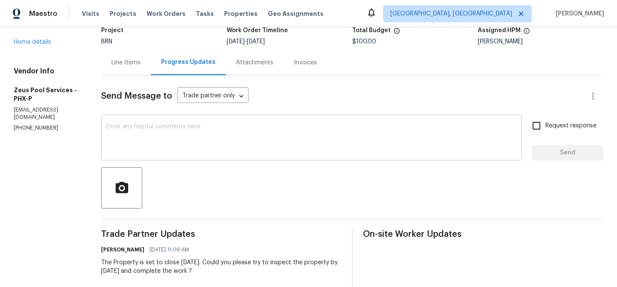
click at [133, 120] on div "x ​" at bounding box center [311, 139] width 421 height 44
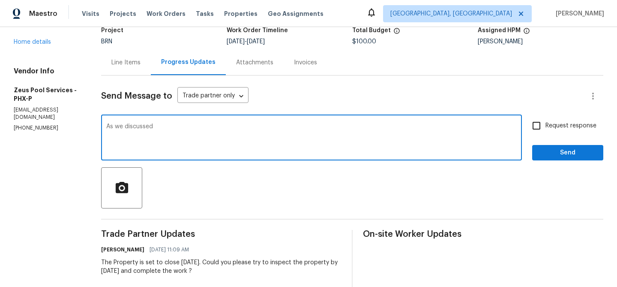
click at [40, 116] on div "Vendor Info Zeus Pool Services - PHX-P [EMAIL_ADDRESS][DOMAIN_NAME] [PHONE_NUMB…" at bounding box center [47, 99] width 67 height 65
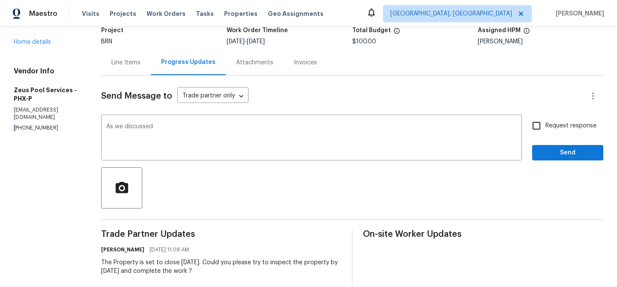
click at [40, 116] on div "Vendor Info Zeus Pool Services - PHX-P [EMAIL_ADDRESS][DOMAIN_NAME] [PHONE_NUMB…" at bounding box center [47, 99] width 67 height 65
click at [40, 116] on div "Vendor Info Zeus Pool Services - PHX-P llczeuspool@gmail.com (623) 332-8709" at bounding box center [47, 99] width 67 height 65
copy p "[PHONE_NUMBER]"
click at [188, 130] on textarea "As we discussed" at bounding box center [311, 138] width 411 height 30
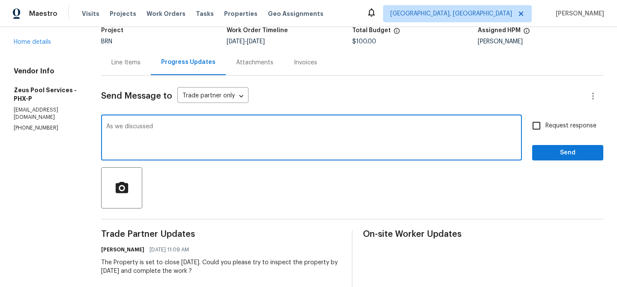
paste textarea "[PHONE_NUMBER]"
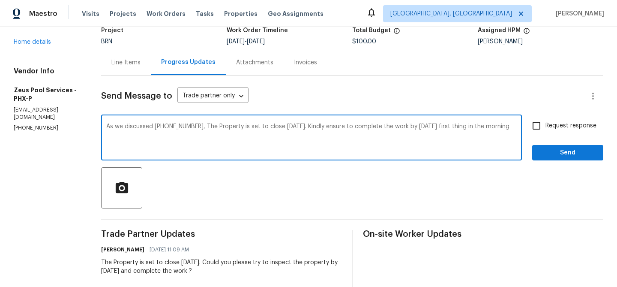
type textarea "As we discussed [PHONE_NUMBER], The Property is set to close [DATE]. Kindly ens…"
click at [557, 127] on span "Request response" at bounding box center [571, 125] width 51 height 9
click at [546, 127] on input "Request response" at bounding box center [537, 126] width 18 height 18
checkbox input "true"
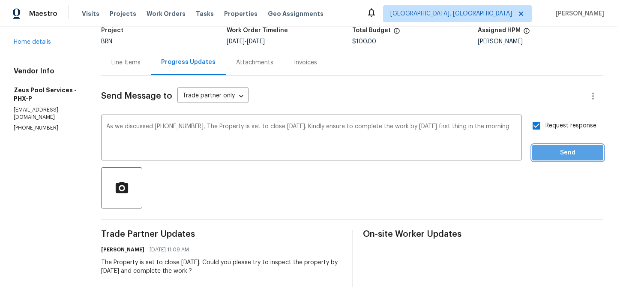
click at [551, 150] on span "Send" at bounding box center [567, 152] width 57 height 11
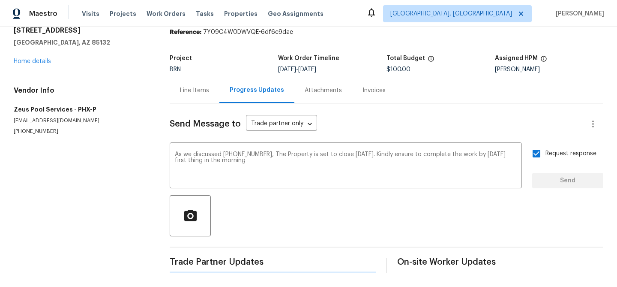
scroll to position [0, 0]
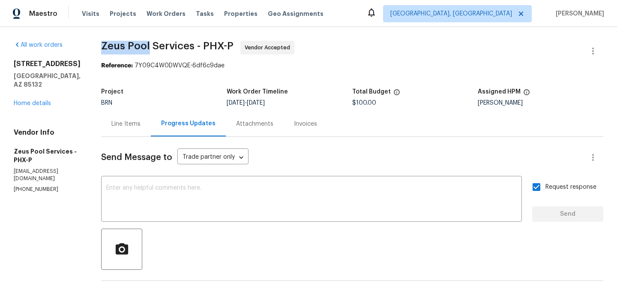
drag, startPoint x: 88, startPoint y: 44, endPoint x: 143, endPoint y: 45, distance: 55.3
click at [143, 45] on div "All work orders 29820 N Mesquite Cir Florence, AZ 85132 Home details Vendor Inf…" at bounding box center [308, 248] width 617 height 443
copy span "Zeus Pool"
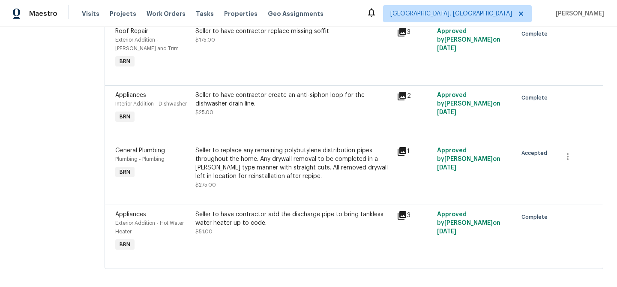
scroll to position [215, 0]
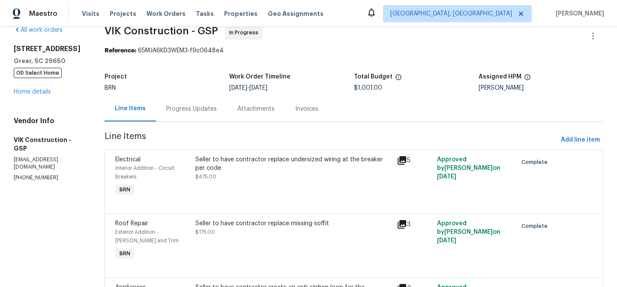
click at [201, 102] on div "Progress Updates" at bounding box center [191, 108] width 71 height 25
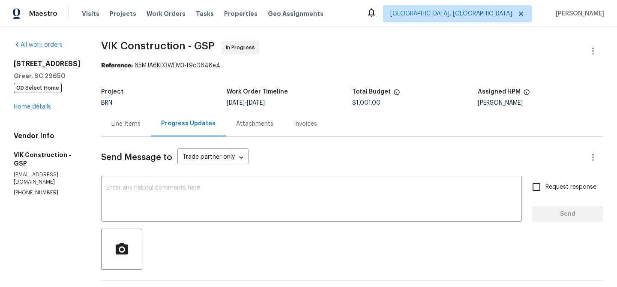
click at [141, 123] on div "Line Items" at bounding box center [125, 124] width 29 height 9
